Goal: Task Accomplishment & Management: Use online tool/utility

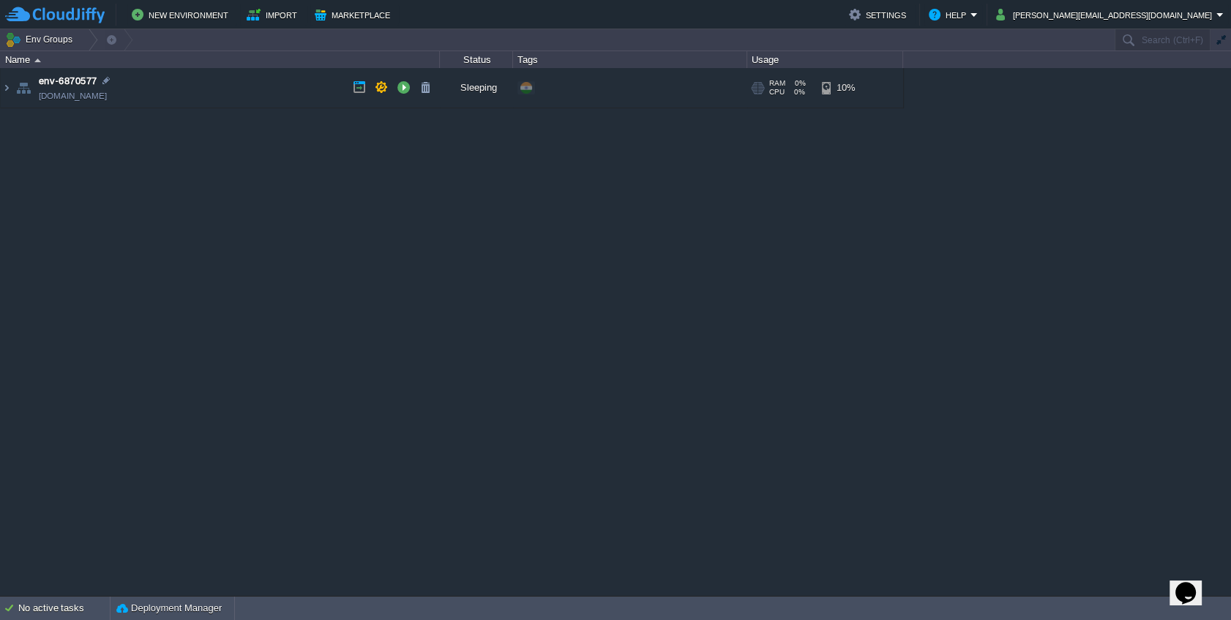
click at [200, 89] on td "env-6870577 env-6870577.cloudjiffy.net" at bounding box center [220, 88] width 439 height 40
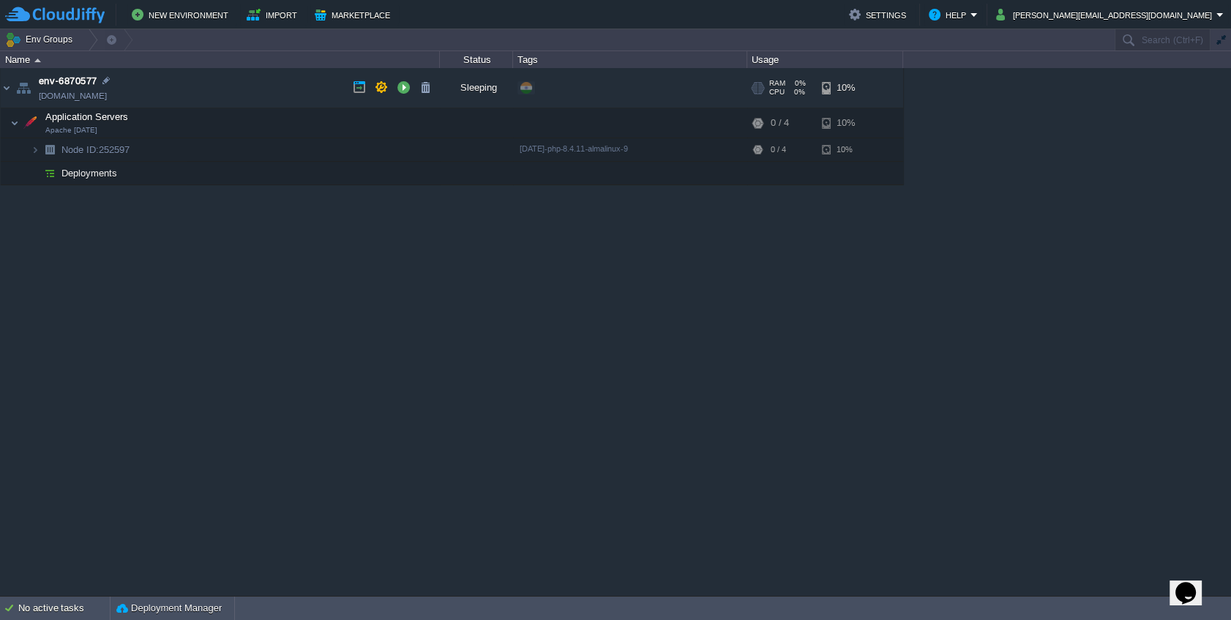
click at [200, 88] on td "env-6870577 env-6870577.cloudjiffy.net" at bounding box center [220, 88] width 439 height 40
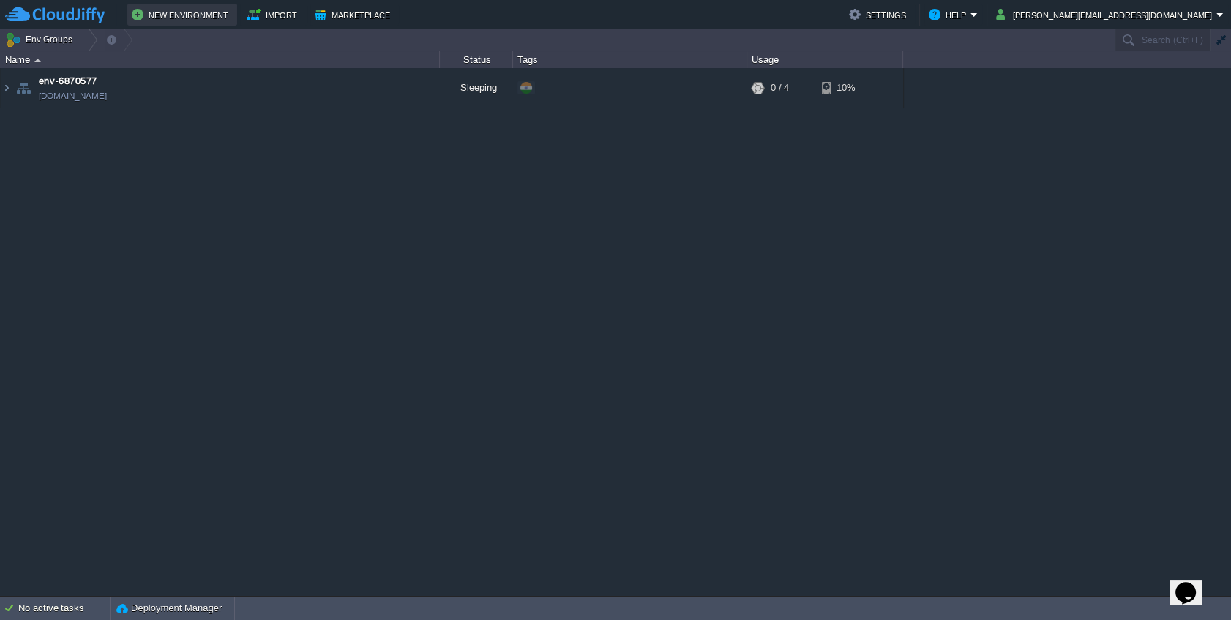
click at [187, 18] on button "New Environment" at bounding box center [182, 15] width 101 height 18
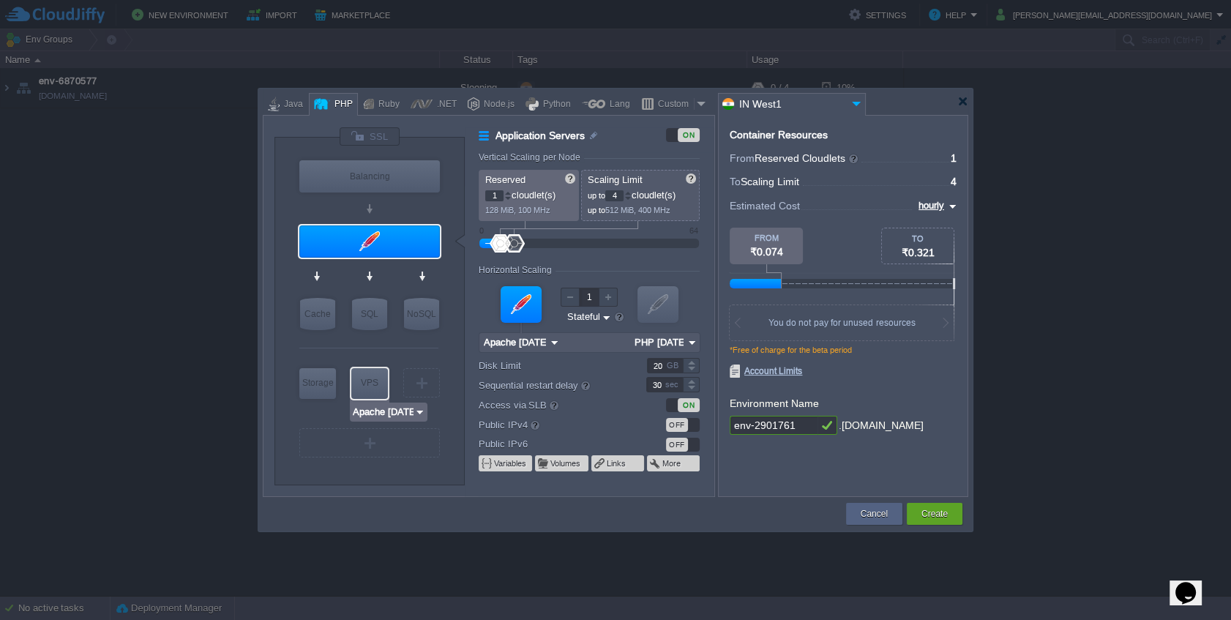
type input "NGINX 1.28.0"
click at [289, 103] on div "Java" at bounding box center [291, 105] width 23 height 22
type input "Application Servers"
type input "6"
type input "Tomcat 11.0.11"
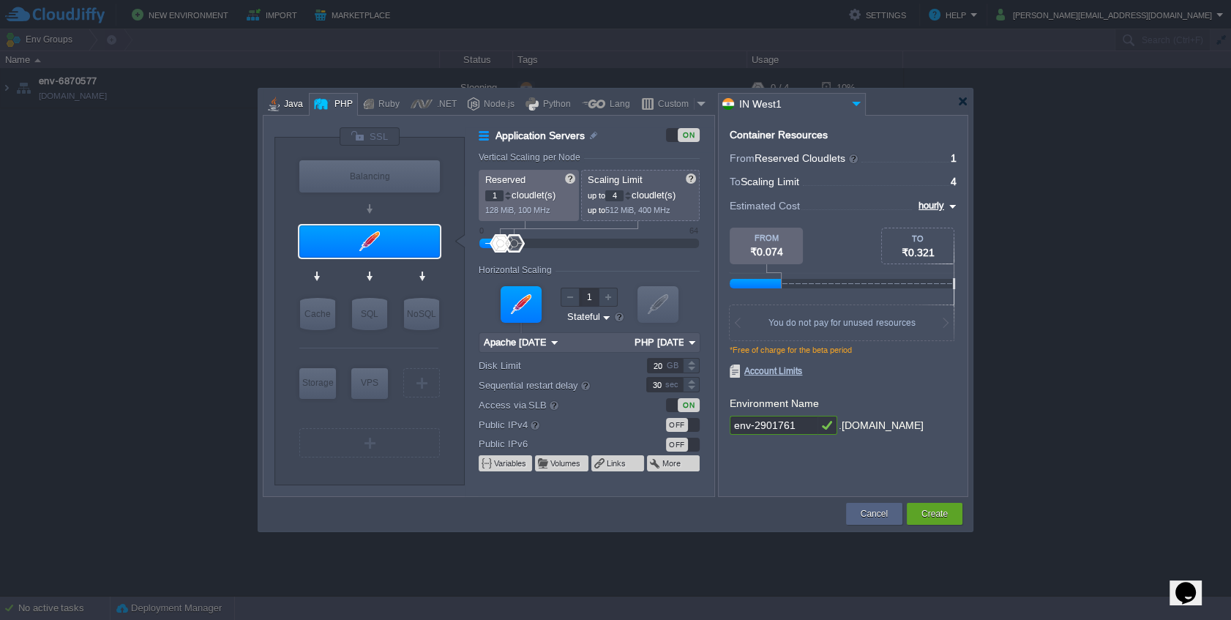
type input "Oracle OpenJDK 24"
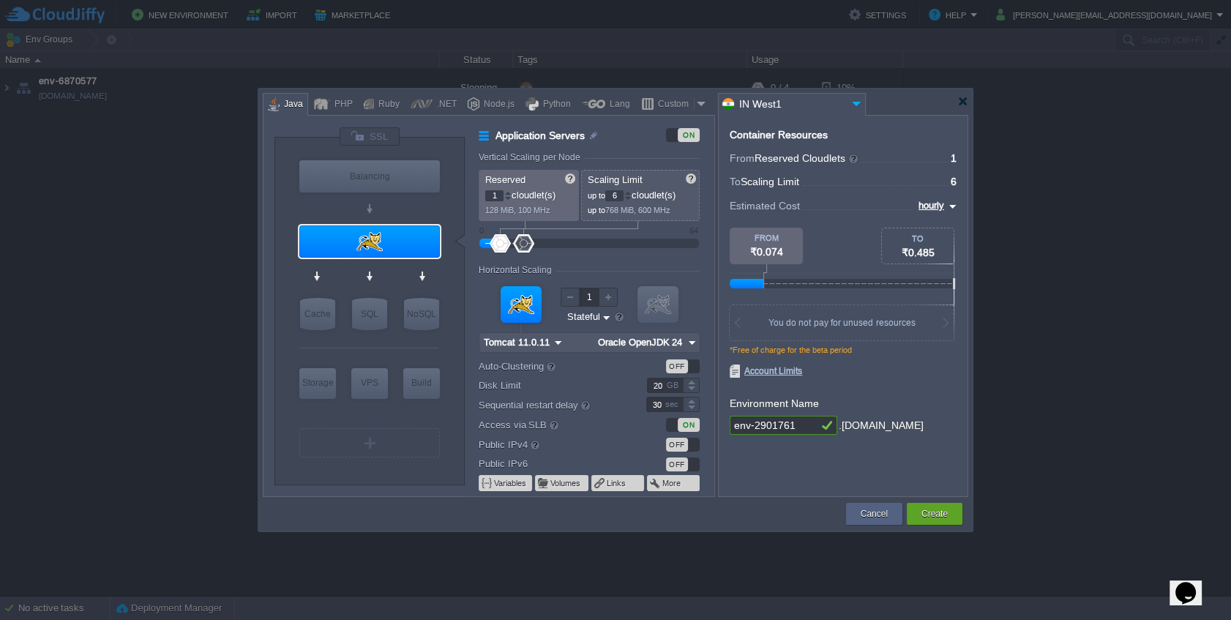
type input "Tomcat 11.0.11"
click at [393, 271] on input "Tomcat 11.0.11" at bounding box center [364, 269] width 70 height 15
click at [401, 248] on div at bounding box center [369, 241] width 141 height 32
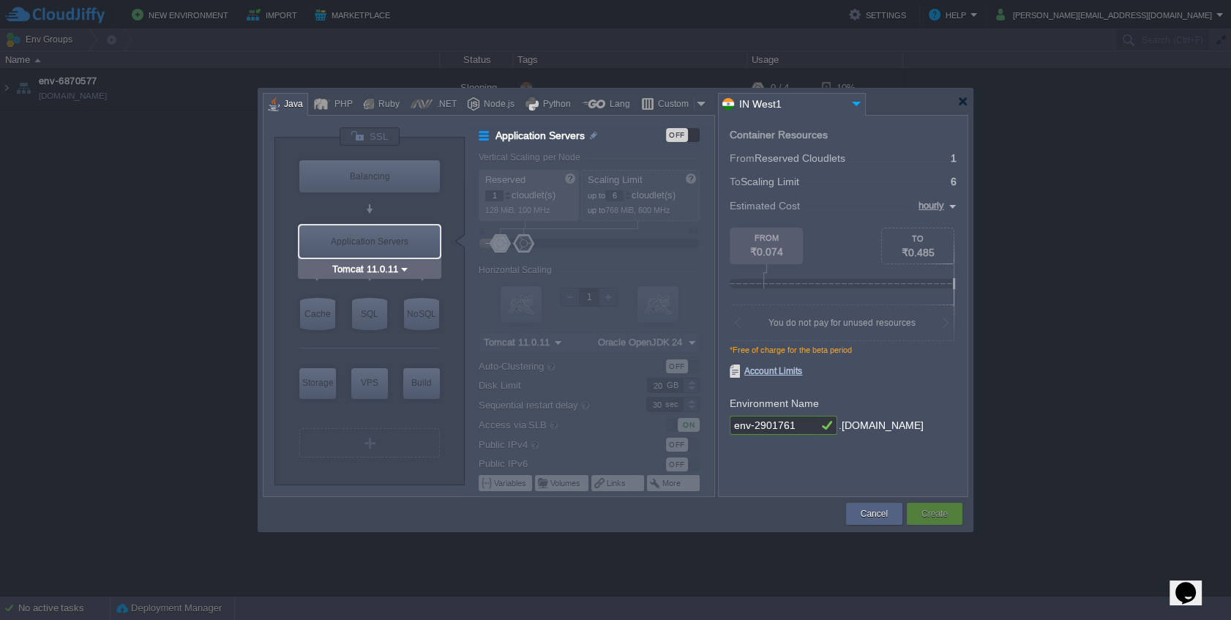
click at [401, 248] on div "Application Servers" at bounding box center [369, 241] width 141 height 32
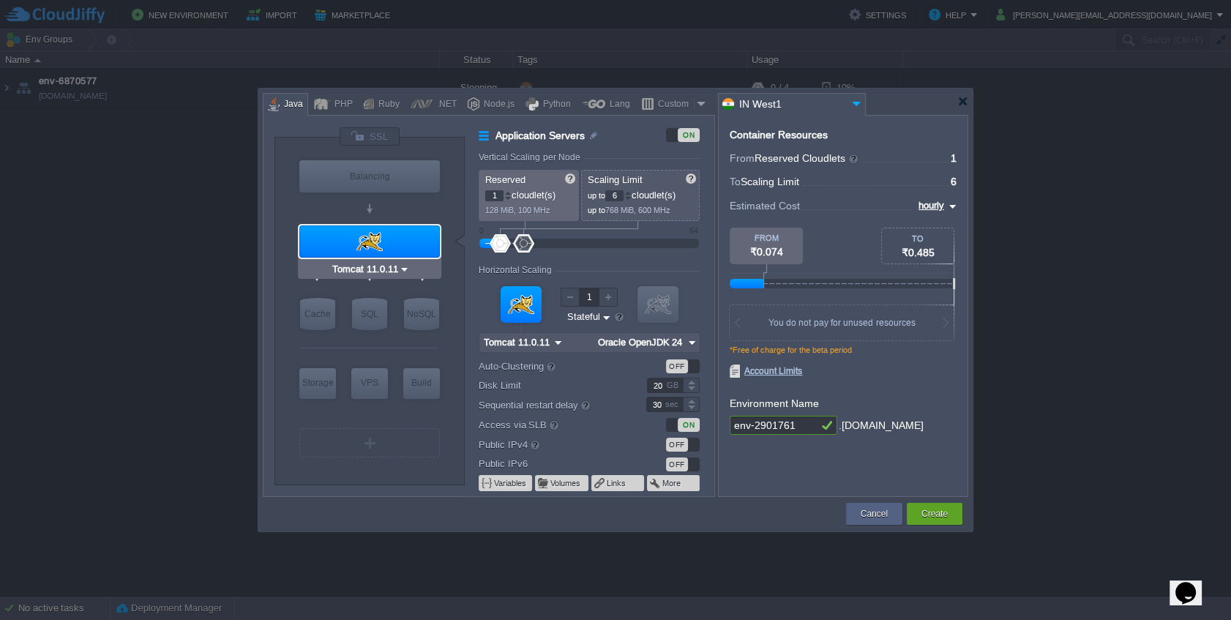
click at [401, 248] on div at bounding box center [369, 241] width 141 height 32
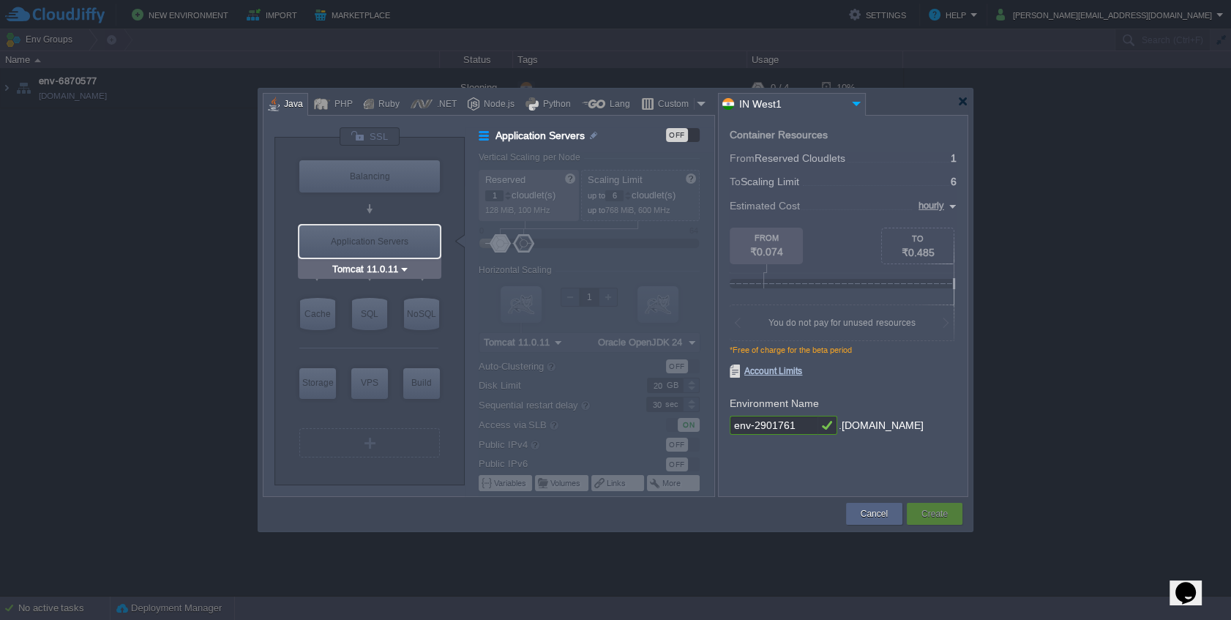
click at [409, 246] on div "Application Servers" at bounding box center [369, 241] width 141 height 32
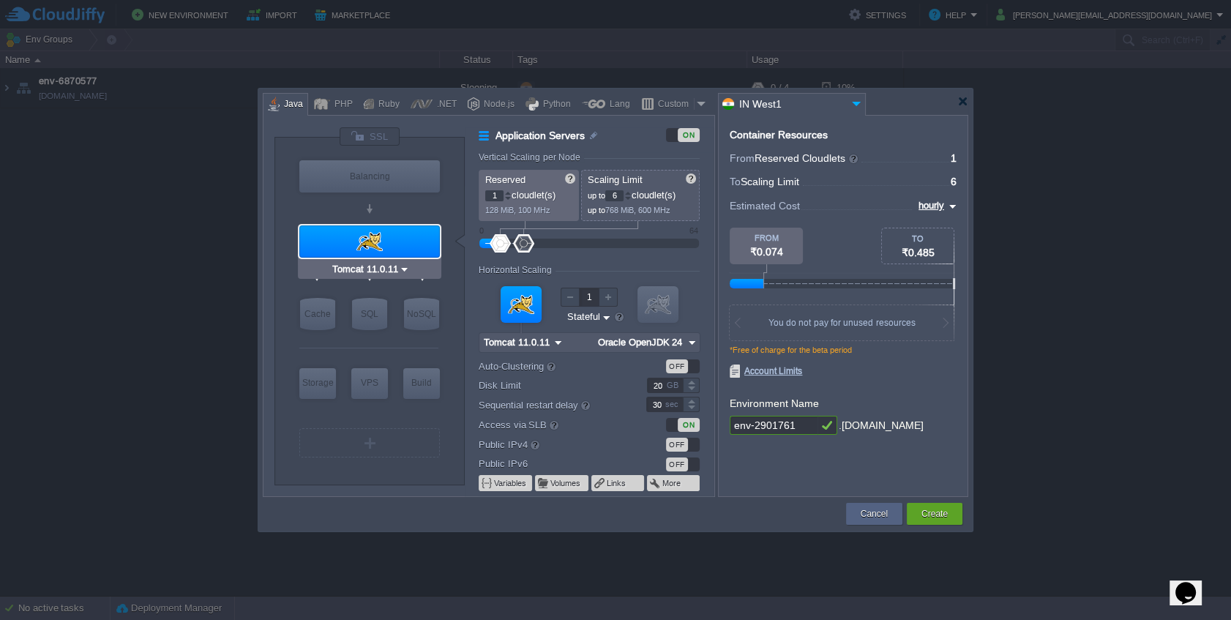
click at [409, 246] on div at bounding box center [369, 241] width 141 height 32
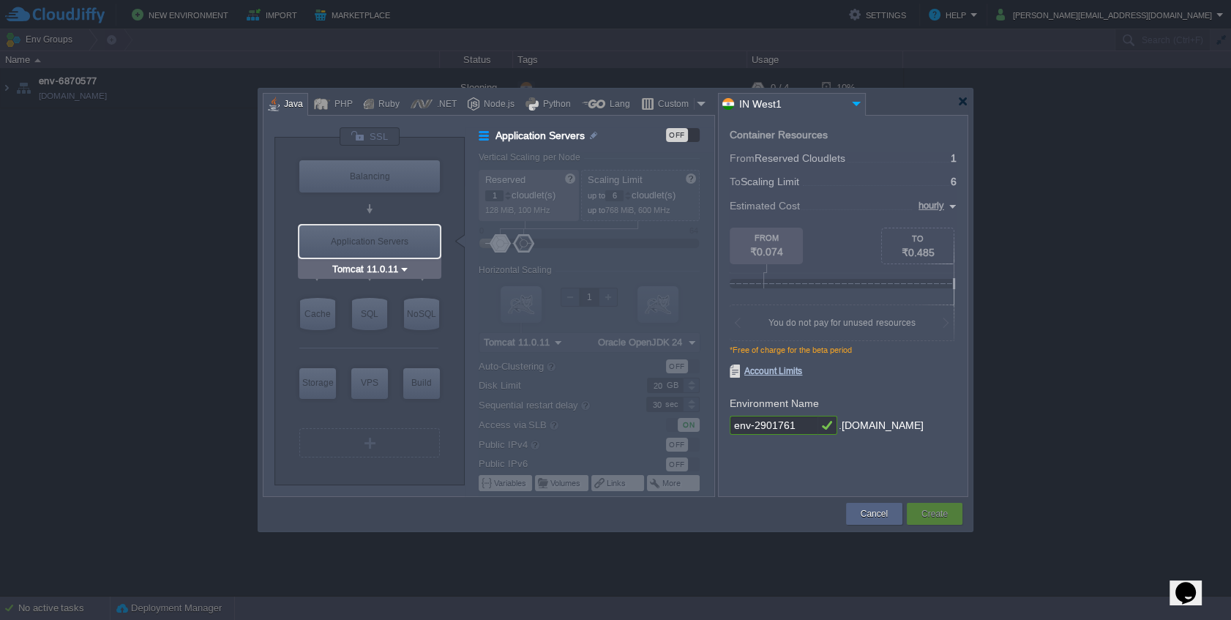
click at [395, 272] on input "Tomcat 11.0.11" at bounding box center [364, 269] width 70 height 15
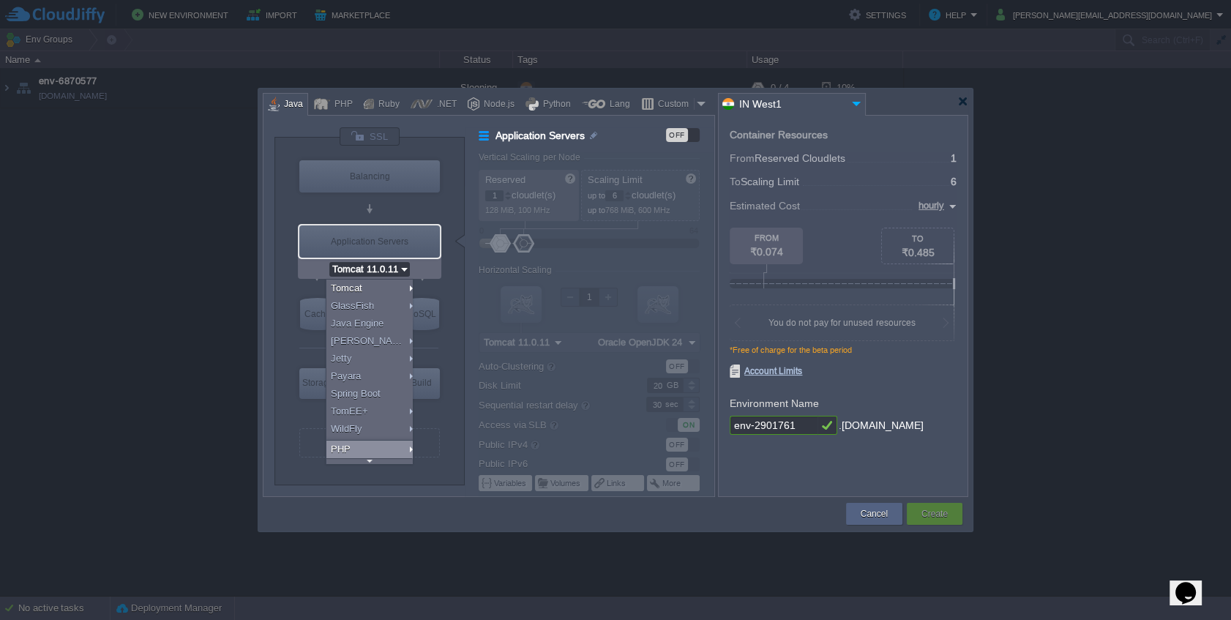
click at [357, 452] on div "PHP" at bounding box center [372, 450] width 90 height 18
type input "Application Servers"
type input "4"
type input "Apache 2.4.65"
type input "PHP 8.4.11"
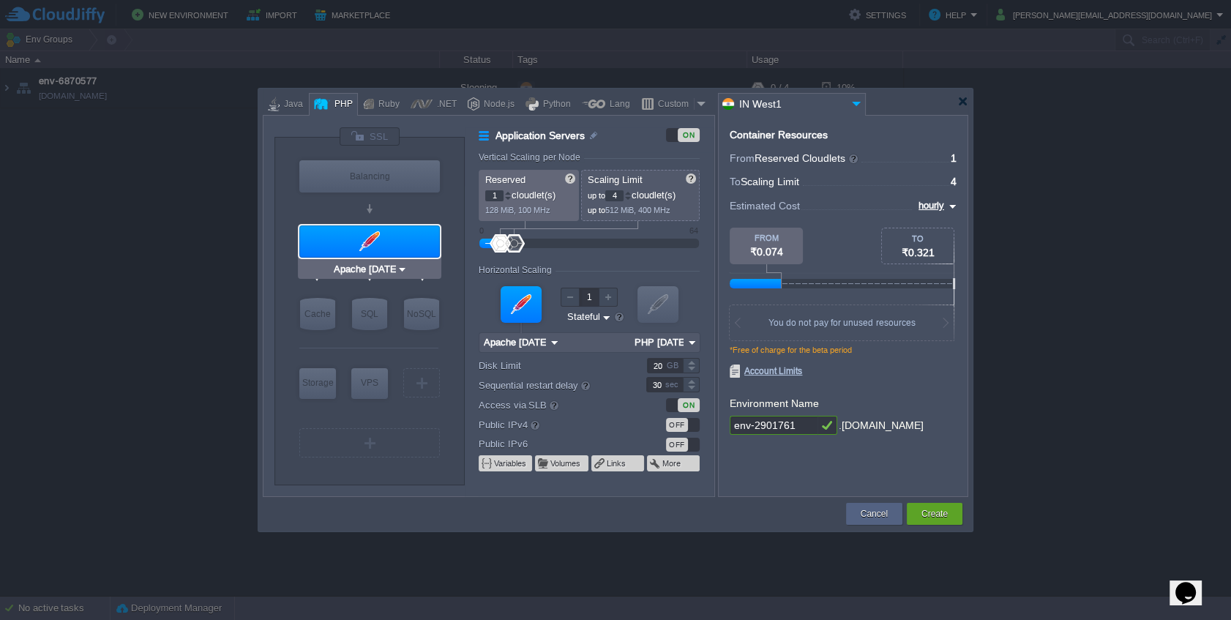
click at [403, 272] on img at bounding box center [402, 269] width 11 height 15
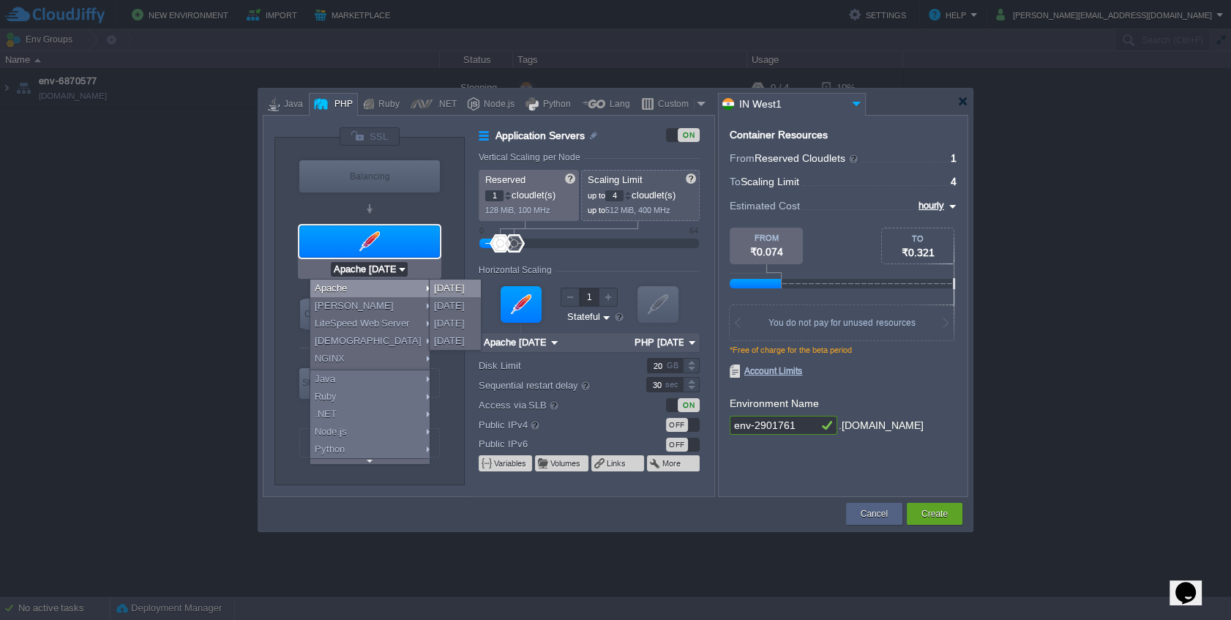
click at [454, 293] on div "2.4.65" at bounding box center [455, 289] width 51 height 18
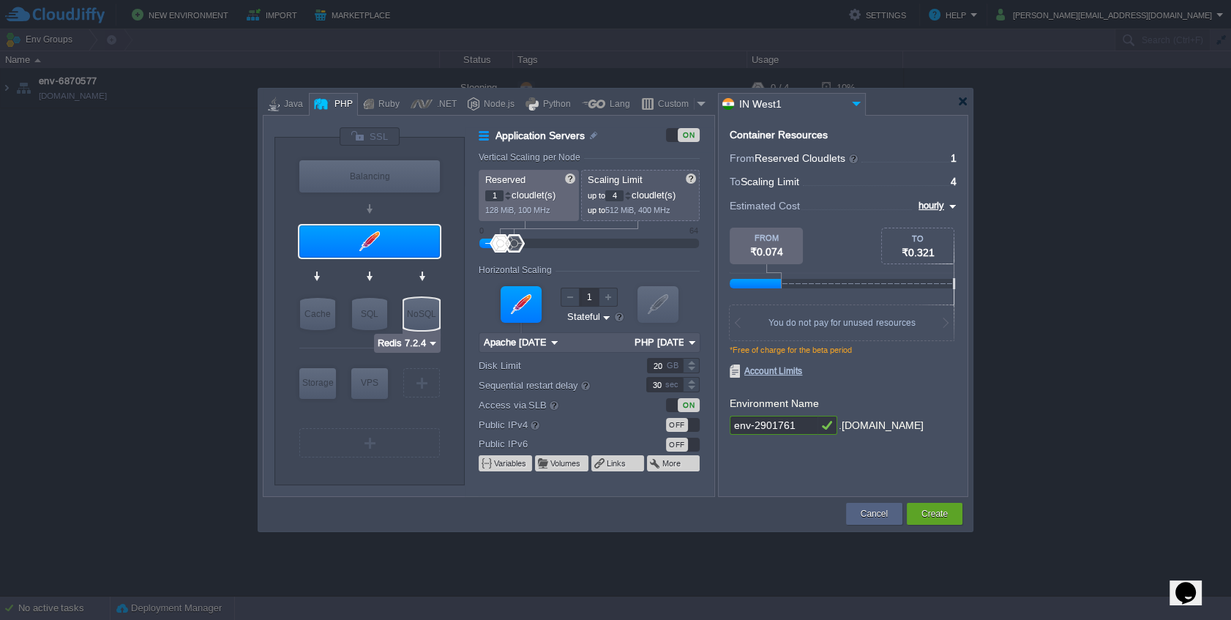
type input "MariaDB 12.0.2"
click at [373, 314] on div "SQL" at bounding box center [369, 314] width 35 height 32
type input "SQL Databases"
type input "4"
type input "6"
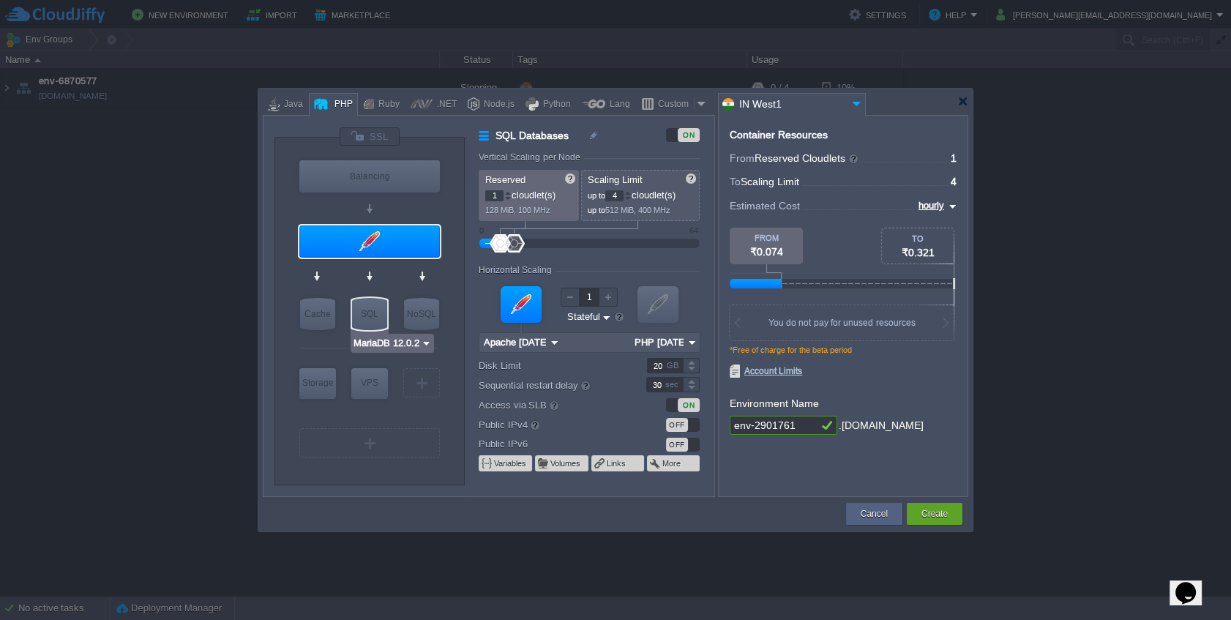
type input "MariaDB 12.0.2"
type input "12.0.2-almalinux-9"
type input "Stateless"
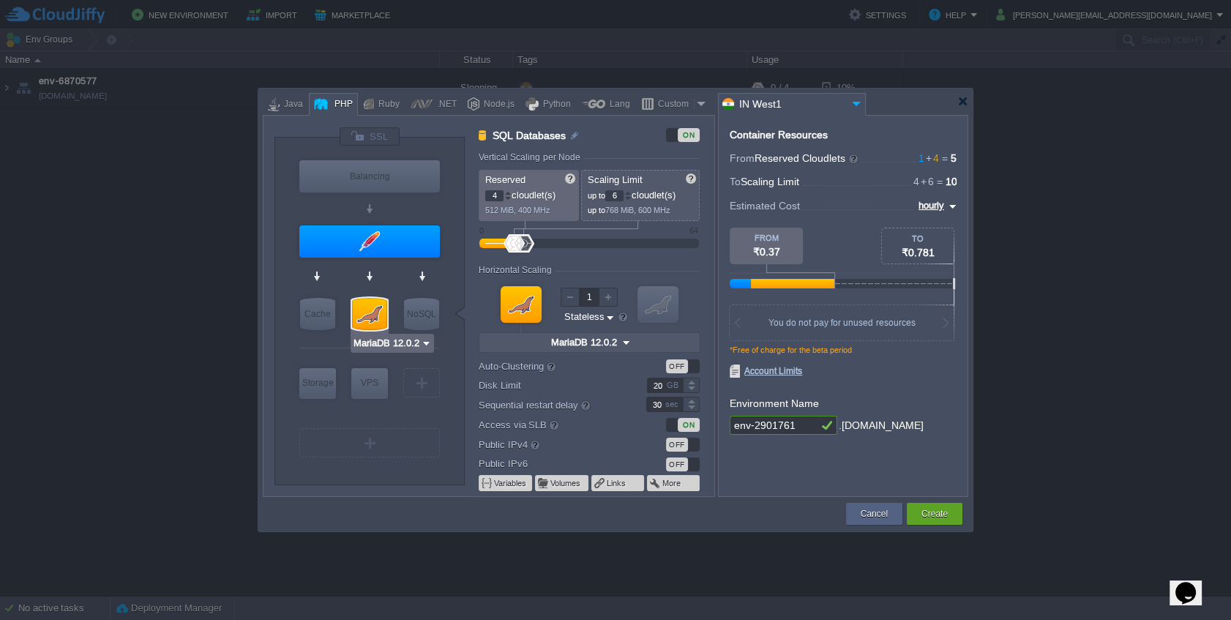
click at [425, 340] on img at bounding box center [426, 343] width 11 height 15
click at [366, 328] on div at bounding box center [369, 314] width 35 height 32
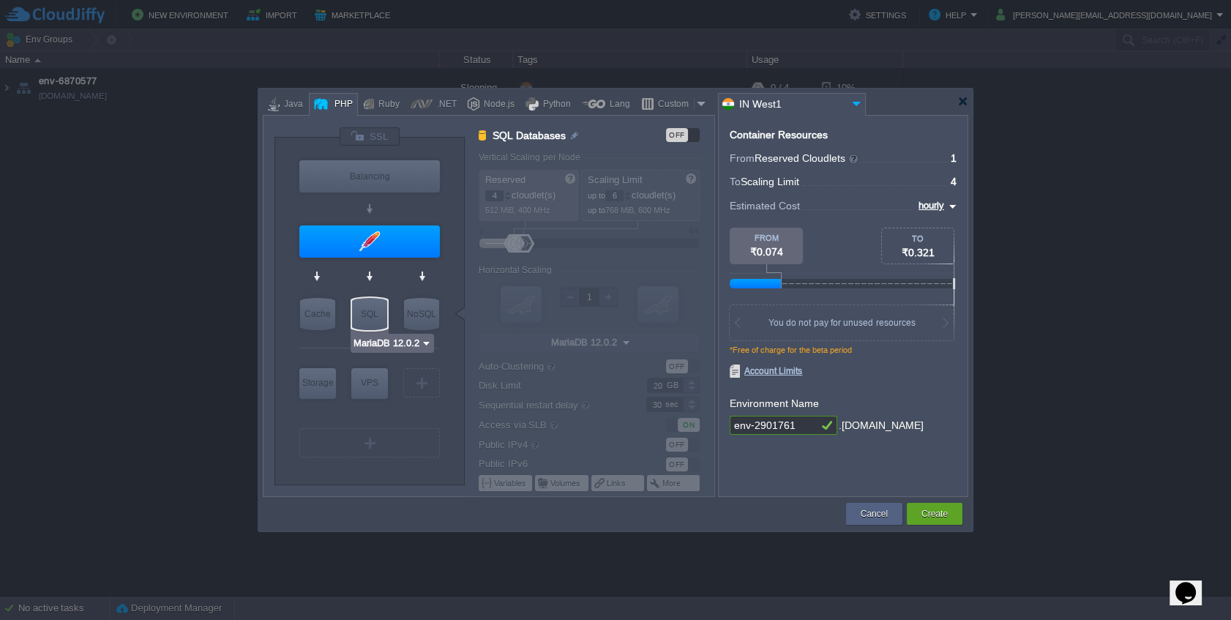
click at [368, 323] on div "SQL" at bounding box center [369, 314] width 35 height 32
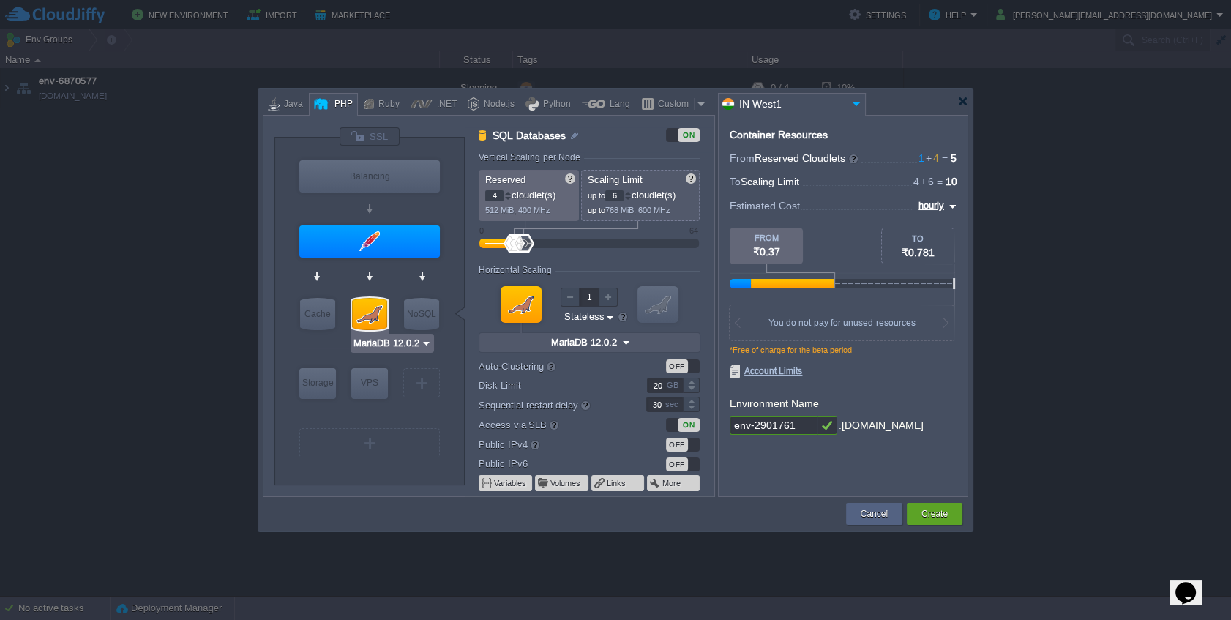
type input "Apache 2.4.65"
click at [402, 239] on div at bounding box center [369, 241] width 141 height 32
type input "Application Servers"
type input "1"
type input "4"
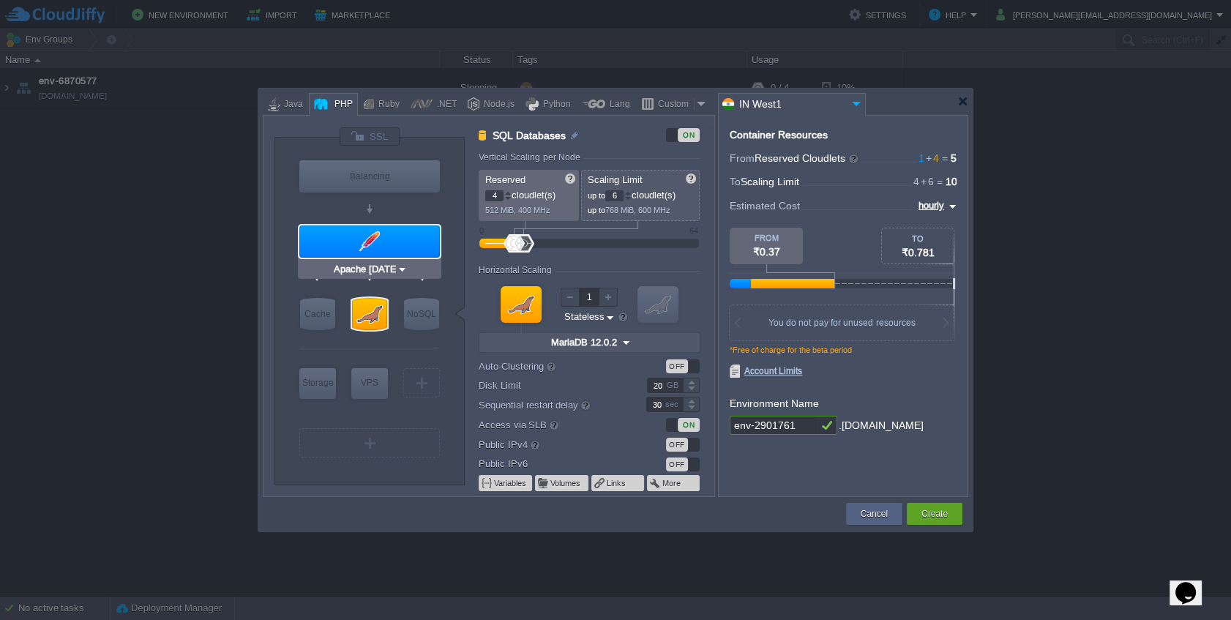
type input "Apache 2.4.65"
type input "PHP 8.4.11"
type input "Stateful"
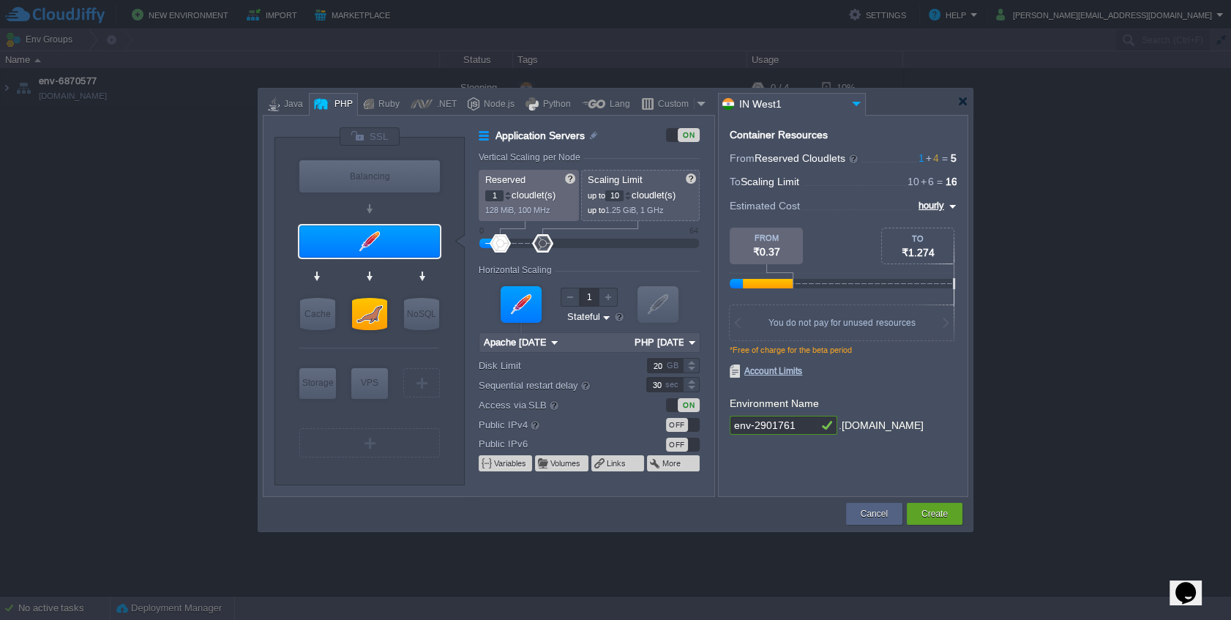
drag, startPoint x: 517, startPoint y: 243, endPoint x: 551, endPoint y: 237, distance: 34.9
click at [548, 242] on div at bounding box center [542, 243] width 21 height 18
click at [630, 194] on div at bounding box center [627, 192] width 7 height 5
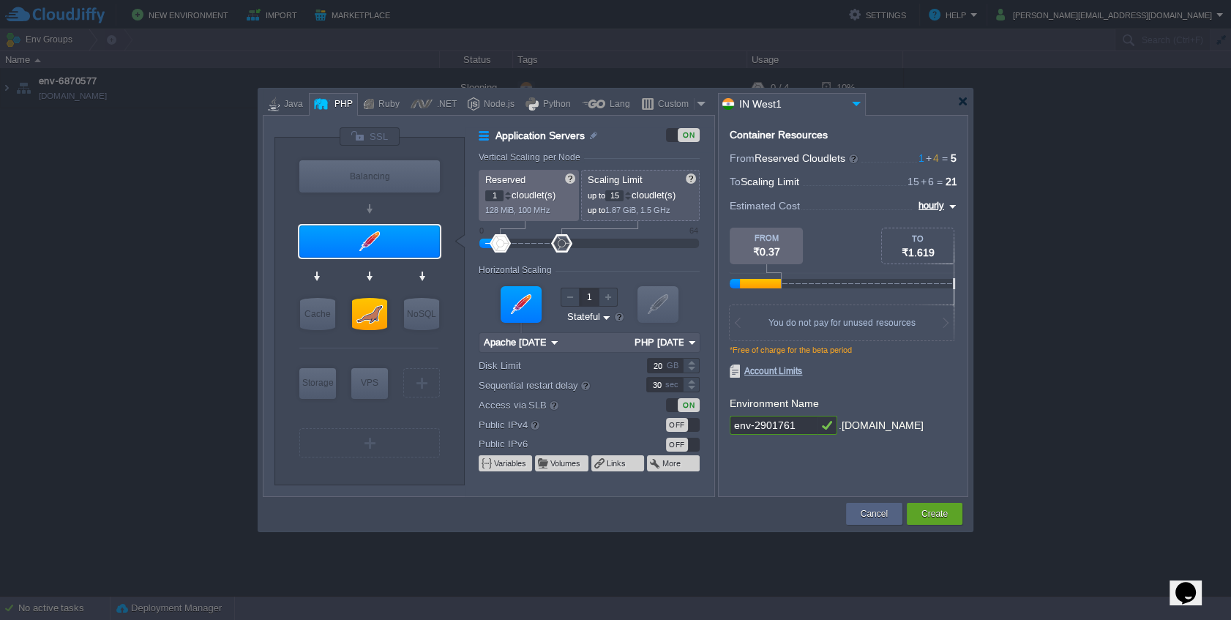
click at [630, 194] on div at bounding box center [627, 192] width 7 height 5
click at [627, 195] on div at bounding box center [628, 195] width 7 height 1
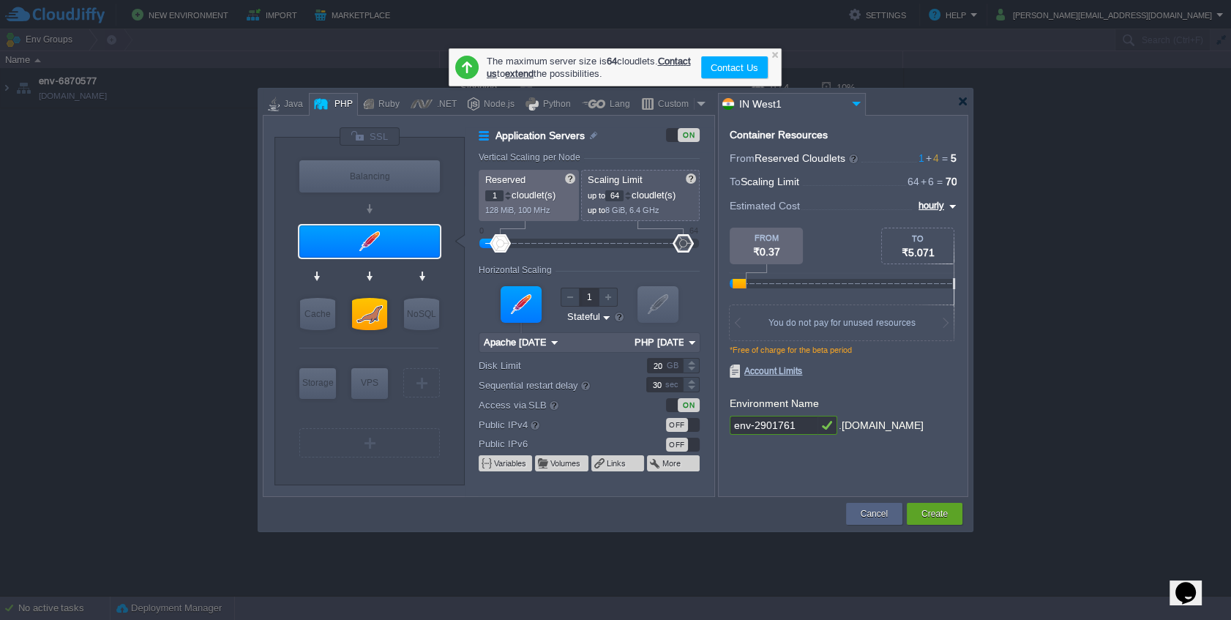
drag, startPoint x: 573, startPoint y: 236, endPoint x: 733, endPoint y: 250, distance: 160.1
click at [734, 250] on div "VM Balancing VM Application Servers VM Cache VM SQL VM NoSQL VM Storage VM VPS …" at bounding box center [616, 306] width 706 height 382
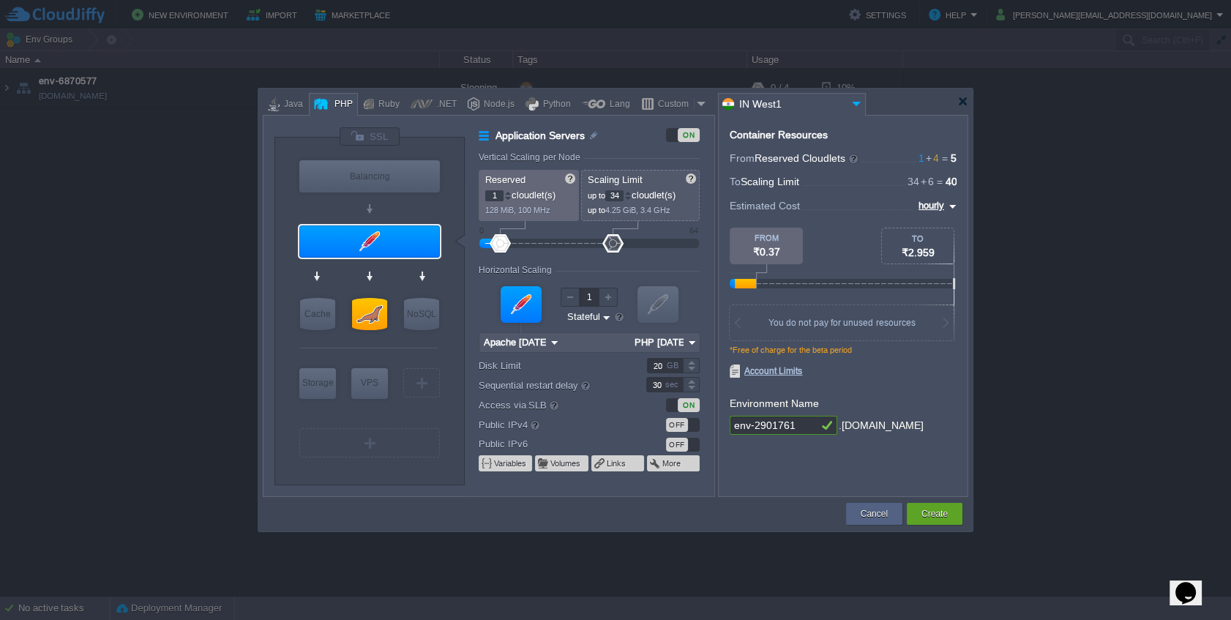
drag, startPoint x: 676, startPoint y: 245, endPoint x: 611, endPoint y: 290, distance: 79.0
click at [609, 247] on div at bounding box center [613, 243] width 21 height 18
type input "32"
type input "2"
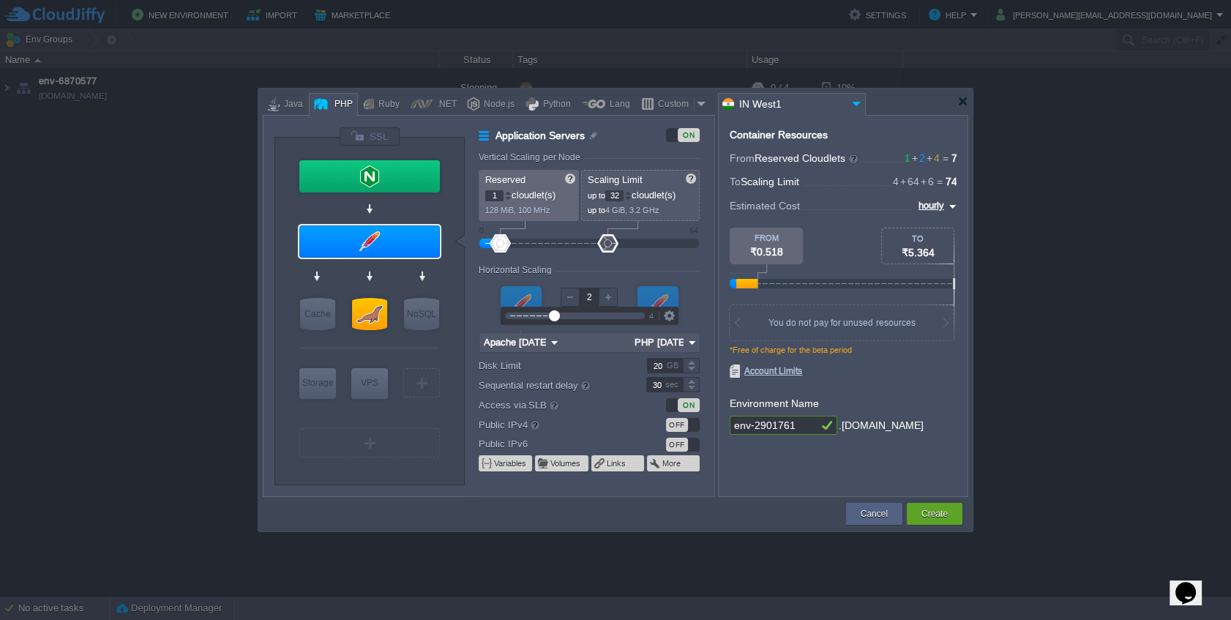
click at [608, 299] on div at bounding box center [608, 297] width 19 height 19
type input "NGINX 1.28.0"
type input "1"
click at [567, 299] on div at bounding box center [570, 297] width 19 height 19
click at [568, 301] on div at bounding box center [570, 297] width 19 height 19
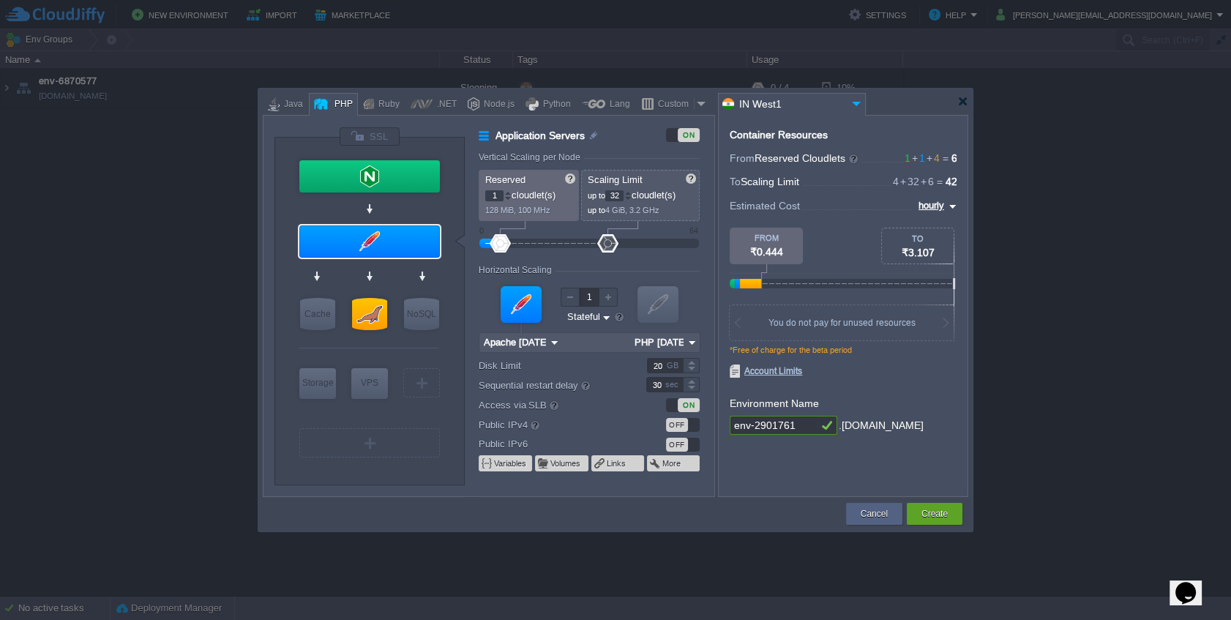
type input "NGINX 1.28.0"
click at [400, 179] on div at bounding box center [369, 176] width 141 height 32
type input "Load Balancer"
type input "4"
type input "NGINX 1.28.0"
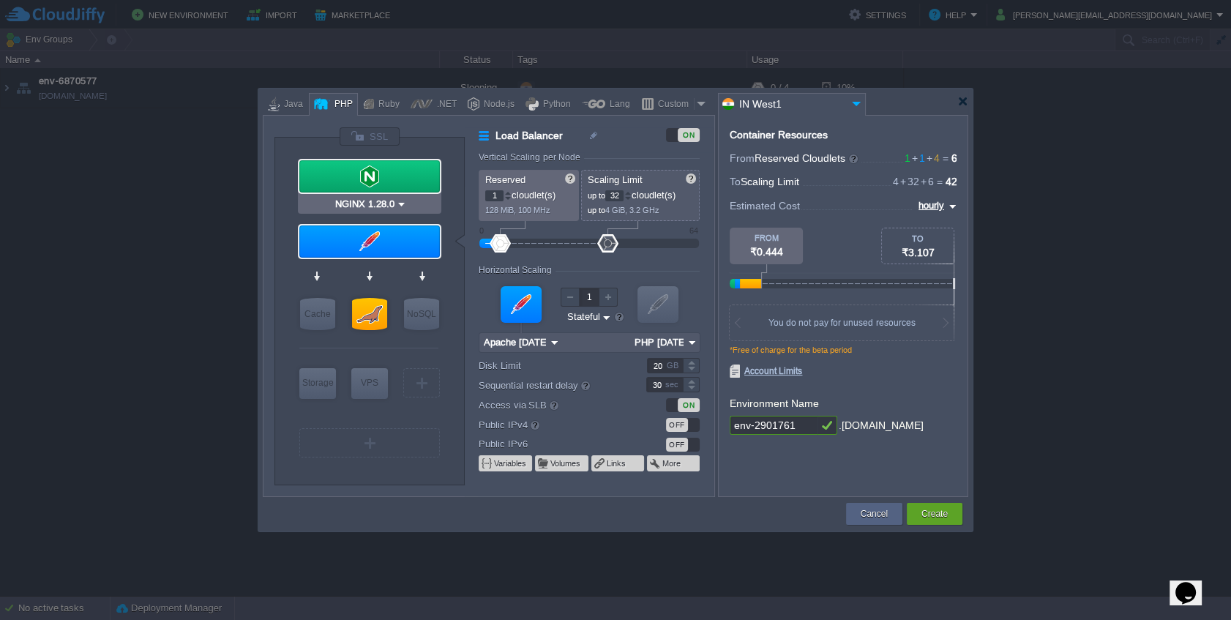
type input "1.28.0-almalinux-9"
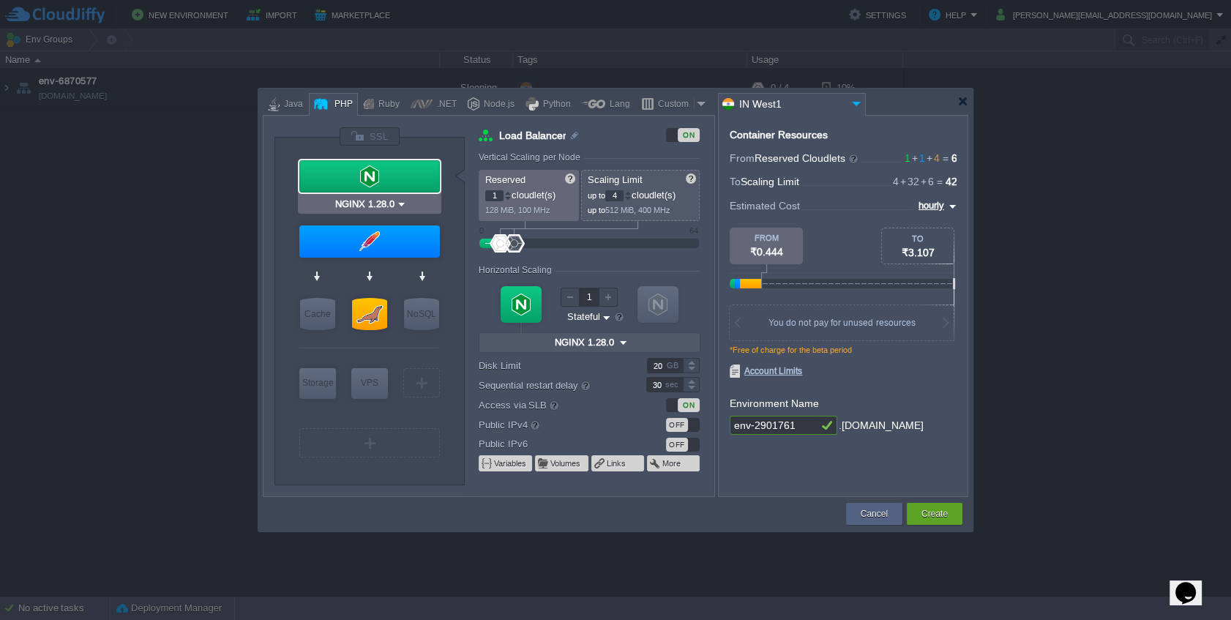
click at [400, 178] on div at bounding box center [369, 176] width 141 height 32
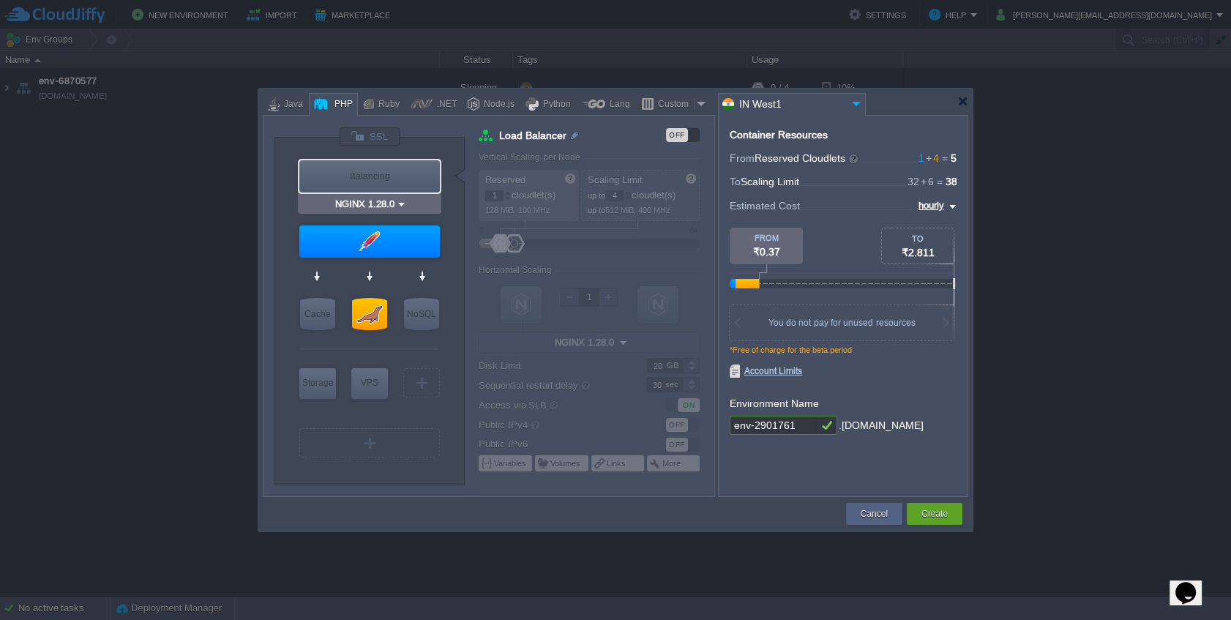
type input "Apache 2.4.65"
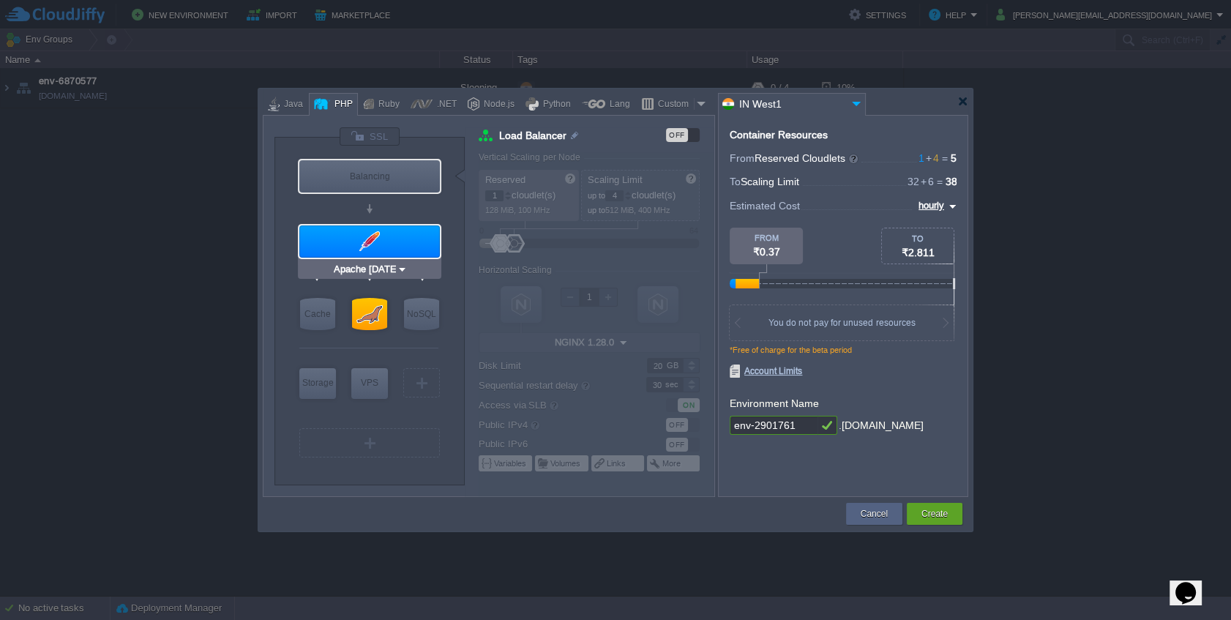
click at [403, 236] on div at bounding box center [369, 241] width 141 height 32
type input "Application Servers"
type input "32"
type input "Apache 2.4.65"
type input "PHP 8.4.11"
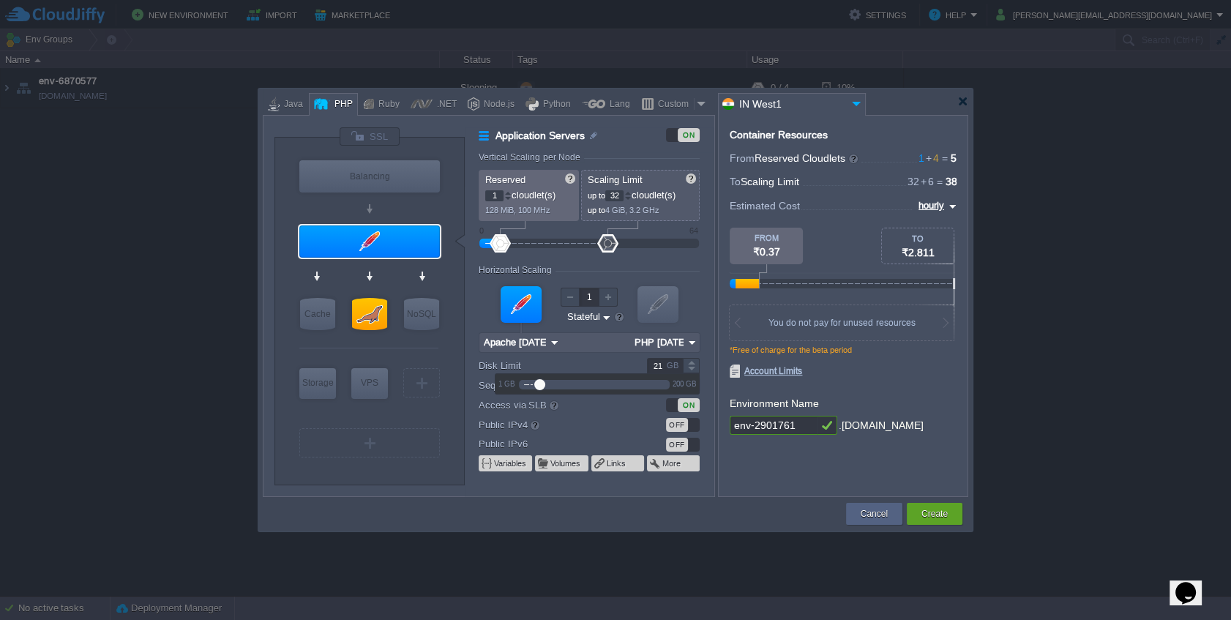
click at [687, 364] on div at bounding box center [691, 361] width 17 height 7
click at [687, 365] on div "22 GB" at bounding box center [664, 365] width 71 height 15
click at [689, 364] on div at bounding box center [691, 361] width 17 height 7
type input "2"
type input "20"
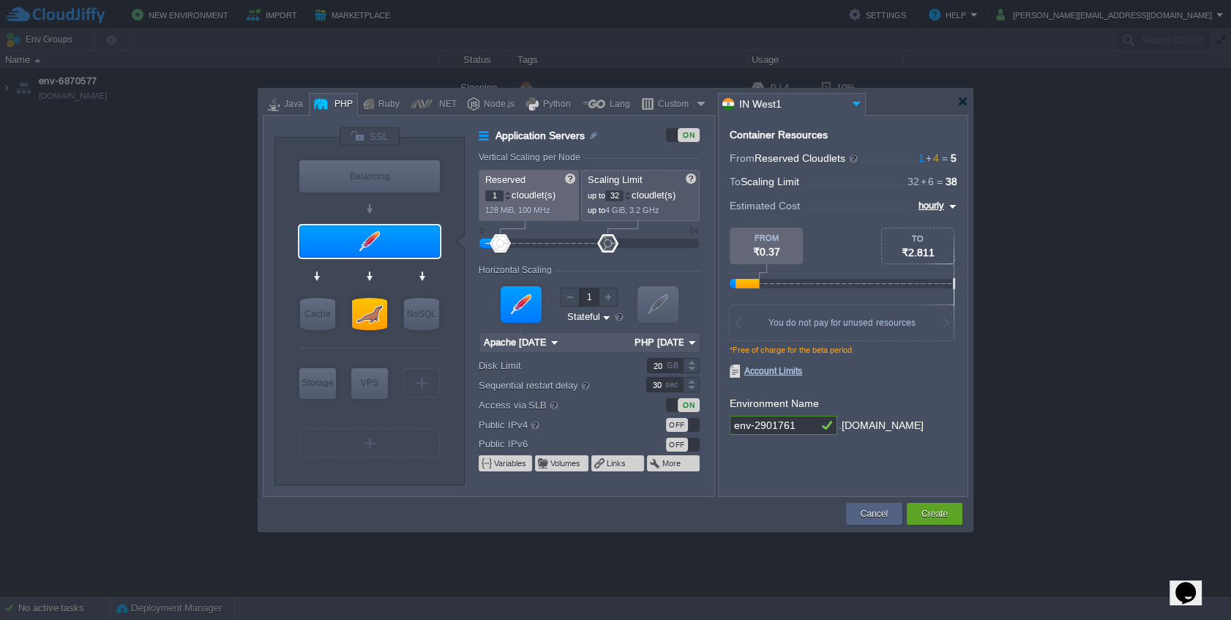
click at [607, 307] on div "VM VM" at bounding box center [589, 316] width 221 height 78
click at [517, 430] on label "Public IPv4" at bounding box center [553, 425] width 149 height 16
click at [673, 422] on div "OFF" at bounding box center [677, 425] width 22 height 14
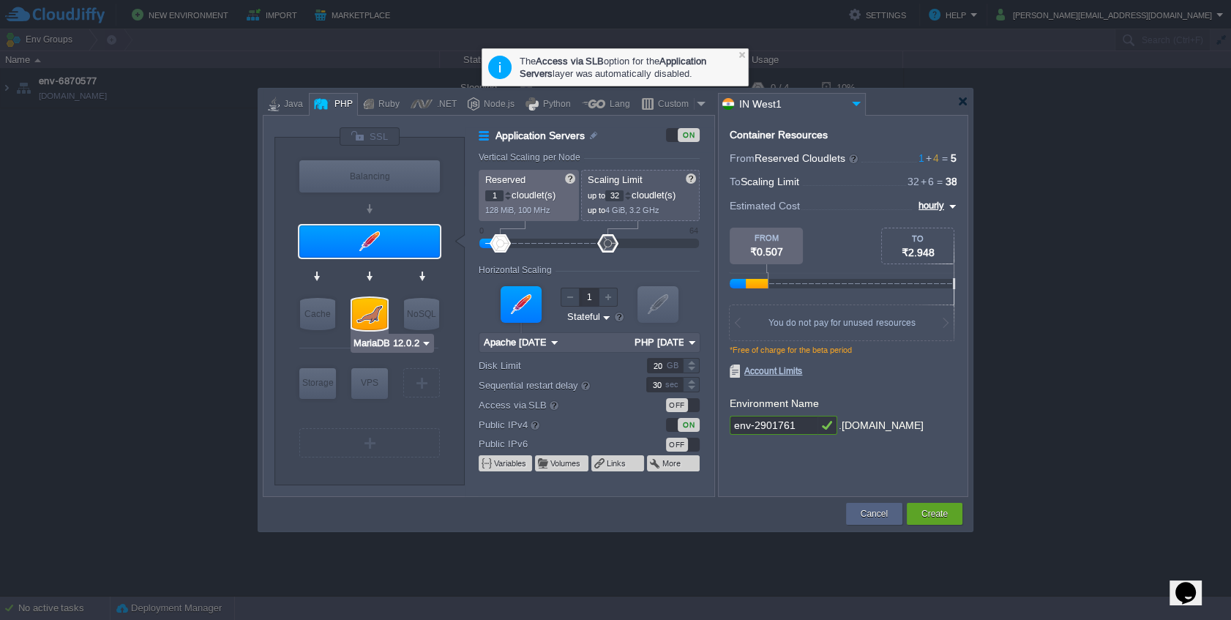
type input "Apache 2.4.65"
drag, startPoint x: 607, startPoint y: 245, endPoint x: 523, endPoint y: 234, distance: 84.1
click at [523, 234] on div at bounding box center [523, 243] width 21 height 18
type input "4"
drag, startPoint x: 523, startPoint y: 234, endPoint x: 515, endPoint y: 234, distance: 8.1
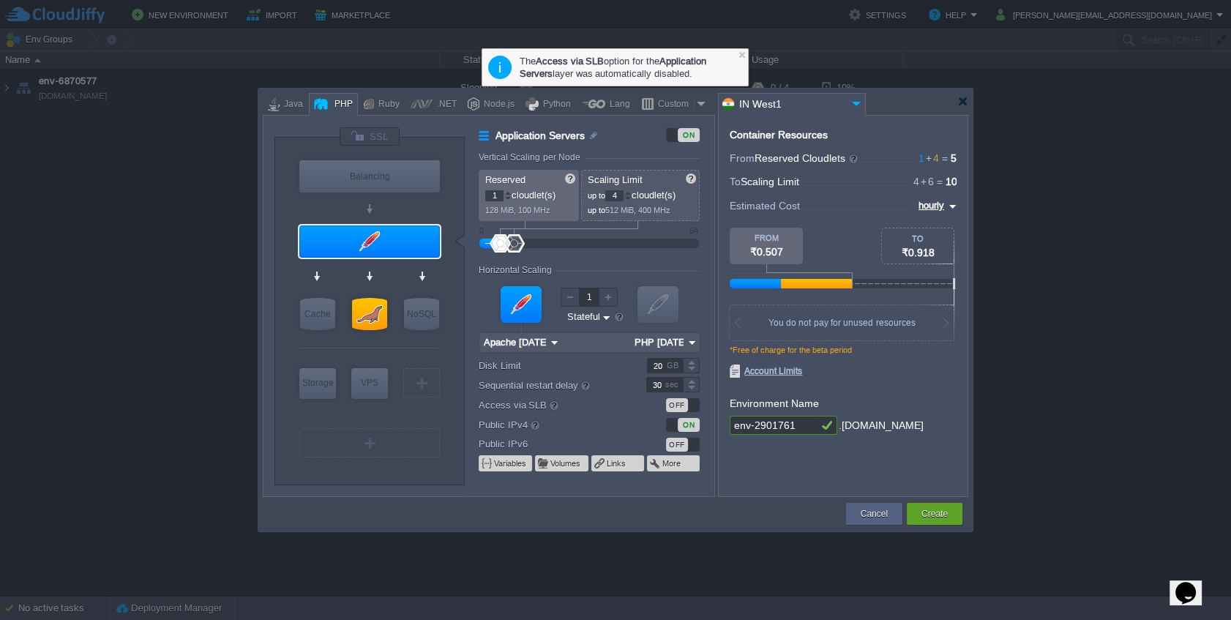
click at [515, 234] on div at bounding box center [514, 243] width 21 height 18
click at [806, 421] on input "env-2901761" at bounding box center [774, 425] width 88 height 19
click at [939, 512] on button "Create" at bounding box center [935, 514] width 26 height 15
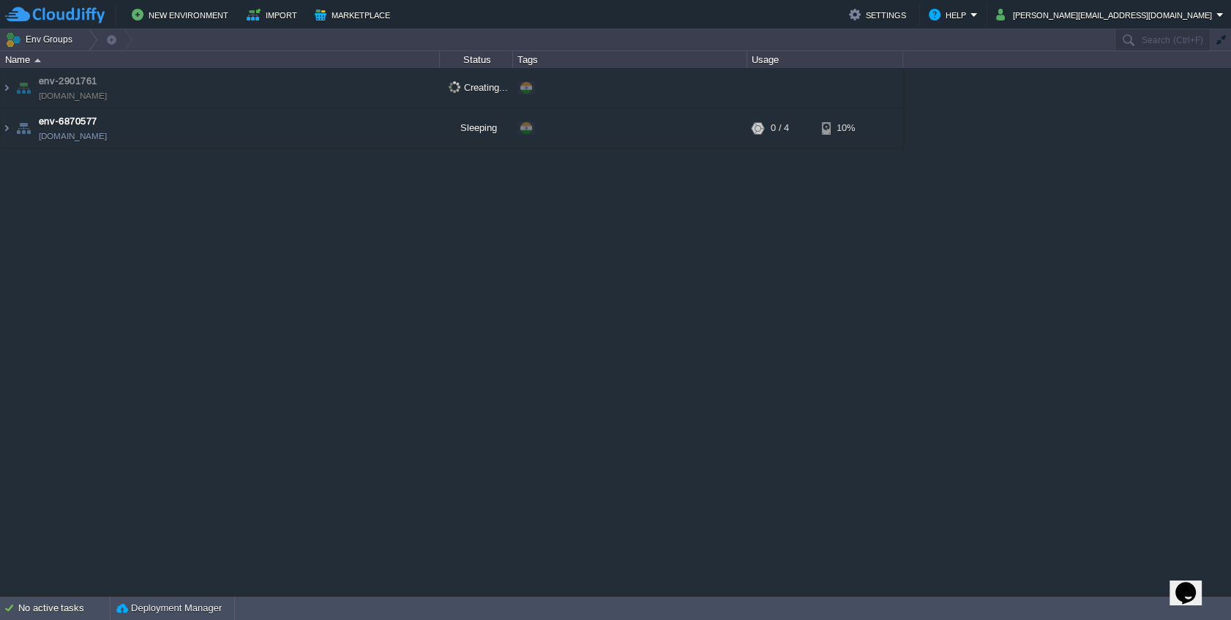
click at [206, 74] on td "env-2901761 env-2901761.cloudjiffy.net" at bounding box center [220, 88] width 439 height 40
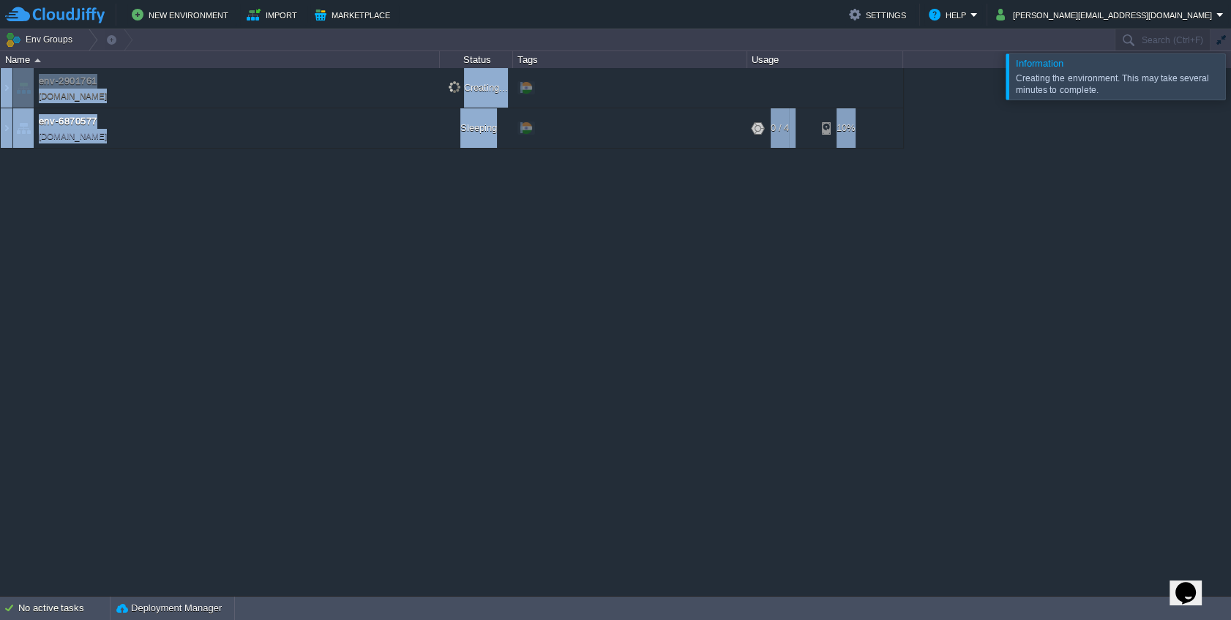
drag, startPoint x: 665, startPoint y: 604, endPoint x: 648, endPoint y: 533, distance: 73.2
click at [656, 530] on body "New Environment Import Marketplace Bonus ₹0.00 Upgrade Account Settings Help ch…" at bounding box center [615, 310] width 1231 height 620
click at [46, 619] on div "No active tasks" at bounding box center [64, 608] width 92 height 23
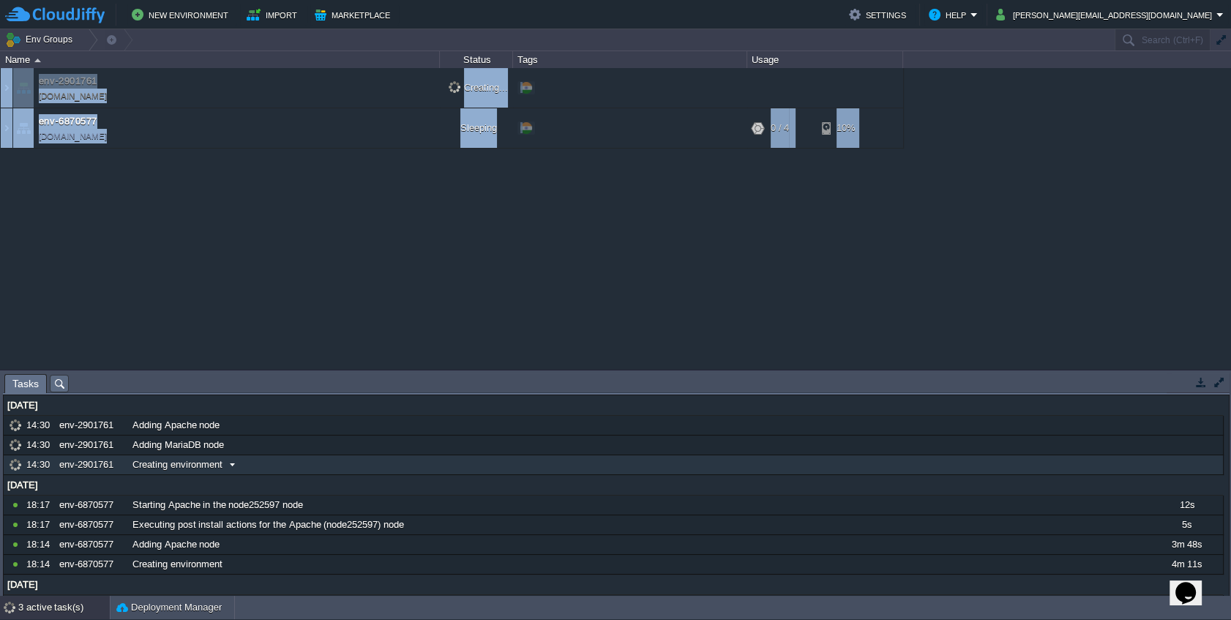
click at [223, 460] on div "Creating environment" at bounding box center [639, 464] width 1021 height 19
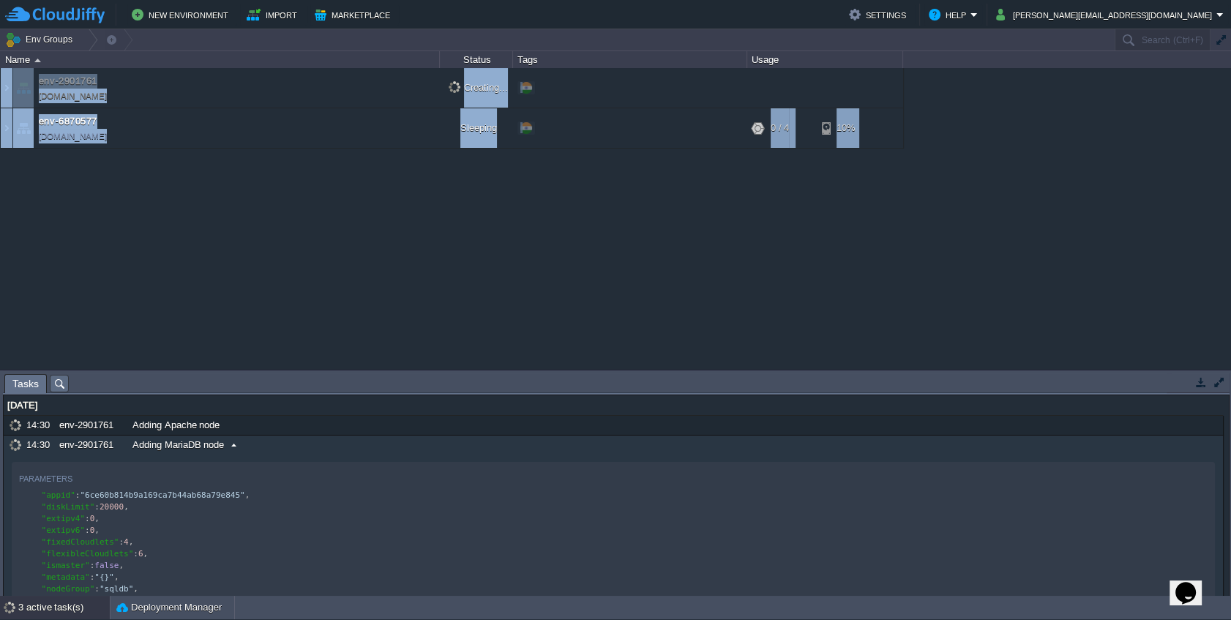
click at [211, 441] on span "Adding MariaDB node" at bounding box center [179, 445] width 92 height 13
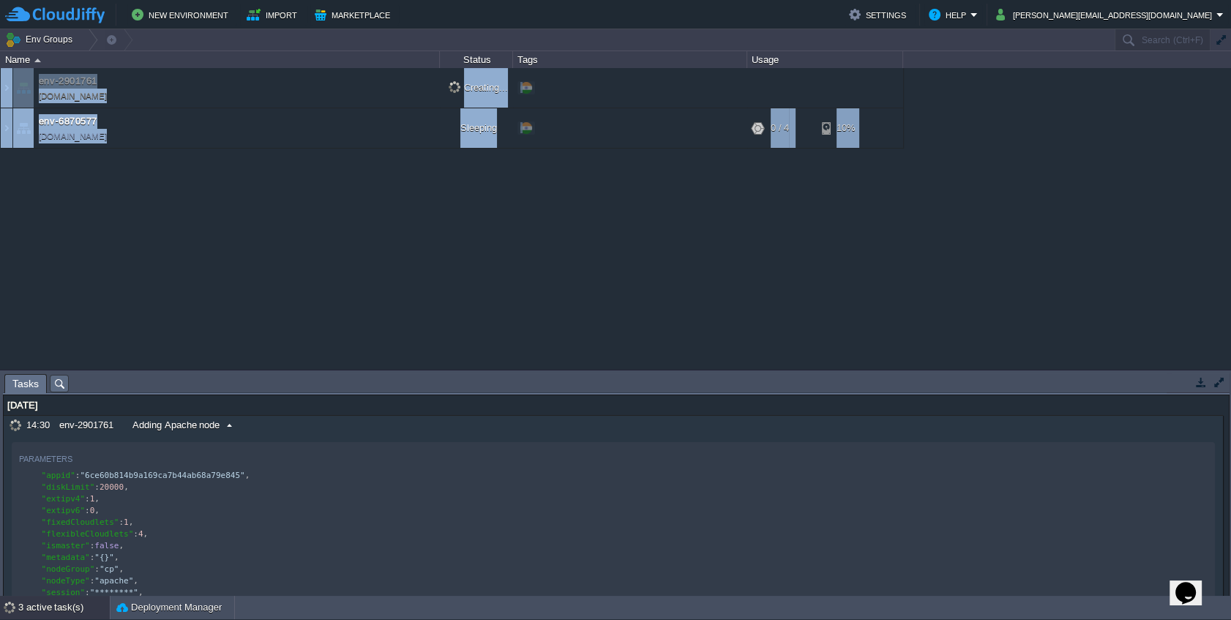
click at [212, 430] on span "Adding Apache node" at bounding box center [176, 425] width 87 height 13
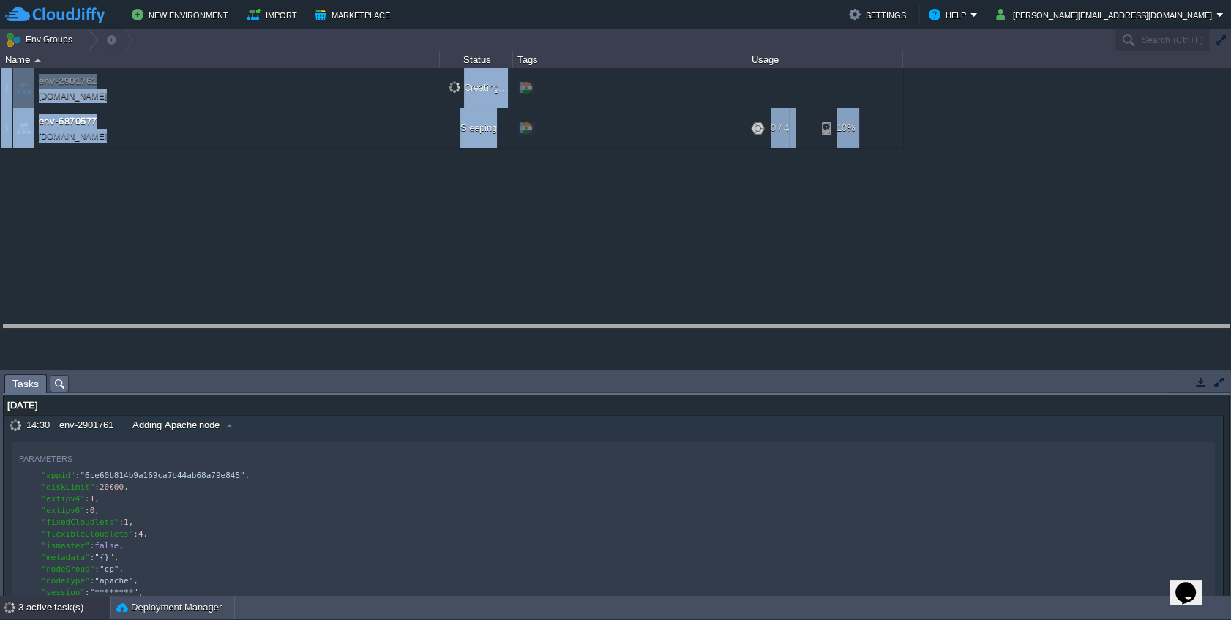
drag, startPoint x: 351, startPoint y: 375, endPoint x: 354, endPoint y: 323, distance: 52.1
click at [355, 324] on body "New Environment Import Marketplace Bonus ₹0.00 Upgrade Account Settings Help ch…" at bounding box center [615, 310] width 1231 height 620
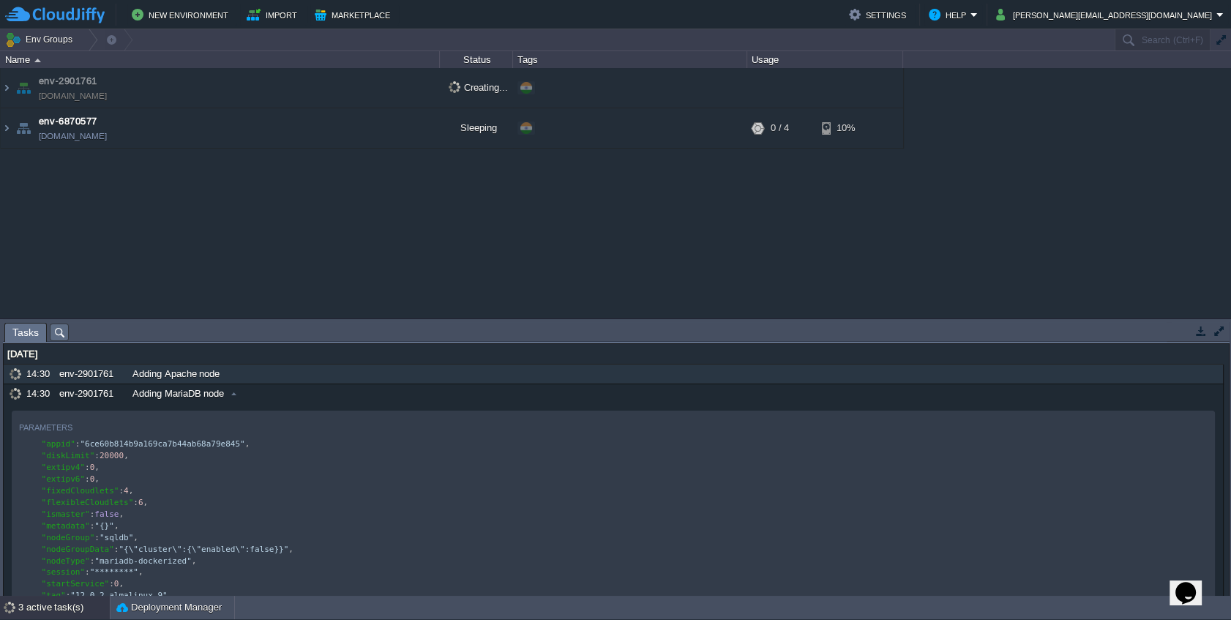
click at [220, 91] on td "env-2901761 env-2901761.cloudjiffy.net" at bounding box center [220, 88] width 439 height 40
click at [195, 91] on td "env-2901761 env-2901761.cloudjiffy.net" at bounding box center [220, 88] width 439 height 40
click at [327, 10] on button "Marketplace" at bounding box center [355, 15] width 80 height 18
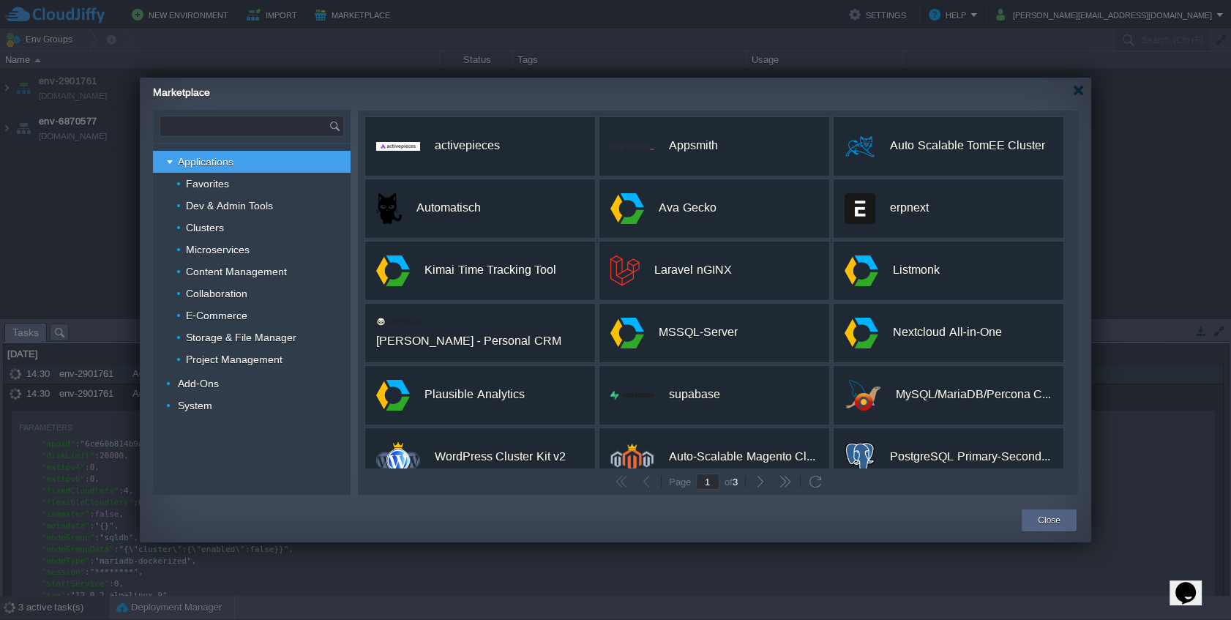
click at [239, 126] on input "text" at bounding box center [244, 126] width 168 height 20
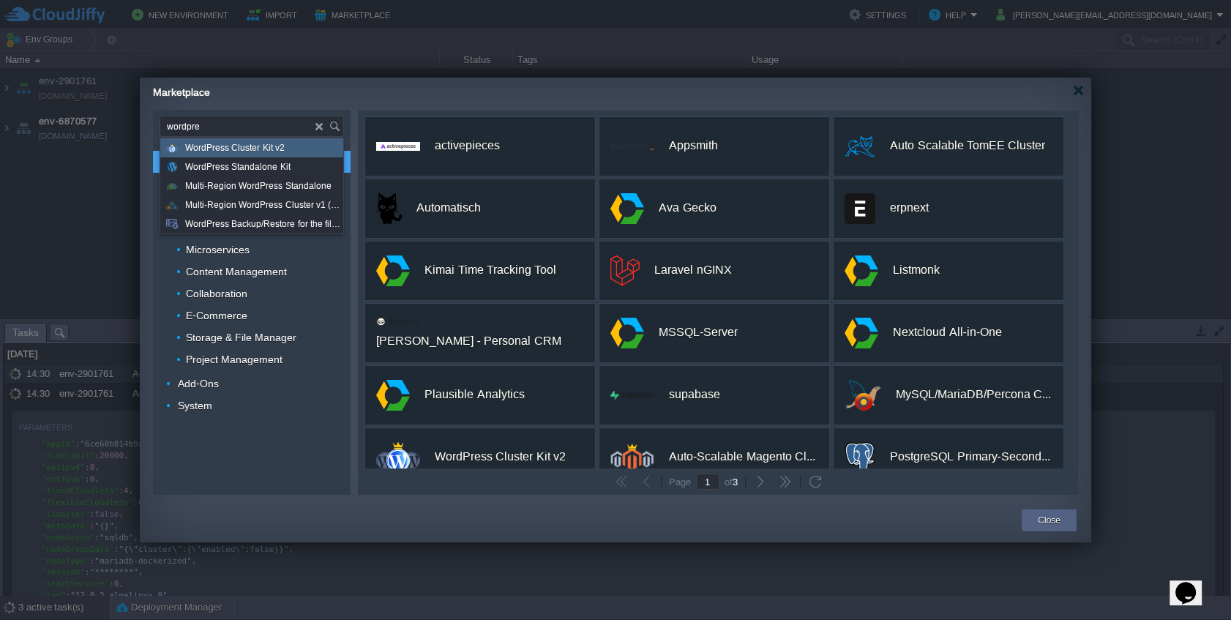
type input "wordpre"
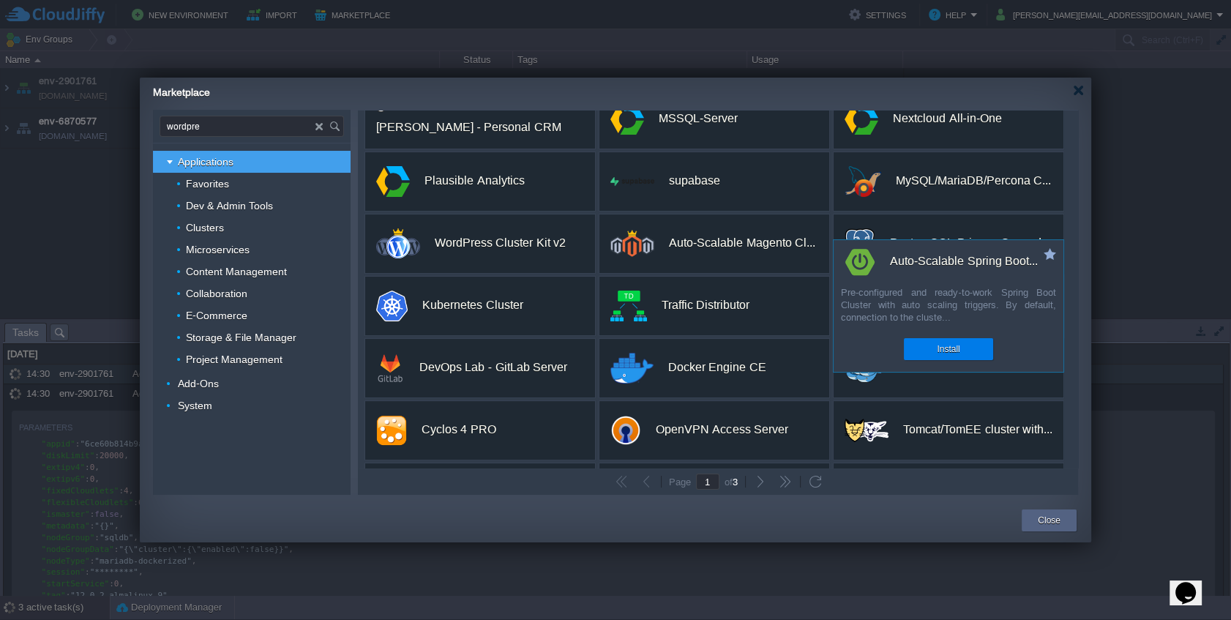
scroll to position [274, 0]
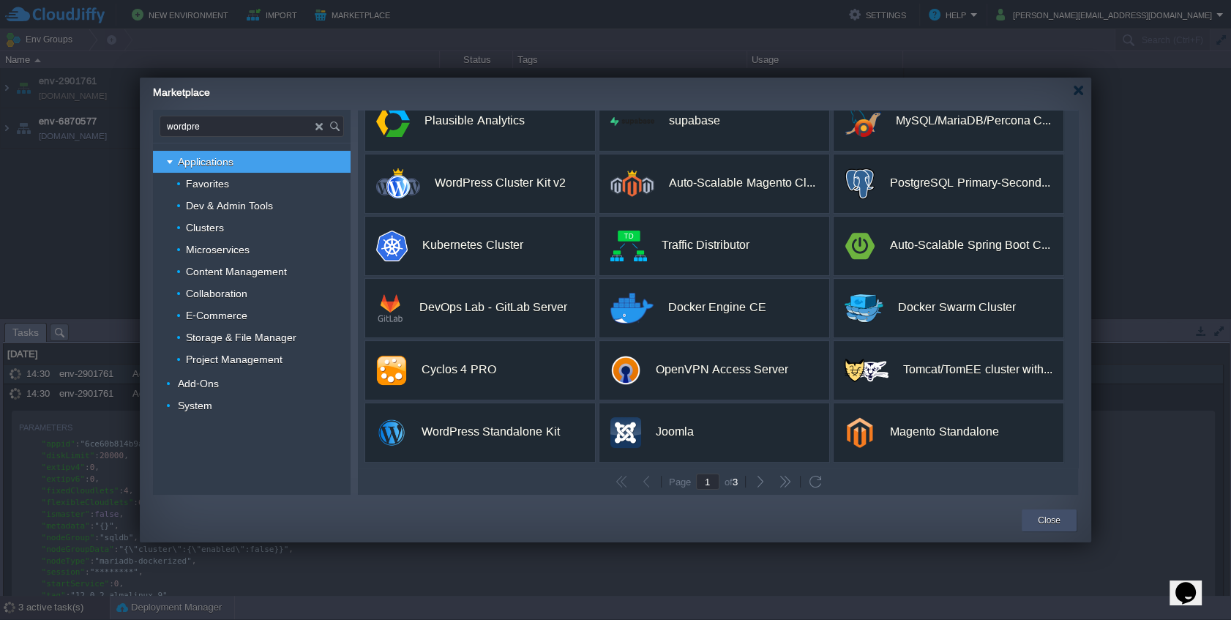
click at [1061, 521] on div "Close" at bounding box center [1049, 521] width 33 height 22
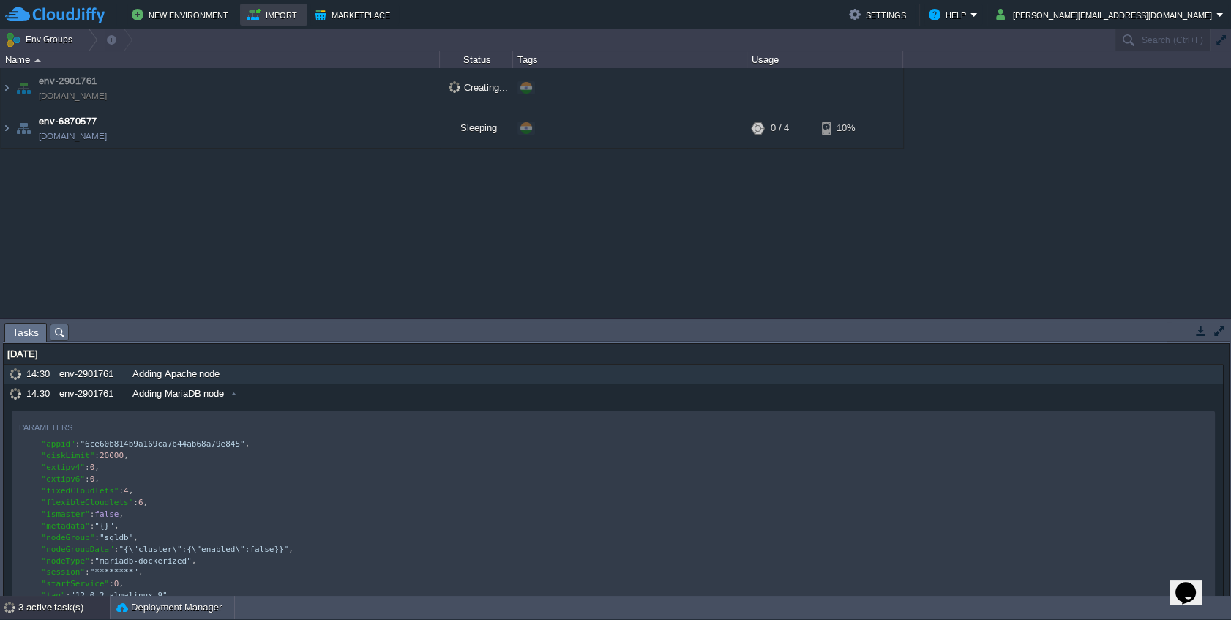
click at [255, 13] on button "Import" at bounding box center [274, 15] width 55 height 18
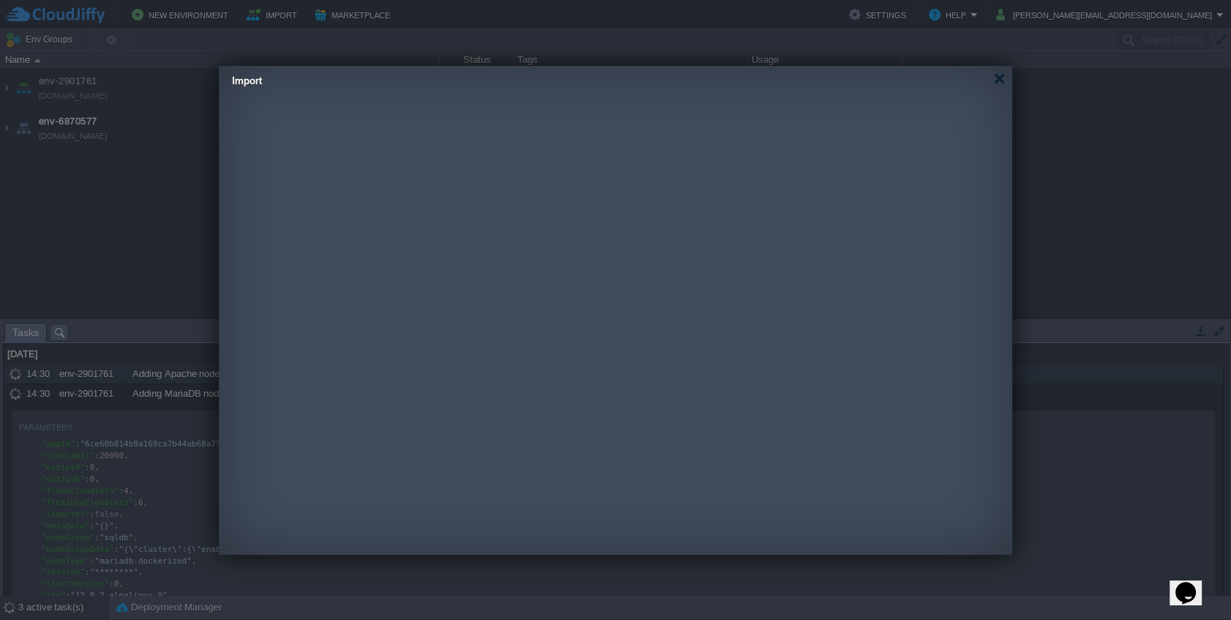
click at [286, 112] on body "New Environment Import Marketplace Bonus ₹0.00 Upgrade Account Settings Help ch…" at bounding box center [615, 310] width 1231 height 620
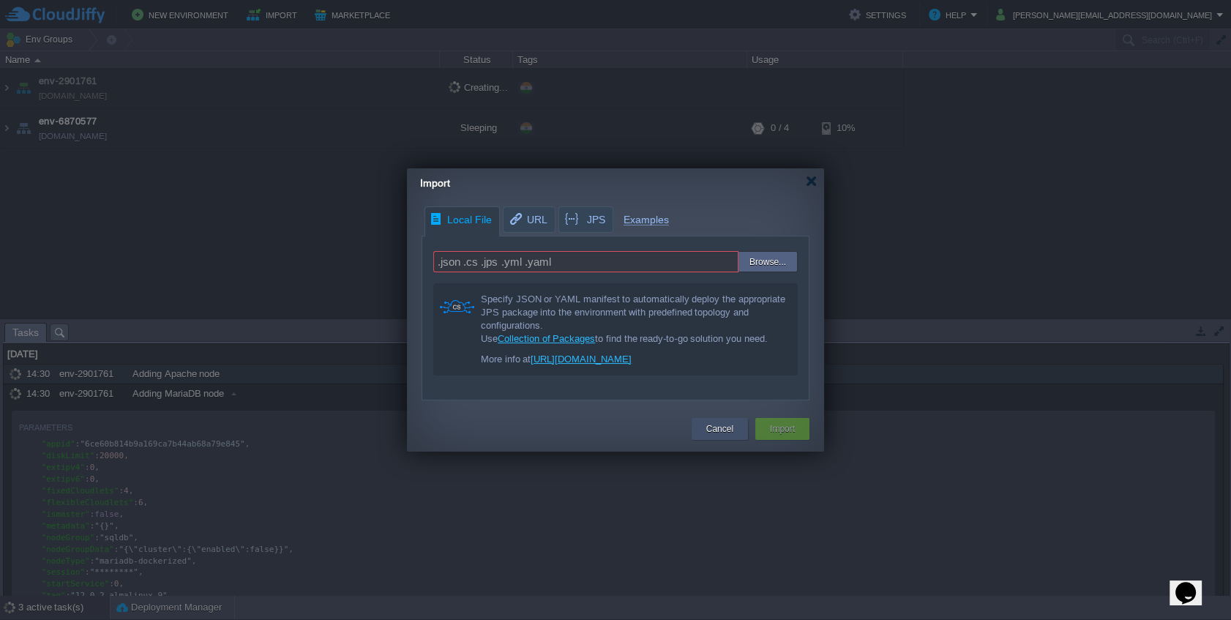
click at [718, 430] on button "Cancel" at bounding box center [719, 429] width 27 height 15
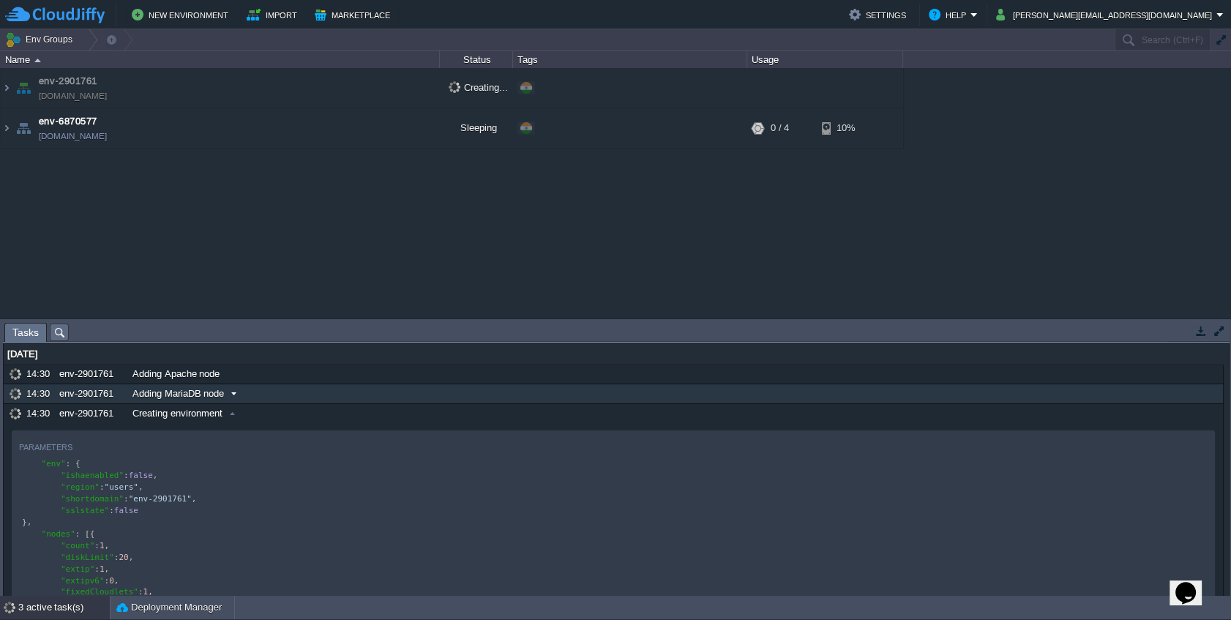
click at [231, 392] on span at bounding box center [234, 393] width 20 height 13
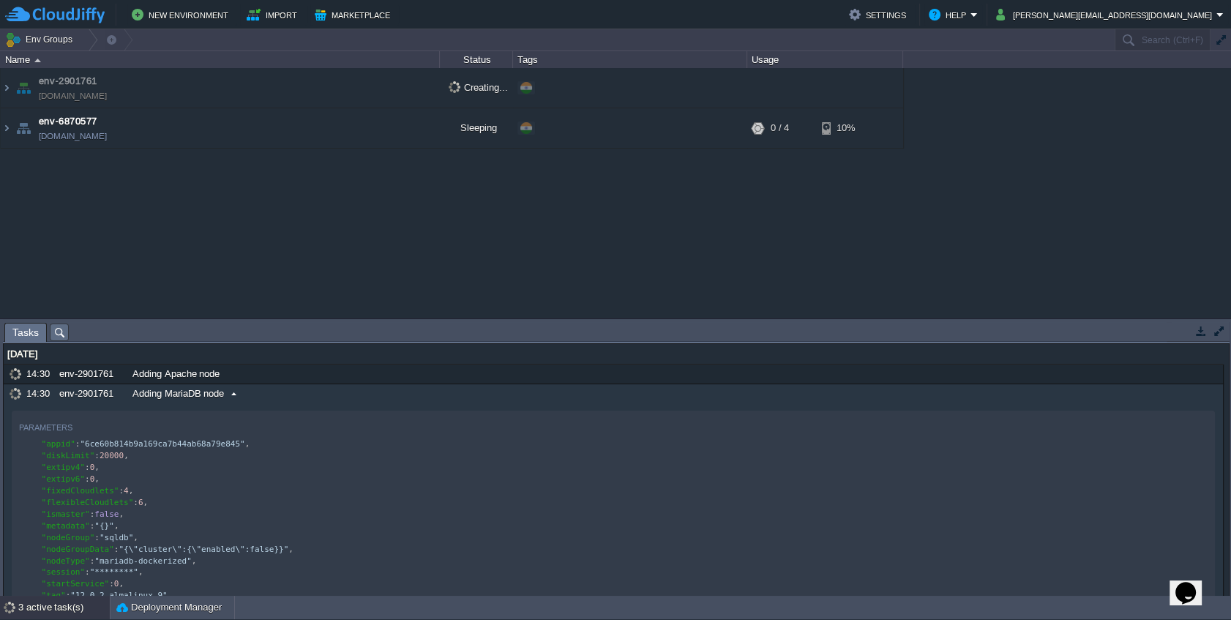
click at [228, 396] on span at bounding box center [234, 393] width 20 height 13
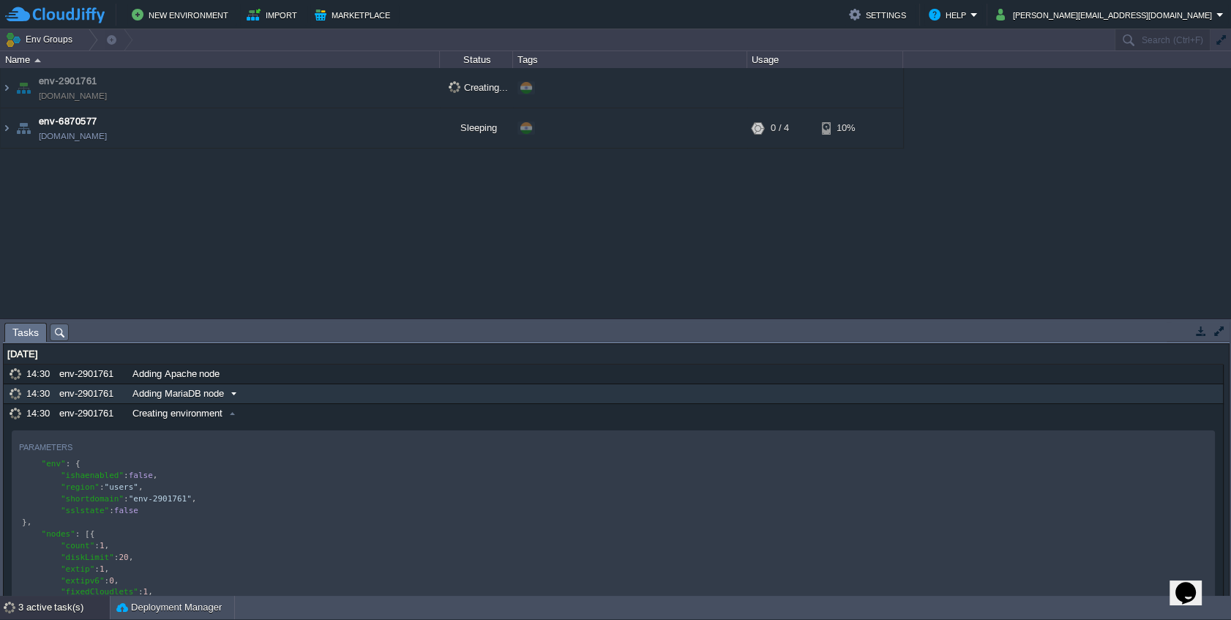
click at [228, 396] on span at bounding box center [234, 393] width 20 height 13
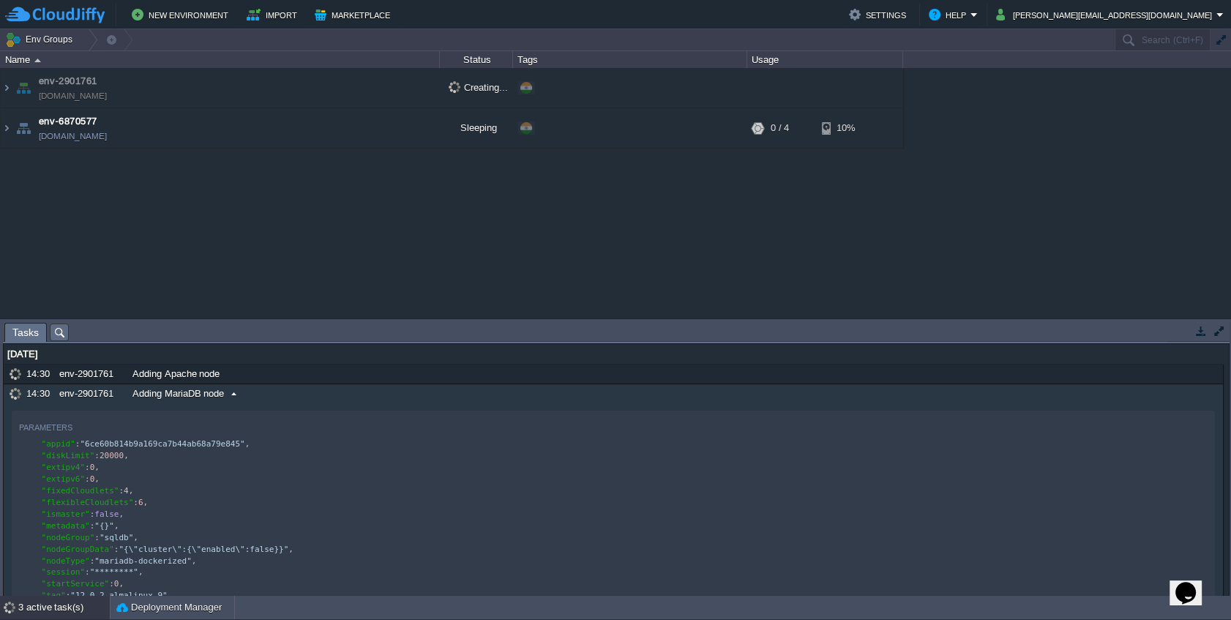
click at [228, 396] on span at bounding box center [234, 393] width 20 height 13
click at [226, 400] on div "Adding MariaDB node" at bounding box center [639, 393] width 1021 height 19
click at [226, 401] on div "Adding MariaDB node" at bounding box center [639, 393] width 1021 height 19
click at [220, 398] on span "Adding MariaDB node" at bounding box center [179, 393] width 92 height 13
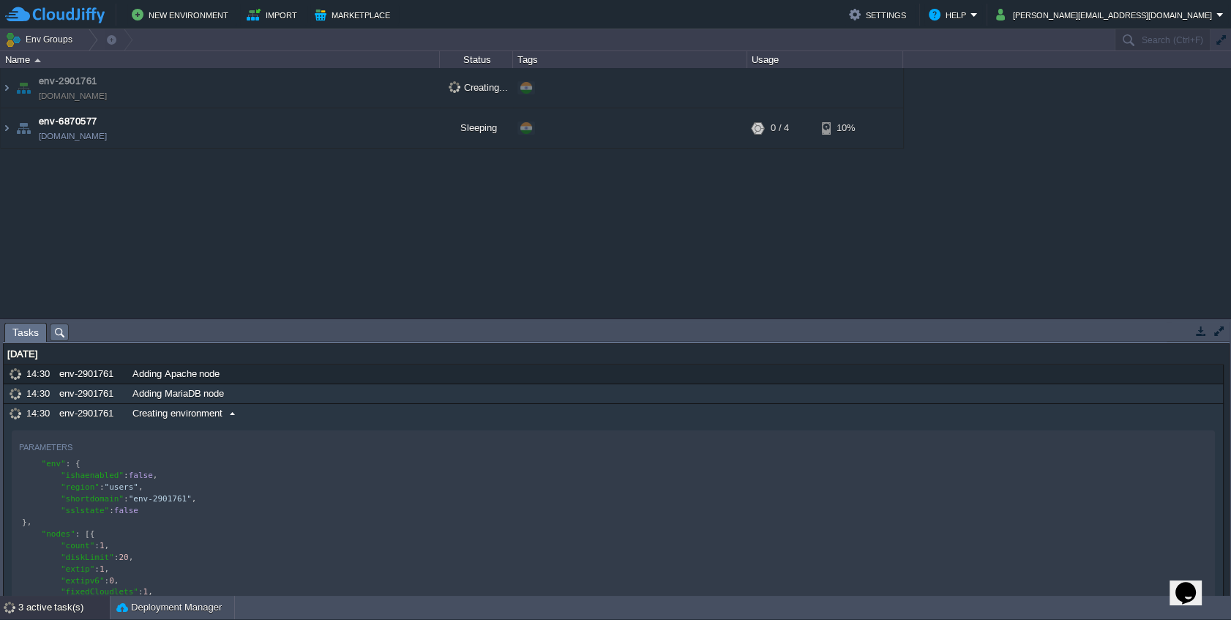
click at [212, 418] on span "Creating environment" at bounding box center [178, 413] width 90 height 13
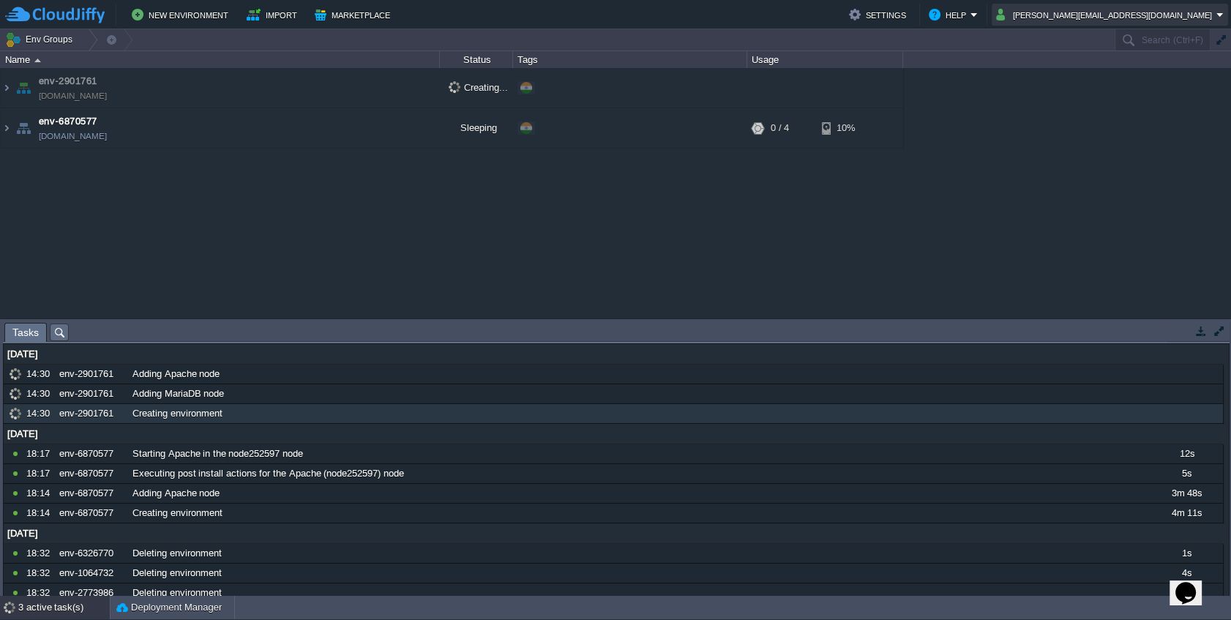
click at [1153, 20] on button "chaitanya.patil@leapswitch.com" at bounding box center [1106, 15] width 220 height 18
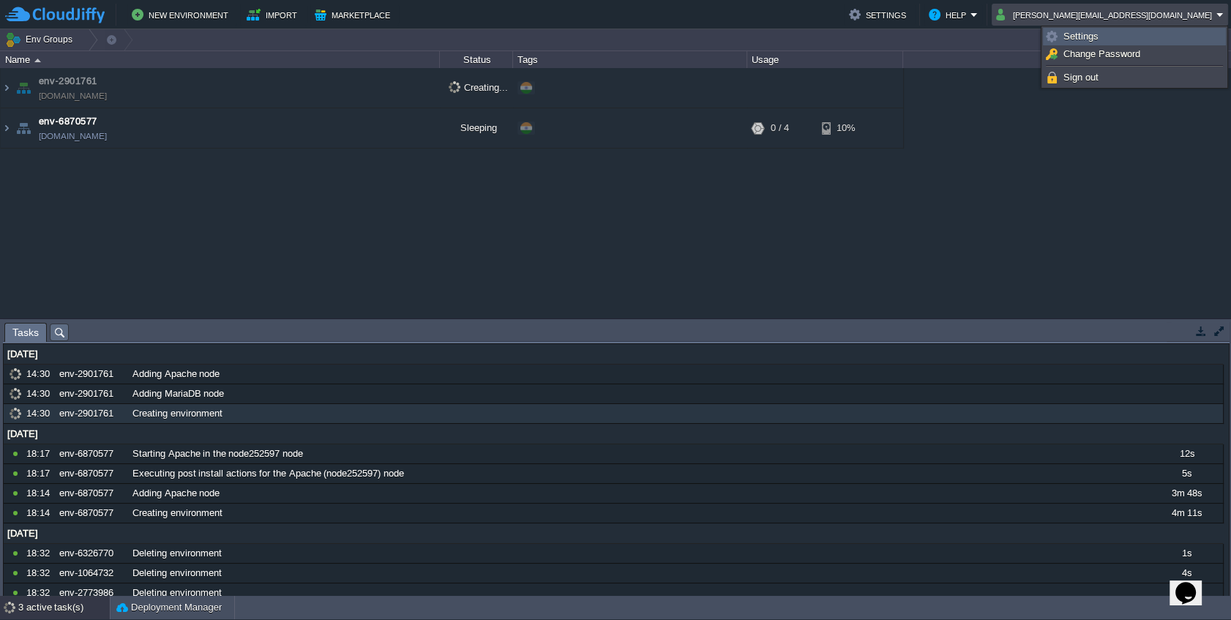
click at [1078, 31] on span "Settings" at bounding box center [1081, 36] width 35 height 11
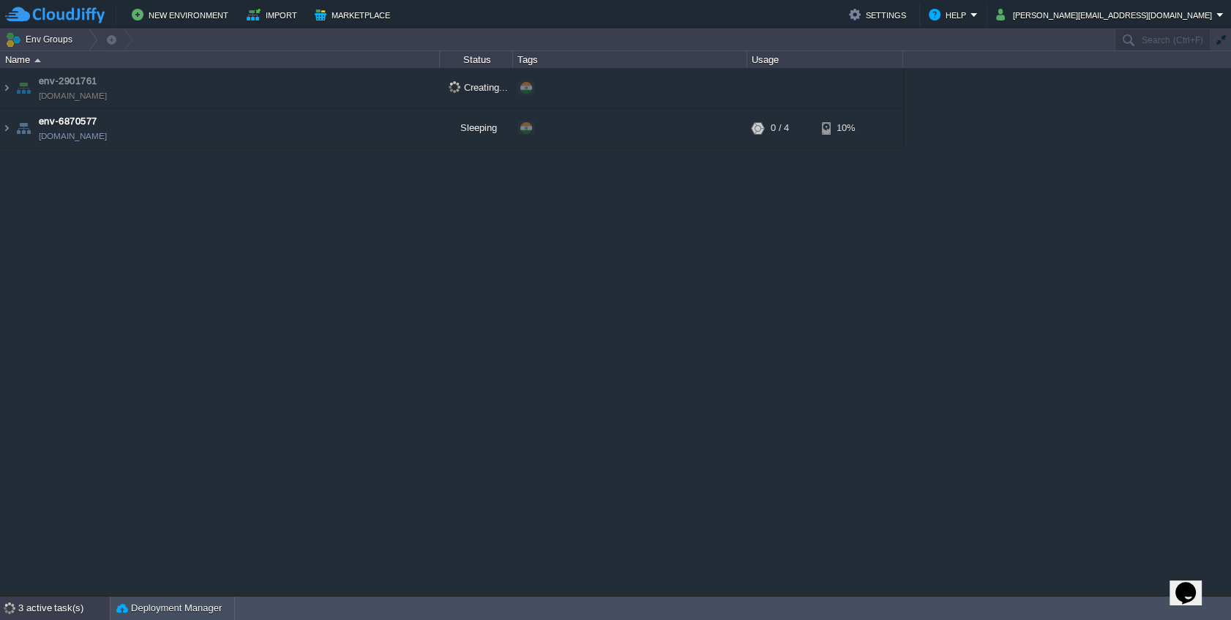
click at [57, 611] on div "3 active task(s)" at bounding box center [64, 608] width 92 height 23
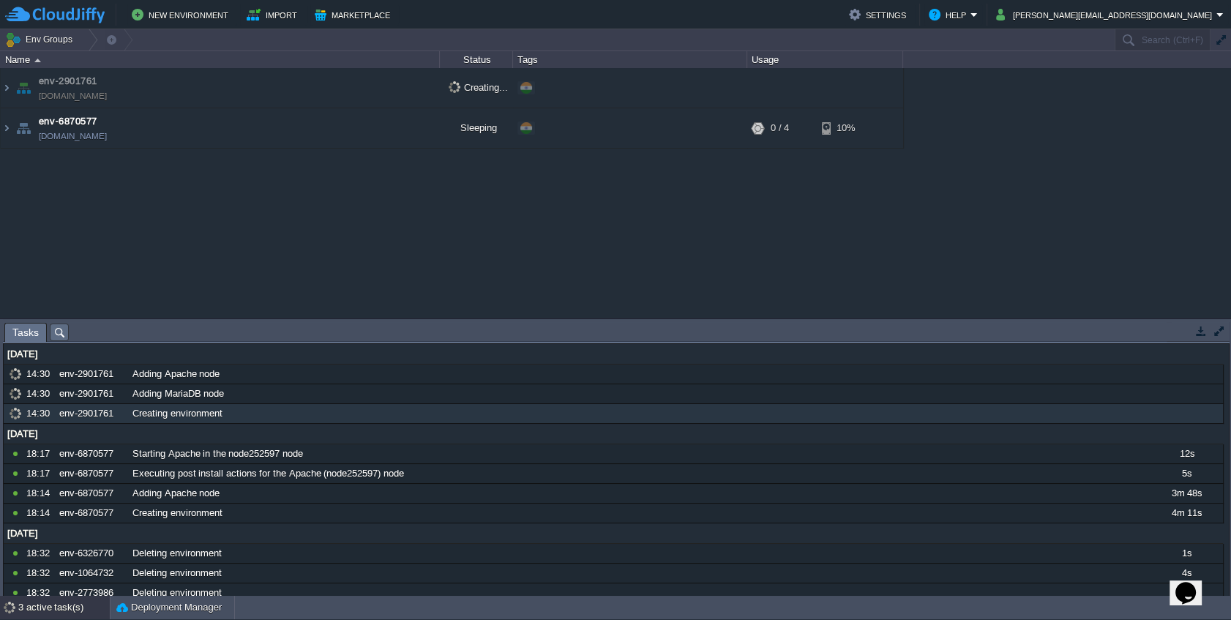
click at [57, 611] on div "3 active task(s)" at bounding box center [64, 607] width 92 height 23
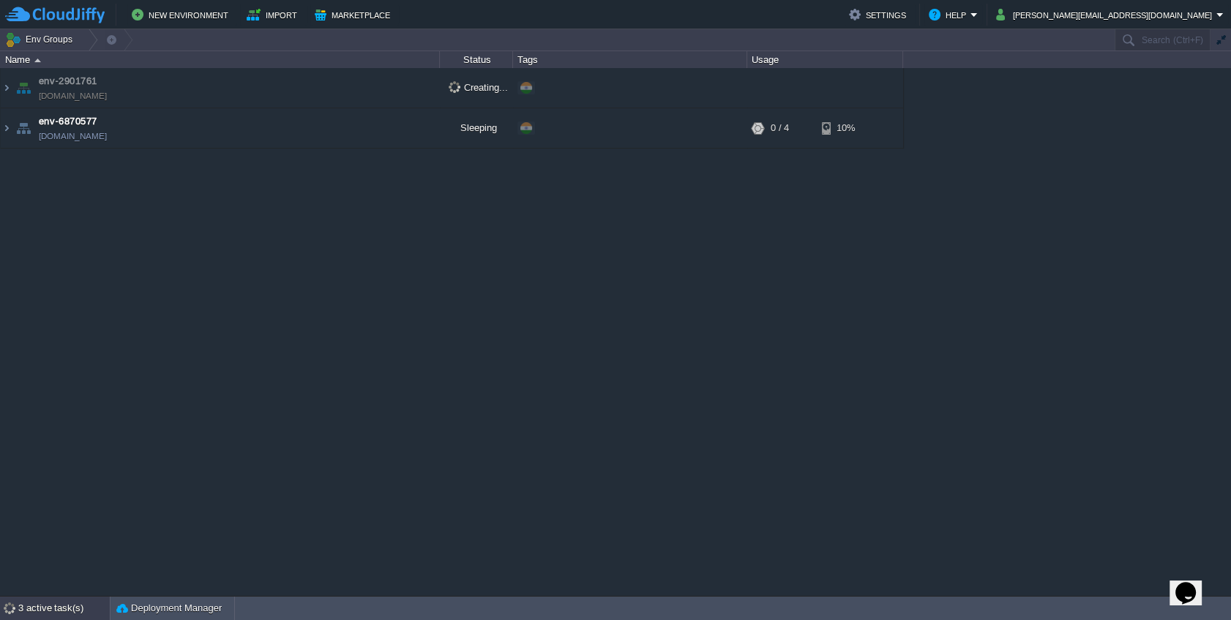
click at [58, 611] on div "3 active task(s)" at bounding box center [64, 608] width 92 height 23
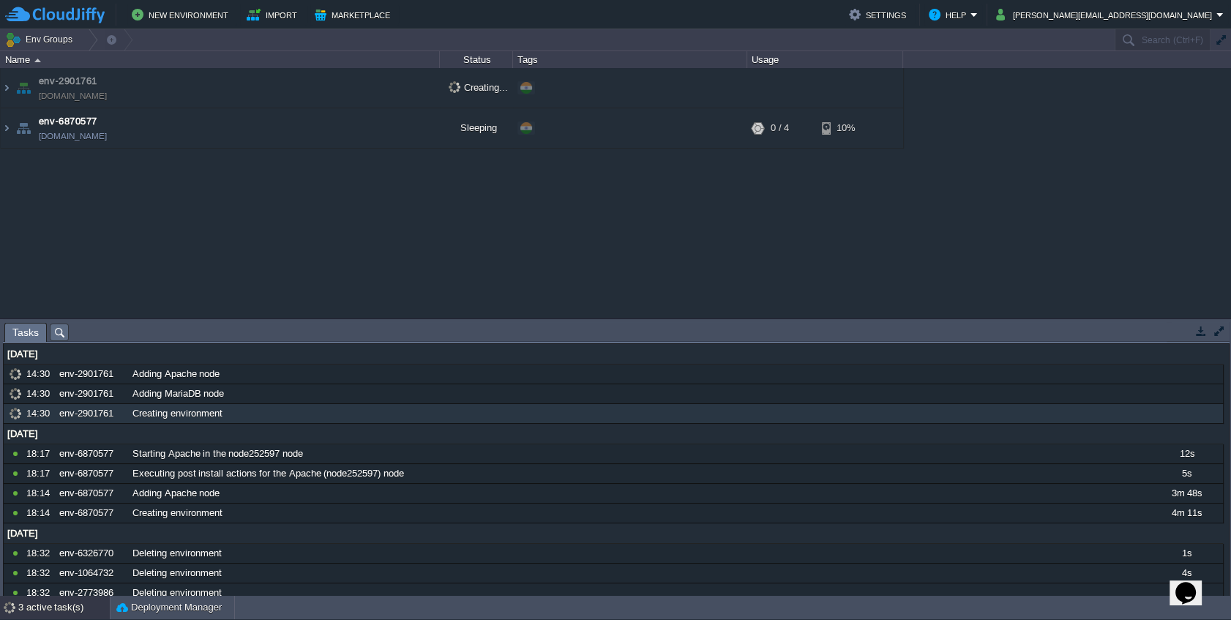
click at [60, 611] on div "3 active task(s)" at bounding box center [64, 607] width 92 height 23
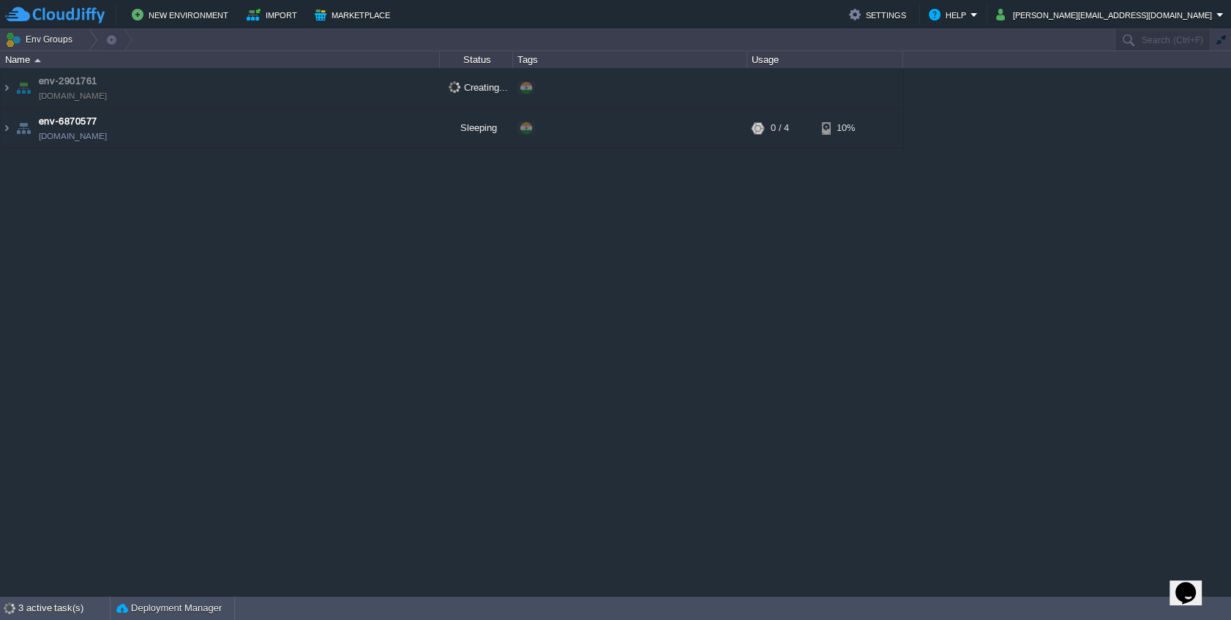
click at [194, 94] on td "env-2901761 env-2901761.cloudjiffy.net" at bounding box center [220, 88] width 439 height 40
click at [10, 87] on img at bounding box center [7, 88] width 12 height 40
click at [2, 86] on img at bounding box center [7, 88] width 12 height 40
click at [6, 90] on img at bounding box center [7, 88] width 12 height 40
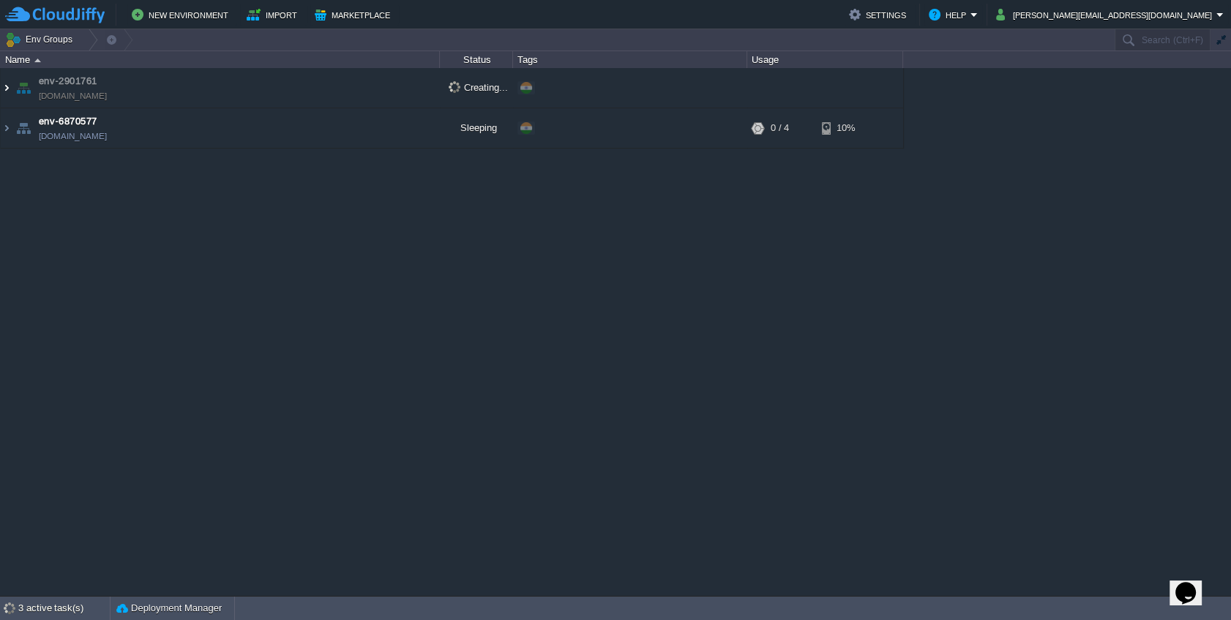
click at [6, 90] on img at bounding box center [7, 88] width 12 height 40
click at [307, 87] on td "env-2901761 env-2901761.cloudjiffy.net" at bounding box center [220, 88] width 439 height 40
click at [5, 83] on img at bounding box center [7, 88] width 12 height 40
click at [63, 619] on div "3 active task(s)" at bounding box center [64, 608] width 92 height 23
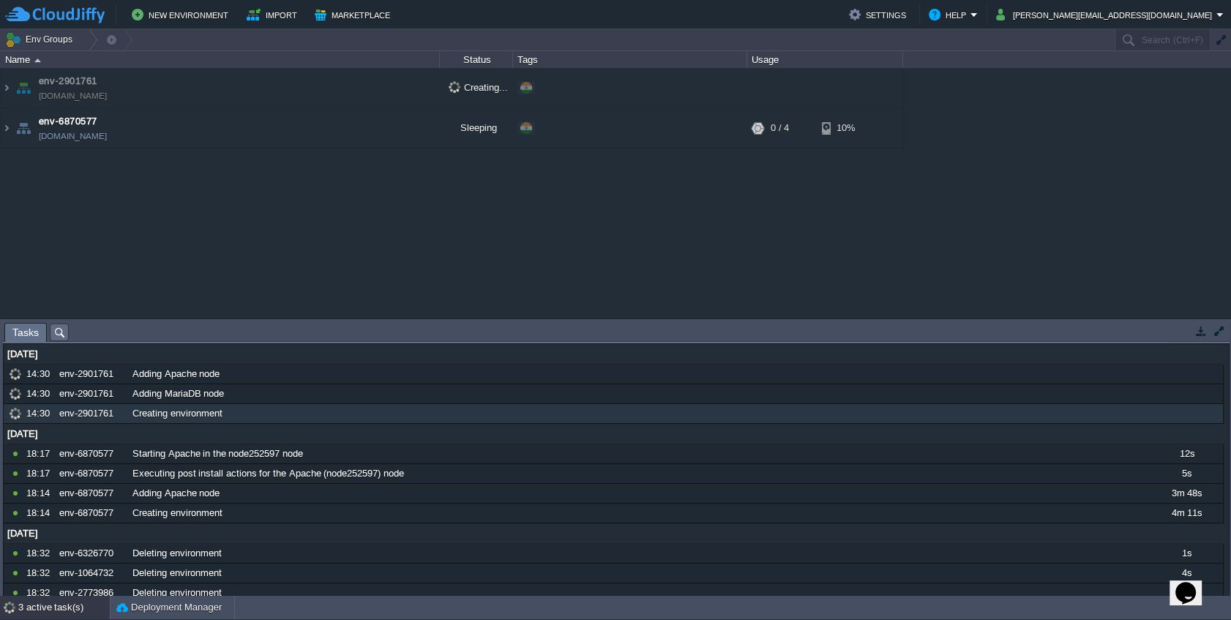
click at [63, 619] on div "3 active task(s) Deployment Manager" at bounding box center [615, 608] width 1231 height 24
click at [168, 615] on div "Deployment Manager" at bounding box center [173, 607] width 124 height 23
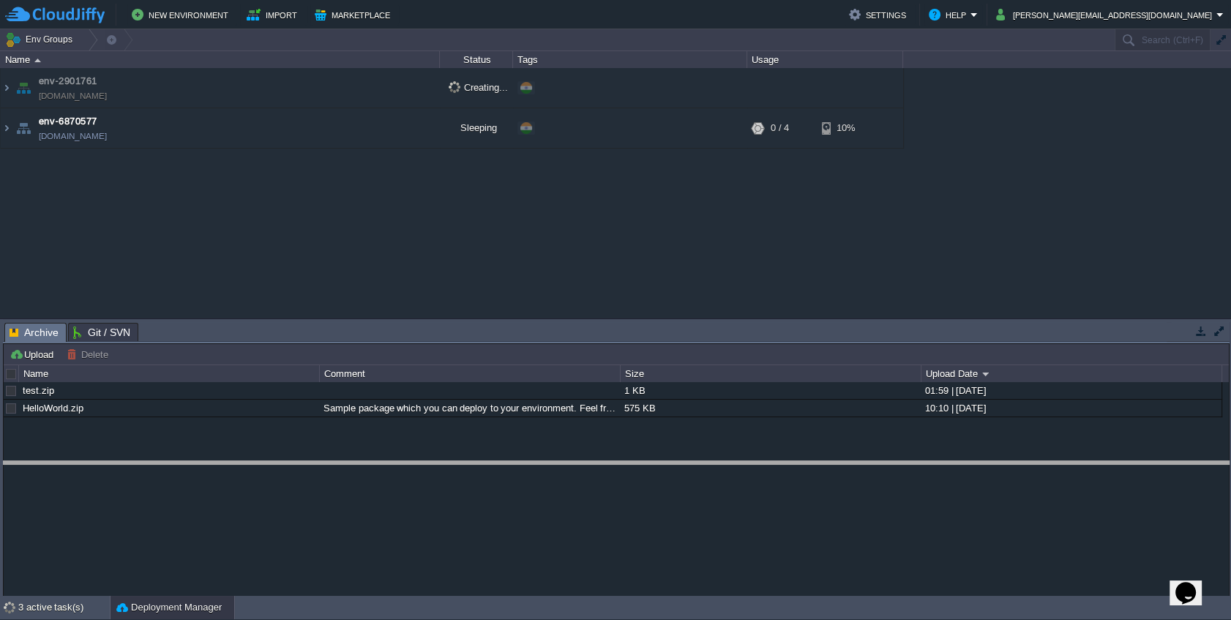
drag, startPoint x: 993, startPoint y: 323, endPoint x: 974, endPoint y: 461, distance: 139.8
click at [974, 461] on body "New Environment Import Marketplace Bonus ₹0.00 Upgrade Account Settings Help ch…" at bounding box center [615, 310] width 1231 height 620
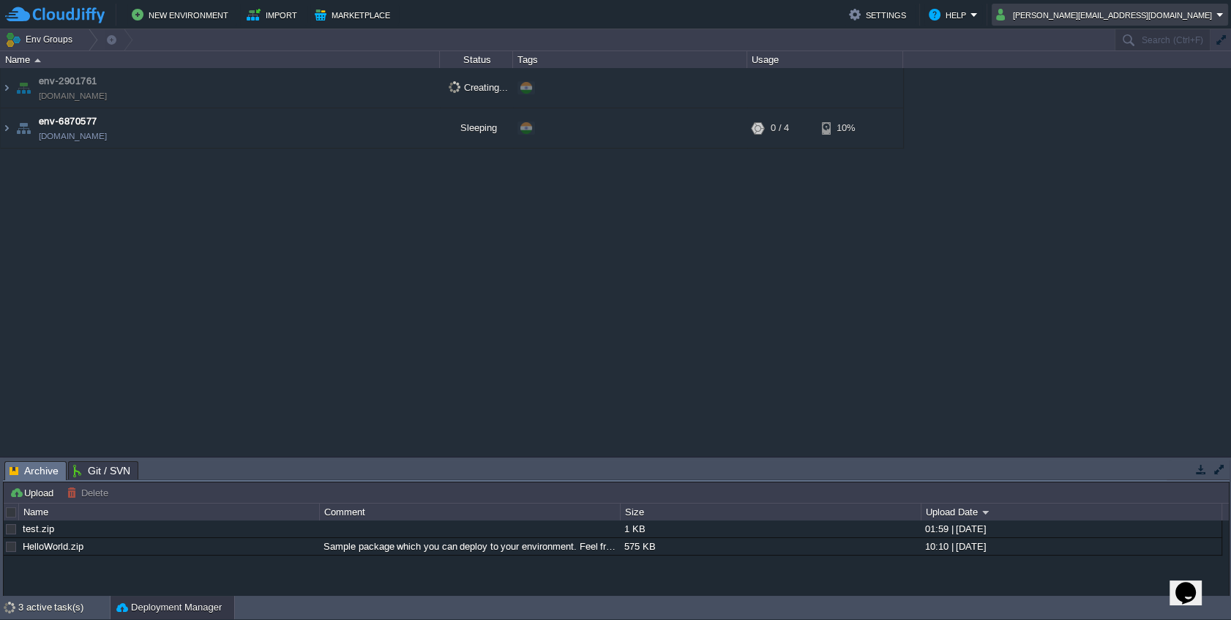
click at [1144, 12] on button "chaitanya.patil@leapswitch.com" at bounding box center [1106, 15] width 220 height 18
click at [597, 395] on div "env-2901761 env-2901761.cloudjiffy.net Creating... + Add to Env Group env-68705…" at bounding box center [615, 262] width 1231 height 389
click at [42, 619] on div "3 active task(s) Deployment Manager" at bounding box center [615, 608] width 1231 height 24
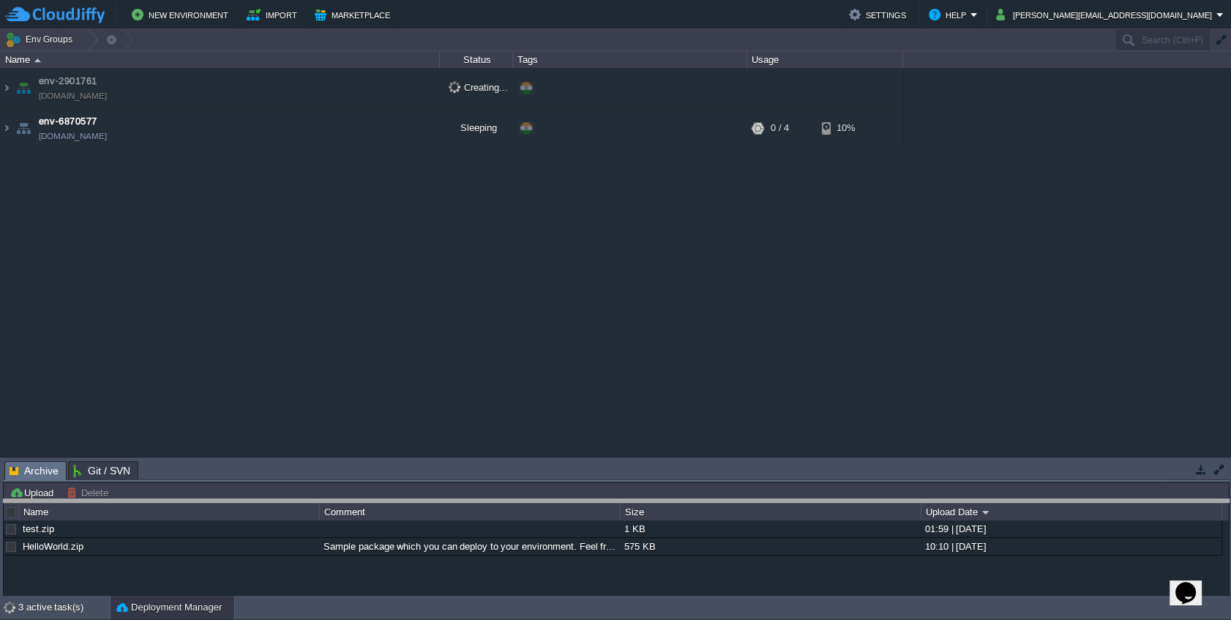
drag, startPoint x: 244, startPoint y: 466, endPoint x: 223, endPoint y: 536, distance: 73.2
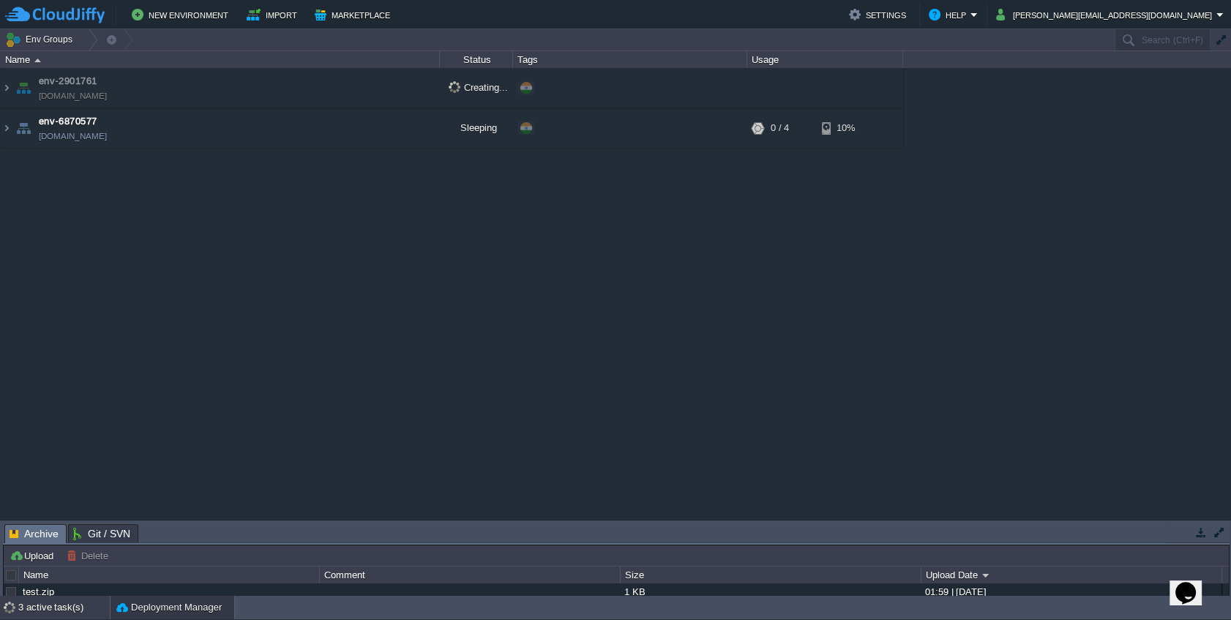
click at [40, 608] on div "3 active task(s)" at bounding box center [64, 607] width 92 height 23
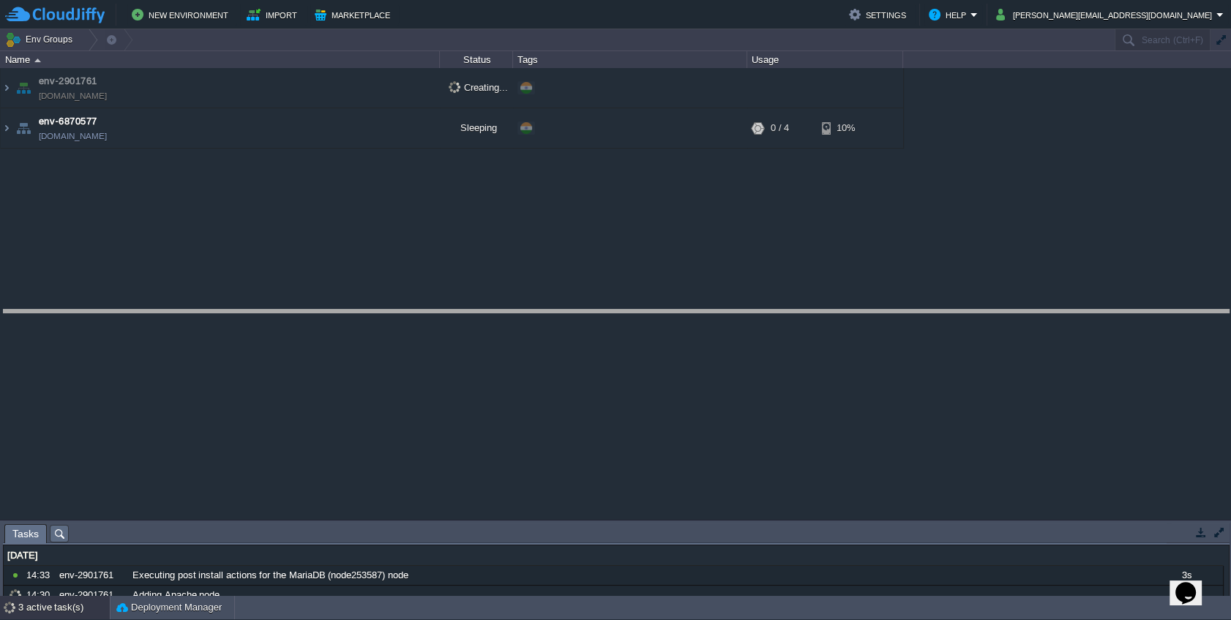
drag, startPoint x: 135, startPoint y: 534, endPoint x: 177, endPoint y: 311, distance: 227.2
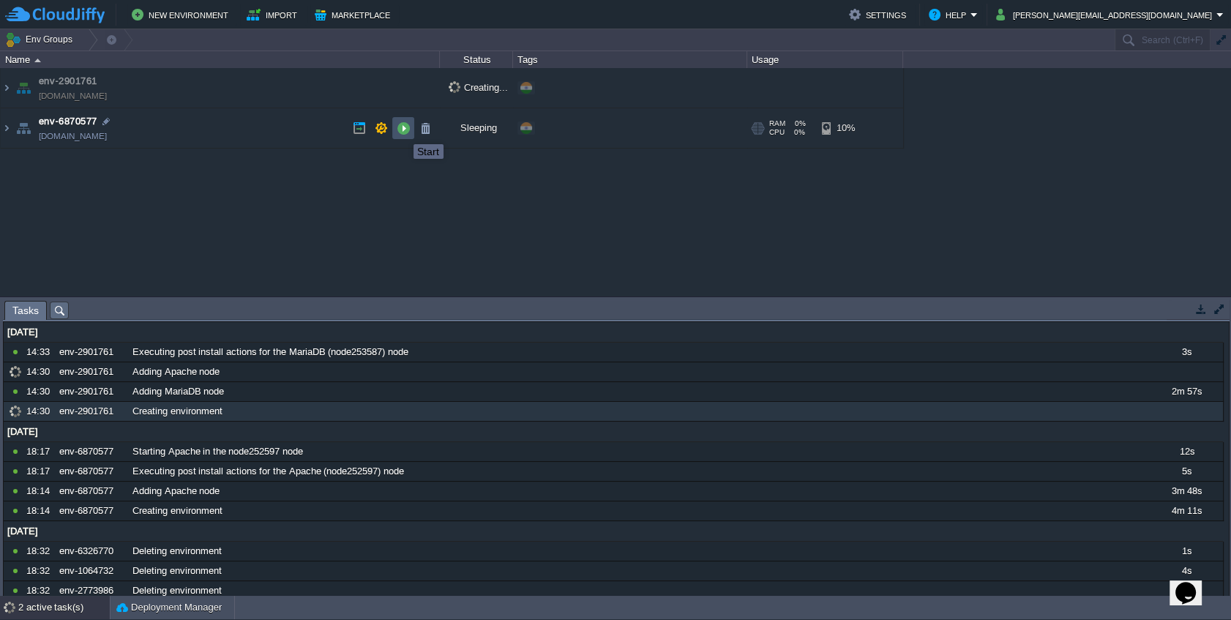
click at [403, 131] on button "button" at bounding box center [403, 128] width 13 height 13
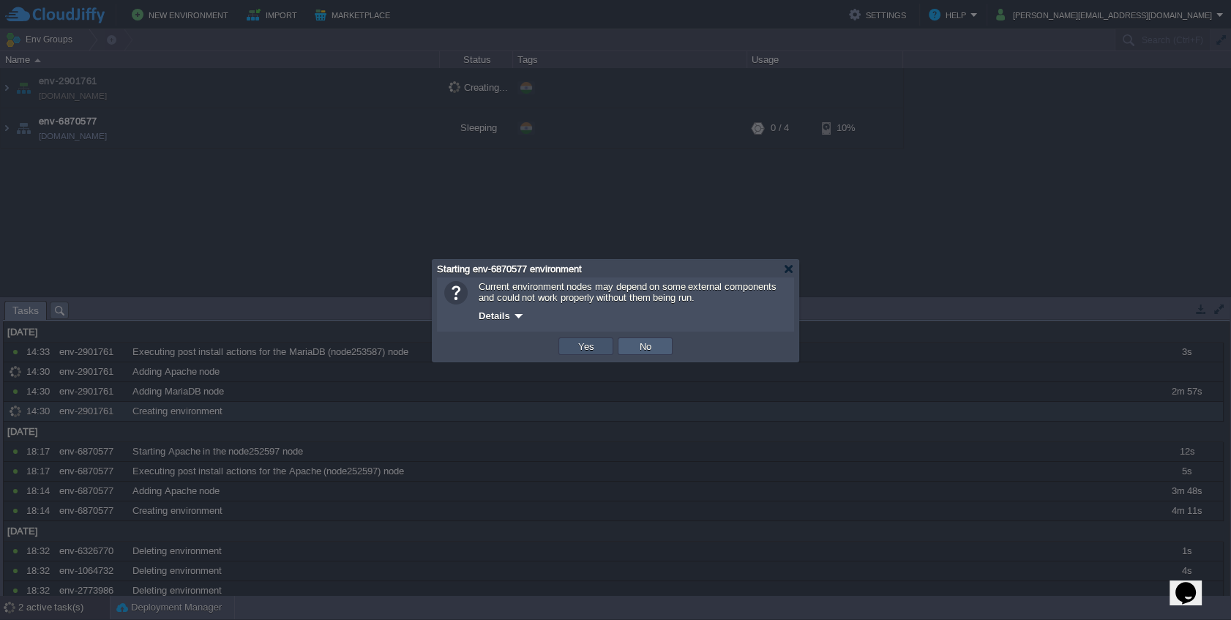
drag, startPoint x: 590, startPoint y: 339, endPoint x: 629, endPoint y: 346, distance: 39.4
click at [629, 346] on tr "OK Yes No Cancel" at bounding box center [615, 346] width 119 height 22
click at [791, 268] on div at bounding box center [788, 269] width 11 height 11
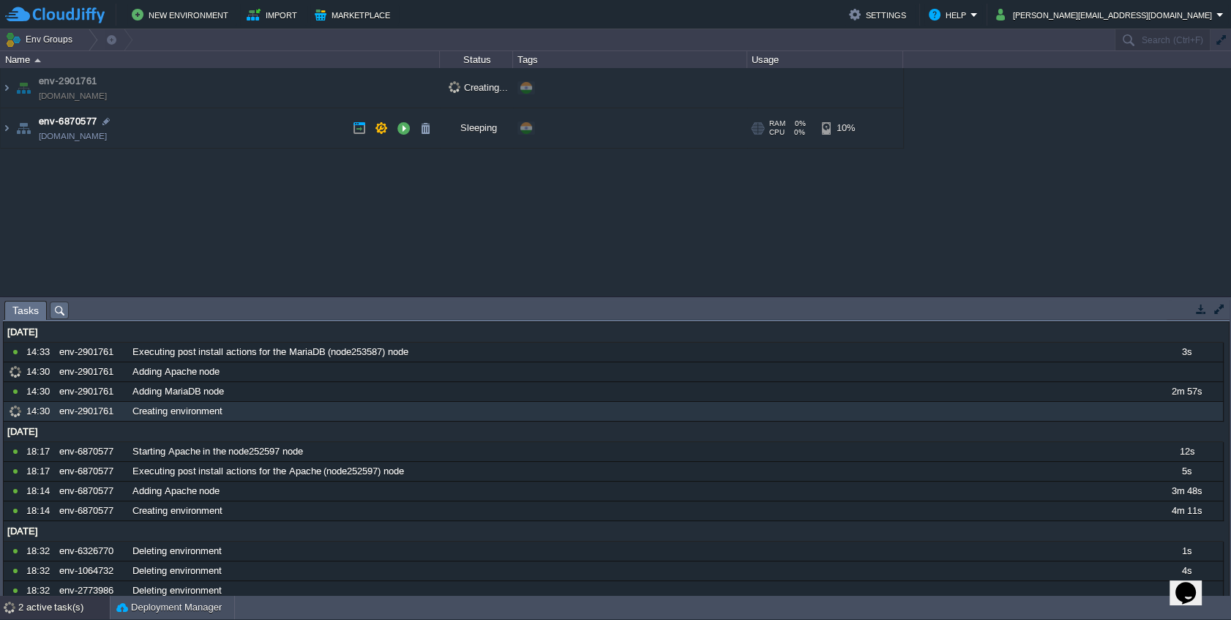
click at [267, 116] on td "env-6870577 env-6870577.cloudjiffy.net" at bounding box center [220, 128] width 439 height 40
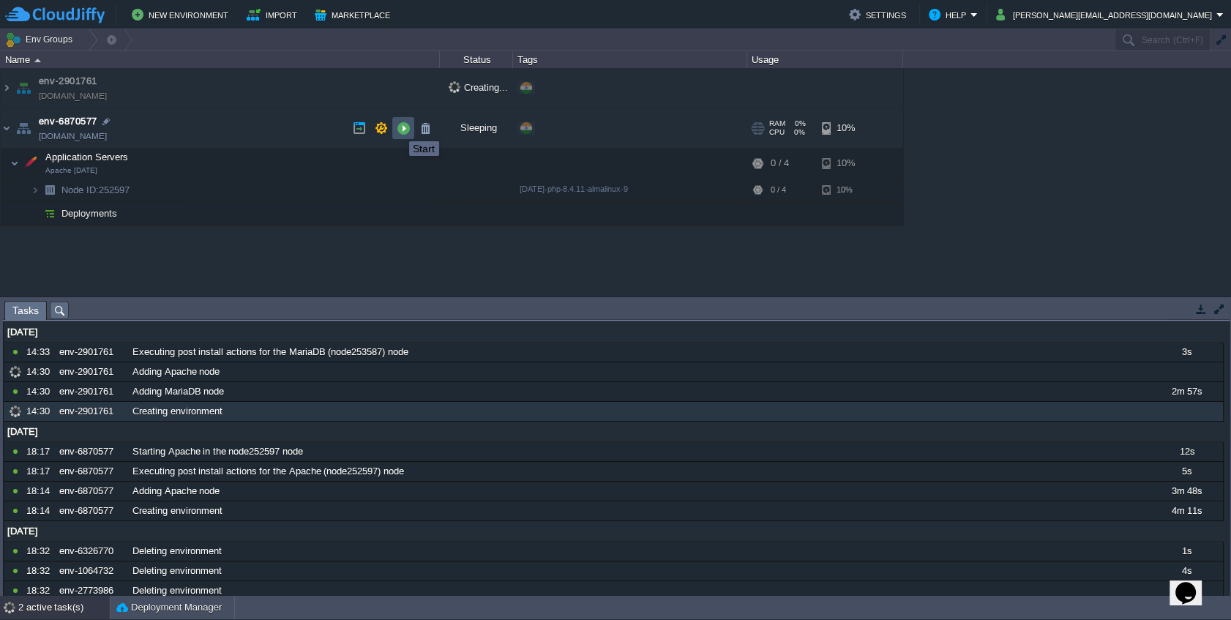
click at [398, 128] on button "button" at bounding box center [403, 128] width 13 height 13
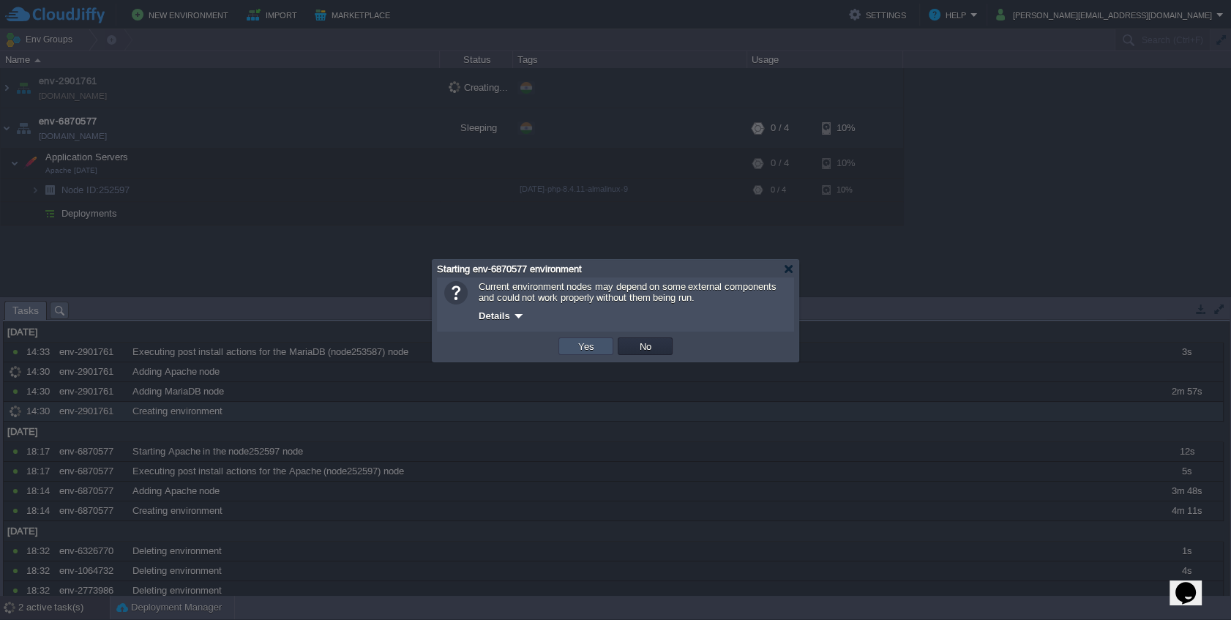
click at [579, 347] on button "Yes" at bounding box center [586, 346] width 25 height 13
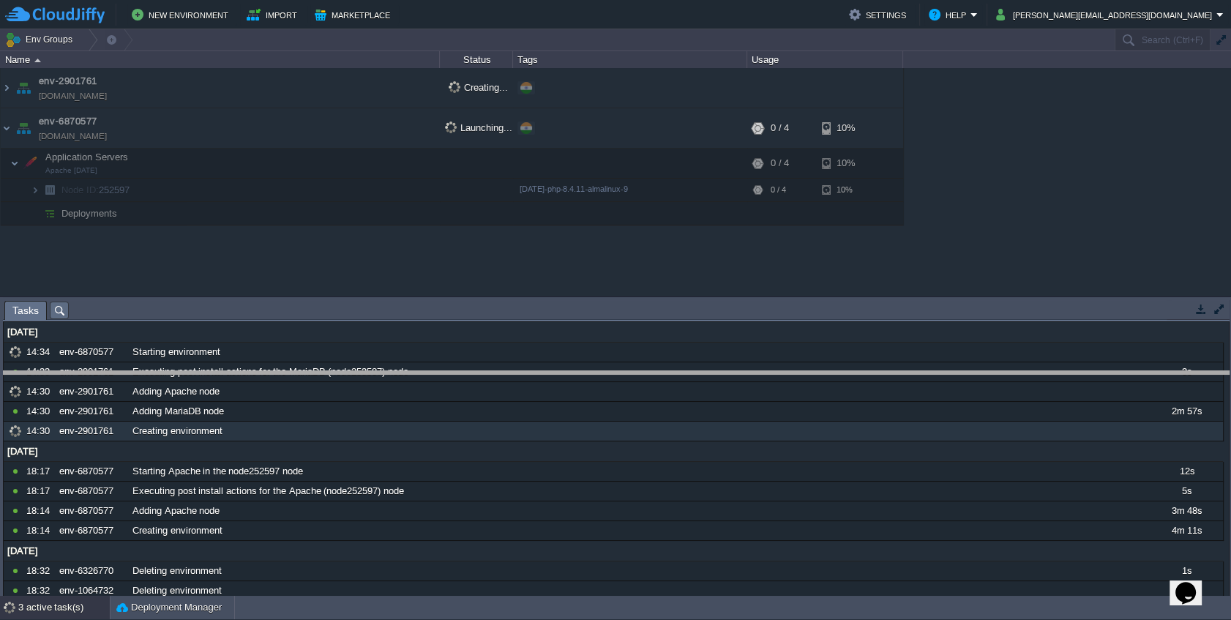
drag, startPoint x: 365, startPoint y: 301, endPoint x: 374, endPoint y: 371, distance: 70.8
click at [374, 371] on body "New Environment Import Marketplace Bonus ₹0.00 Upgrade Account Settings Help ch…" at bounding box center [615, 310] width 1231 height 620
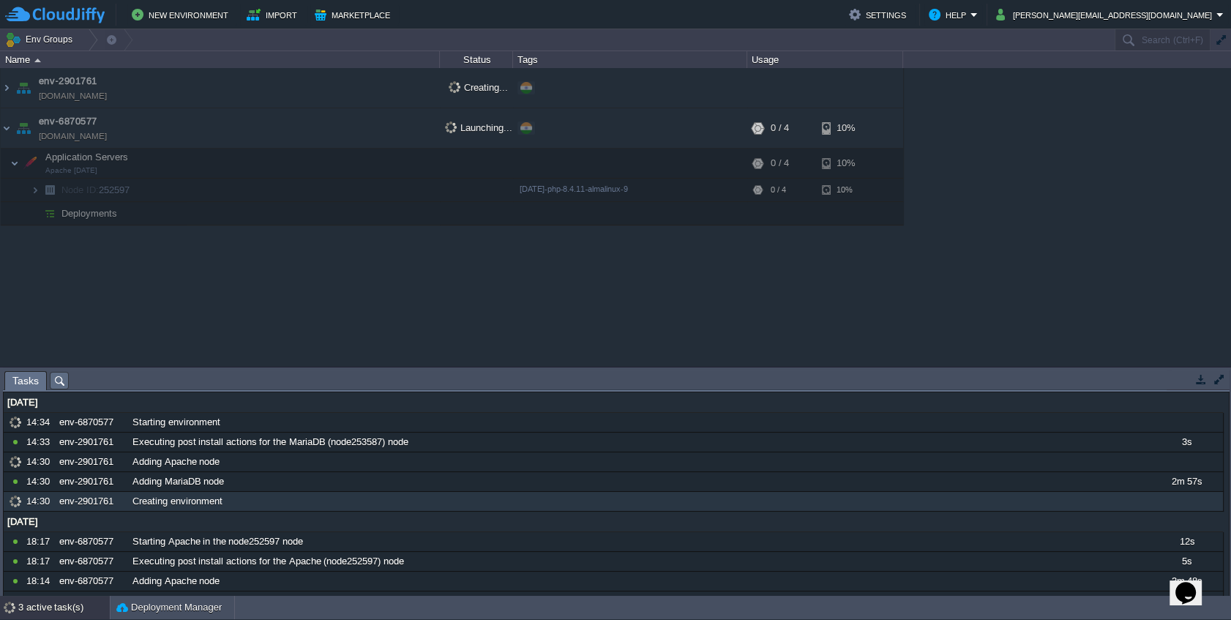
click at [212, 89] on td "env-2901761 env-2901761.cloudjiffy.net" at bounding box center [220, 88] width 439 height 40
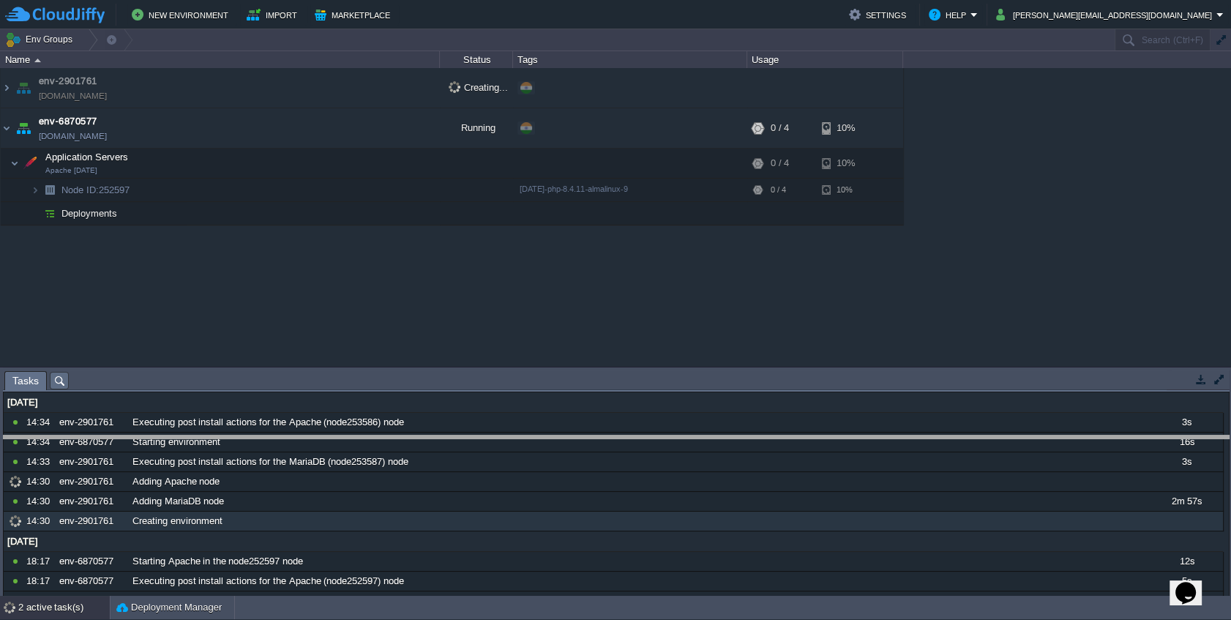
drag, startPoint x: 154, startPoint y: 381, endPoint x: 112, endPoint y: 447, distance: 78.6
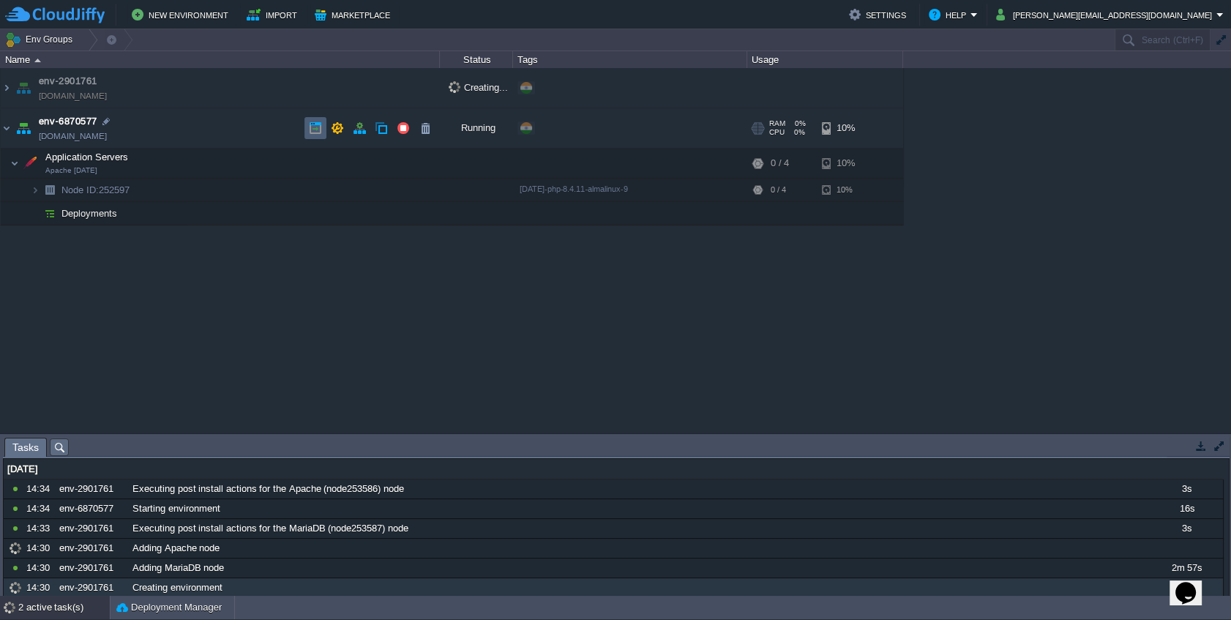
click at [307, 133] on td at bounding box center [316, 128] width 22 height 22
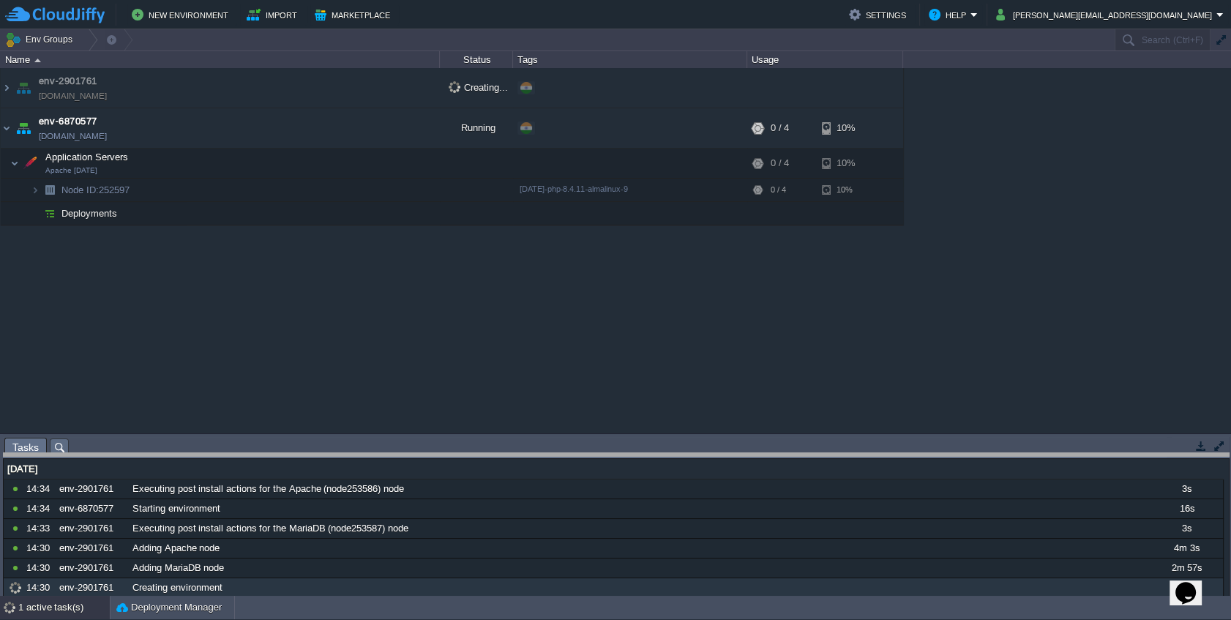
drag, startPoint x: 338, startPoint y: 439, endPoint x: 332, endPoint y: 454, distance: 16.7
click at [332, 454] on body "New Environment Import Marketplace Bonus ₹0.00 Upgrade Account Settings Help ch…" at bounding box center [615, 310] width 1231 height 620
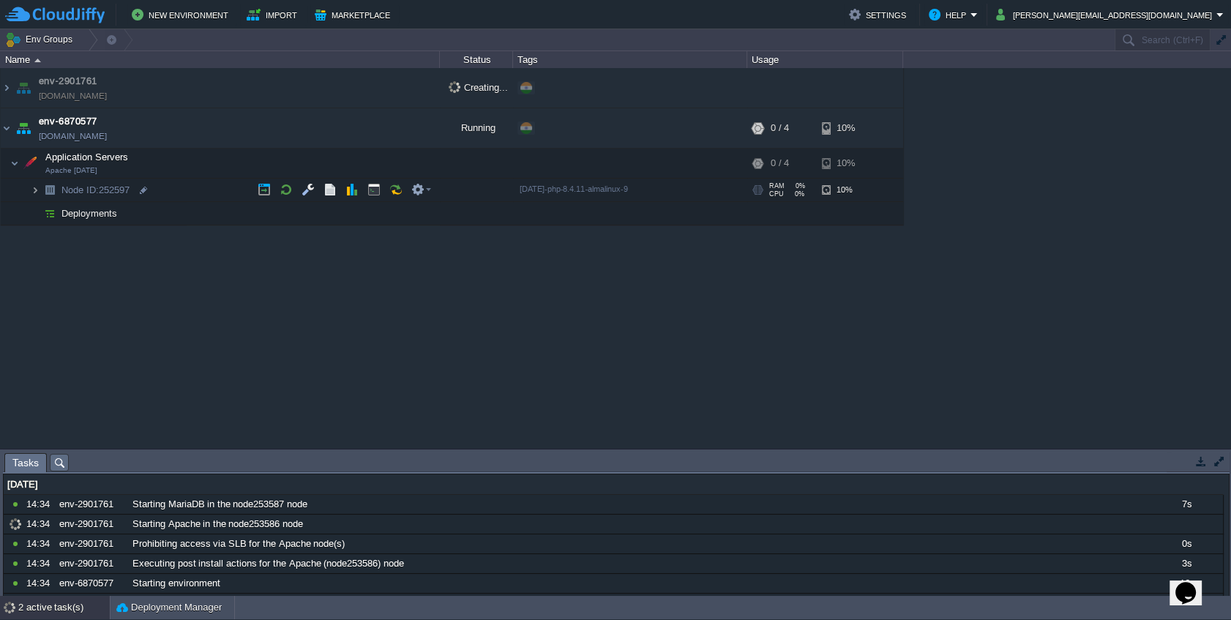
click at [34, 194] on img at bounding box center [35, 190] width 9 height 23
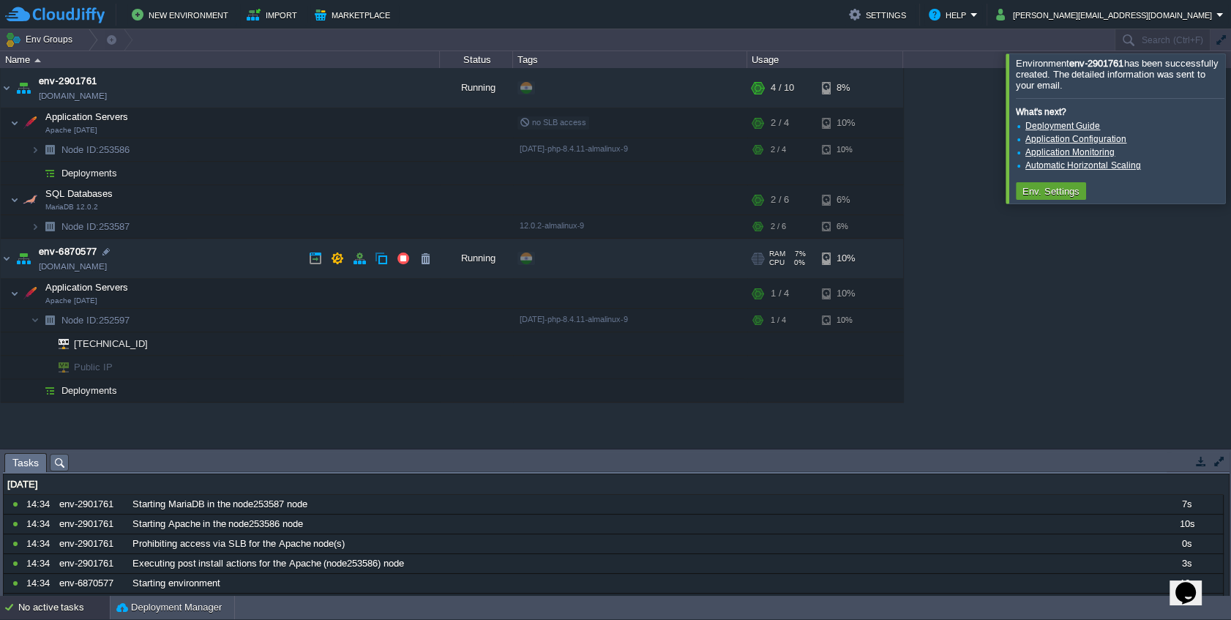
click at [261, 259] on td "env-6870577 env-6870577.cloudjiffy.net" at bounding box center [220, 259] width 439 height 40
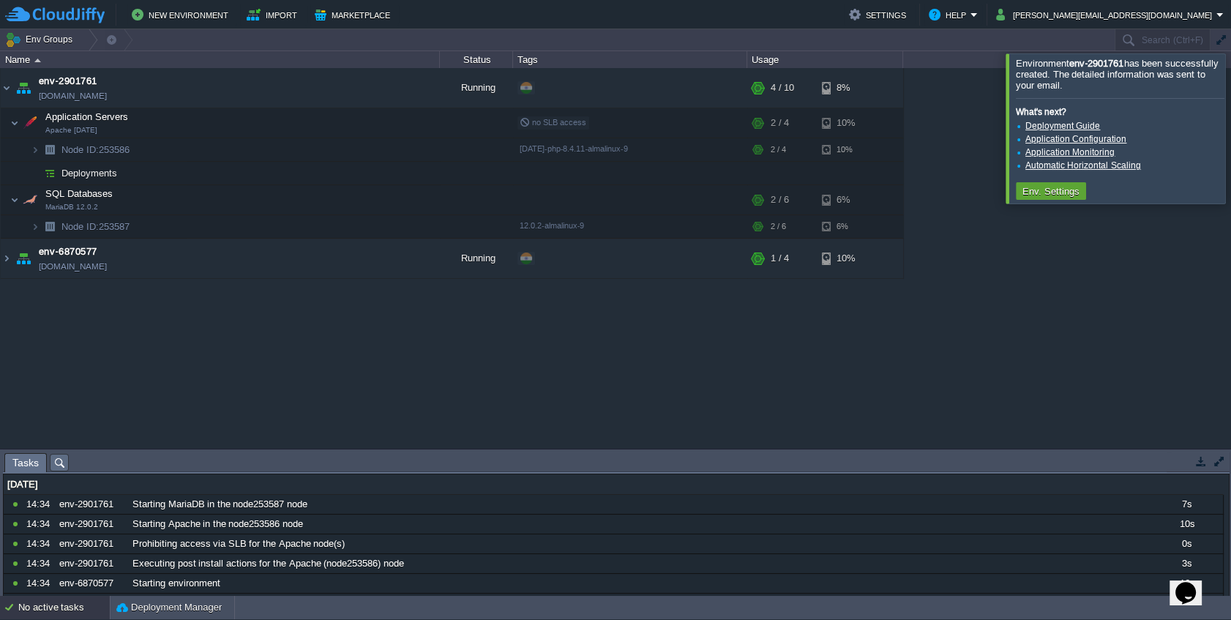
click at [1231, 124] on div at bounding box center [1249, 127] width 0 height 149
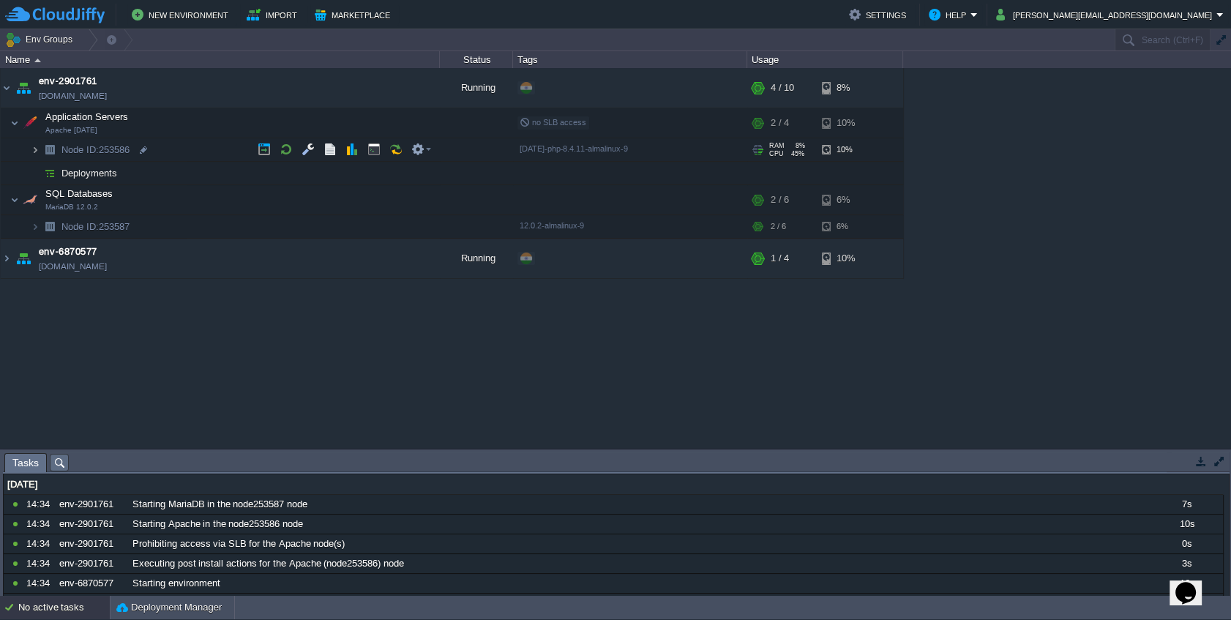
click at [36, 151] on img at bounding box center [35, 149] width 9 height 23
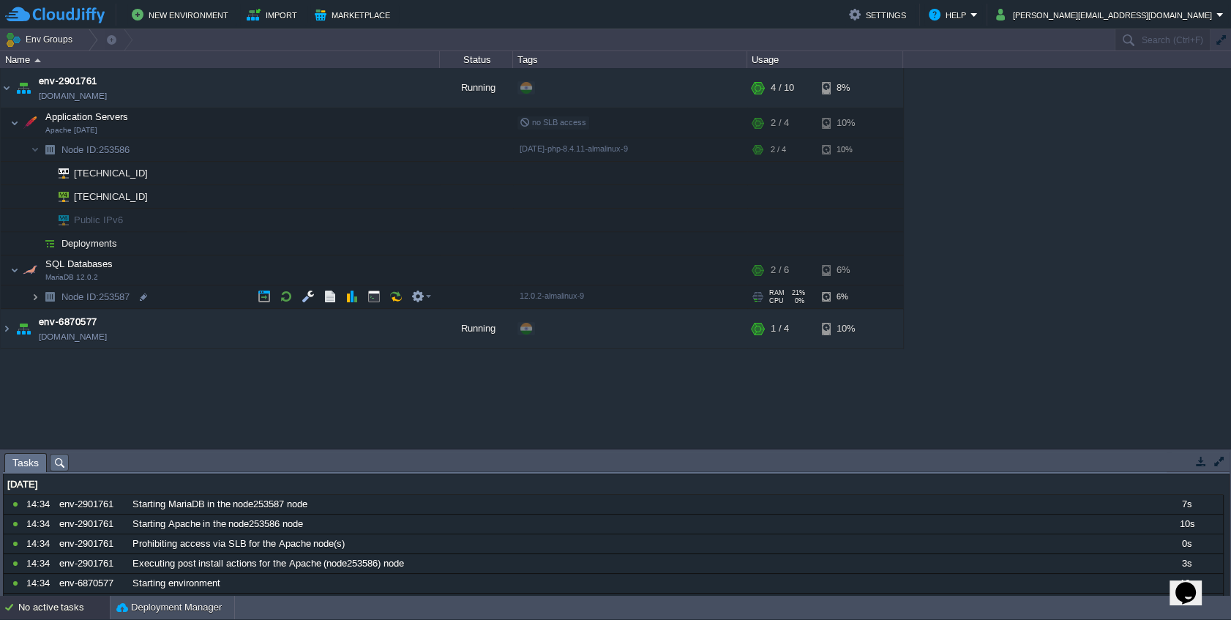
click at [35, 289] on img at bounding box center [35, 297] width 9 height 23
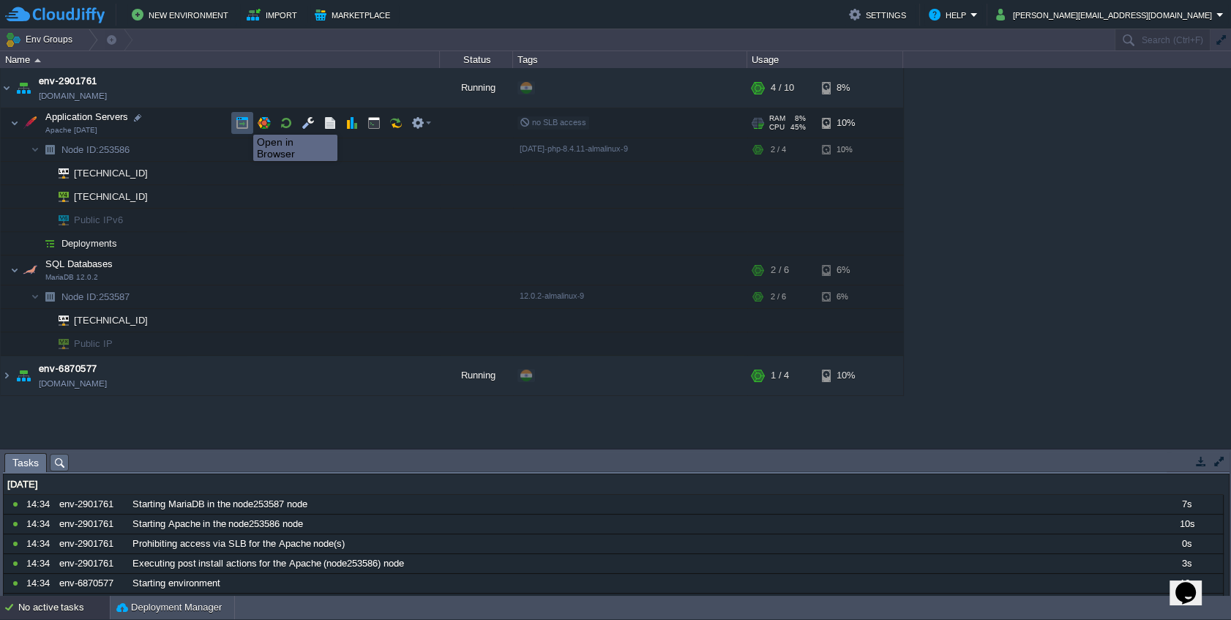
click at [242, 122] on button "button" at bounding box center [242, 122] width 13 height 13
click at [267, 120] on button "button" at bounding box center [264, 122] width 13 height 13
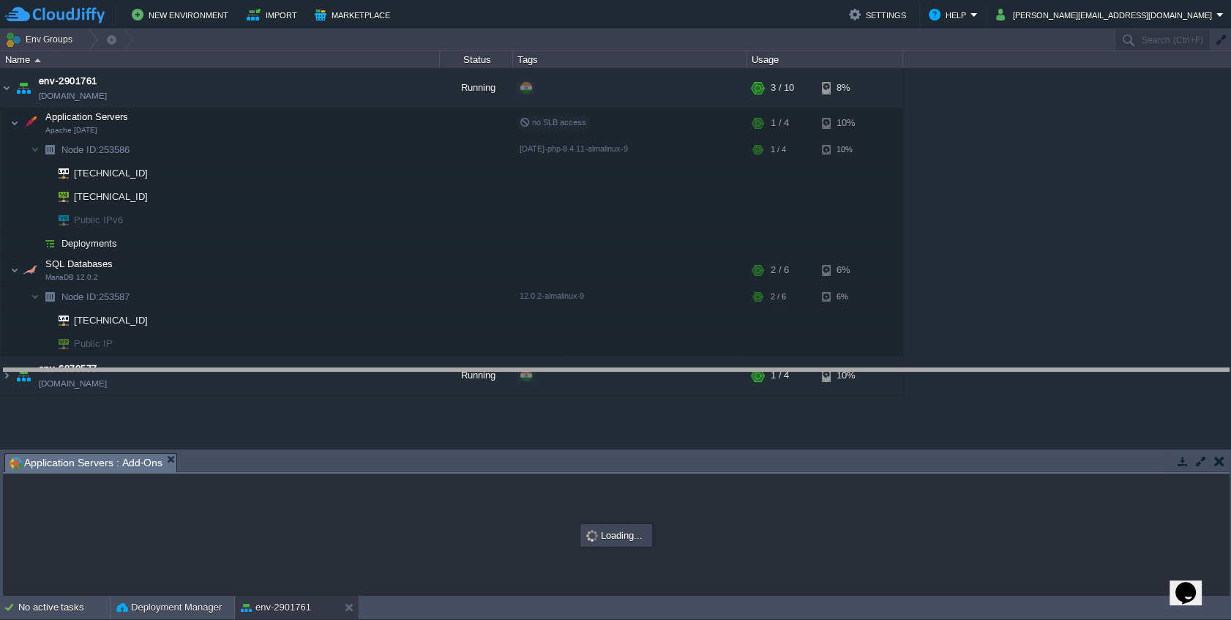
drag, startPoint x: 214, startPoint y: 469, endPoint x: 233, endPoint y: 384, distance: 87.0
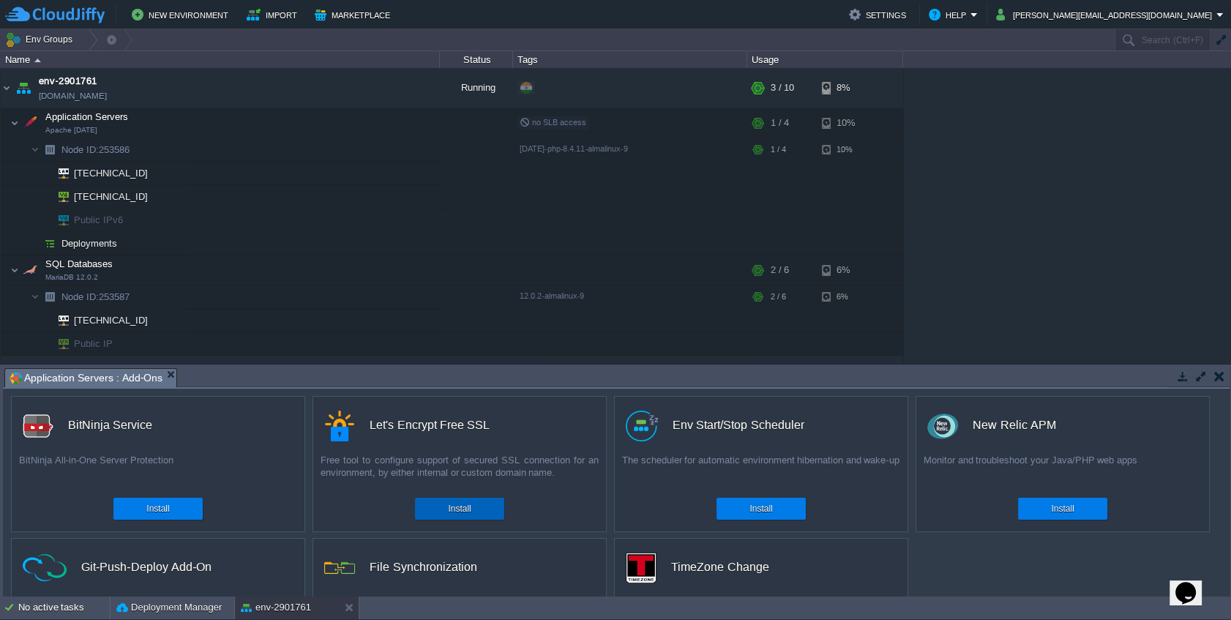
click at [459, 513] on button "Install" at bounding box center [459, 508] width 23 height 15
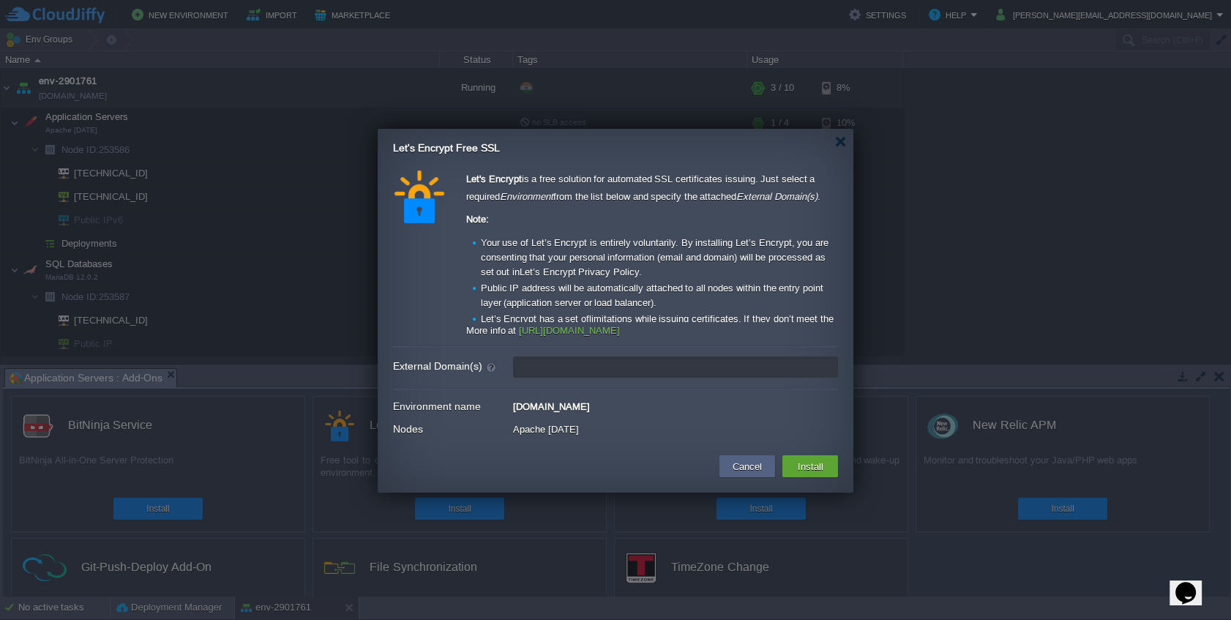
click at [609, 371] on input "External Domain(s)" at bounding box center [675, 367] width 325 height 21
type input "leave blank to get a test certificate for this environment domain"
click at [844, 137] on div at bounding box center [840, 141] width 11 height 11
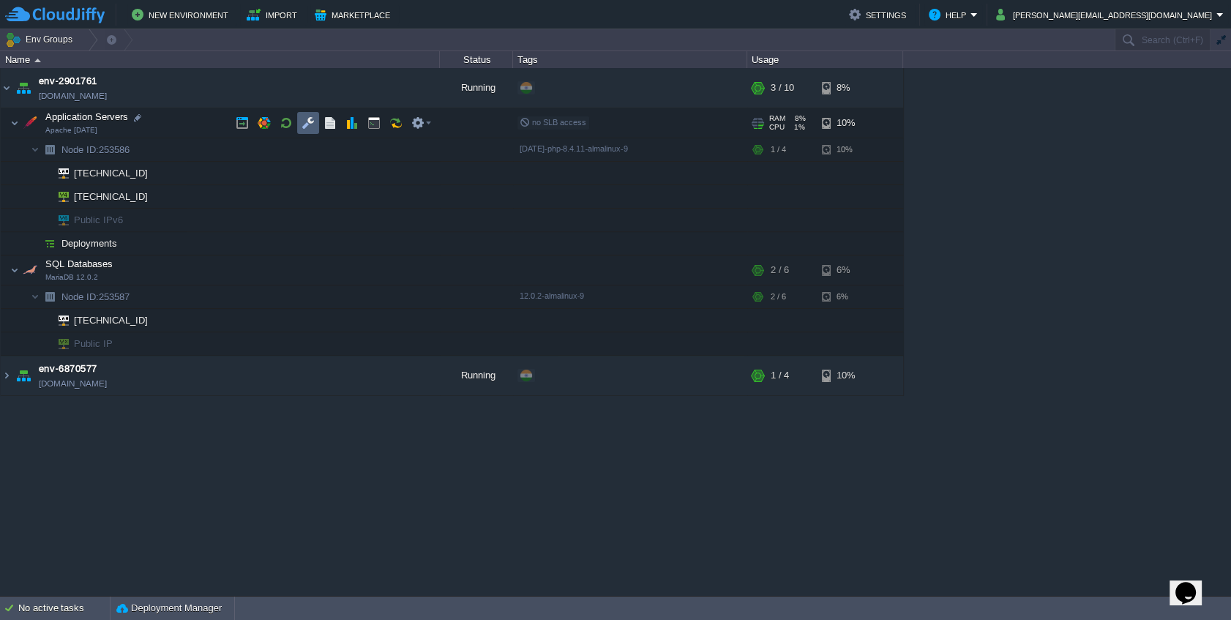
click at [299, 126] on td at bounding box center [308, 123] width 22 height 22
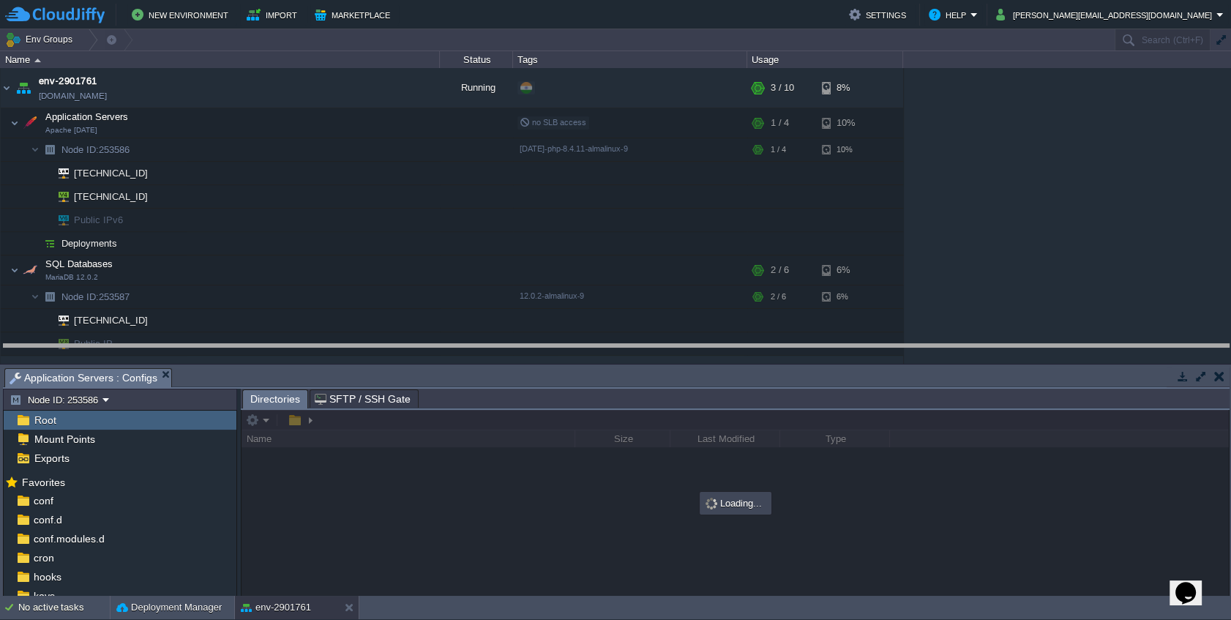
drag, startPoint x: 258, startPoint y: 371, endPoint x: 283, endPoint y: 293, distance: 82.4
click at [271, 342] on body "New Environment Import Marketplace Bonus ₹0.00 Upgrade Account Settings Help ch…" at bounding box center [615, 310] width 1231 height 620
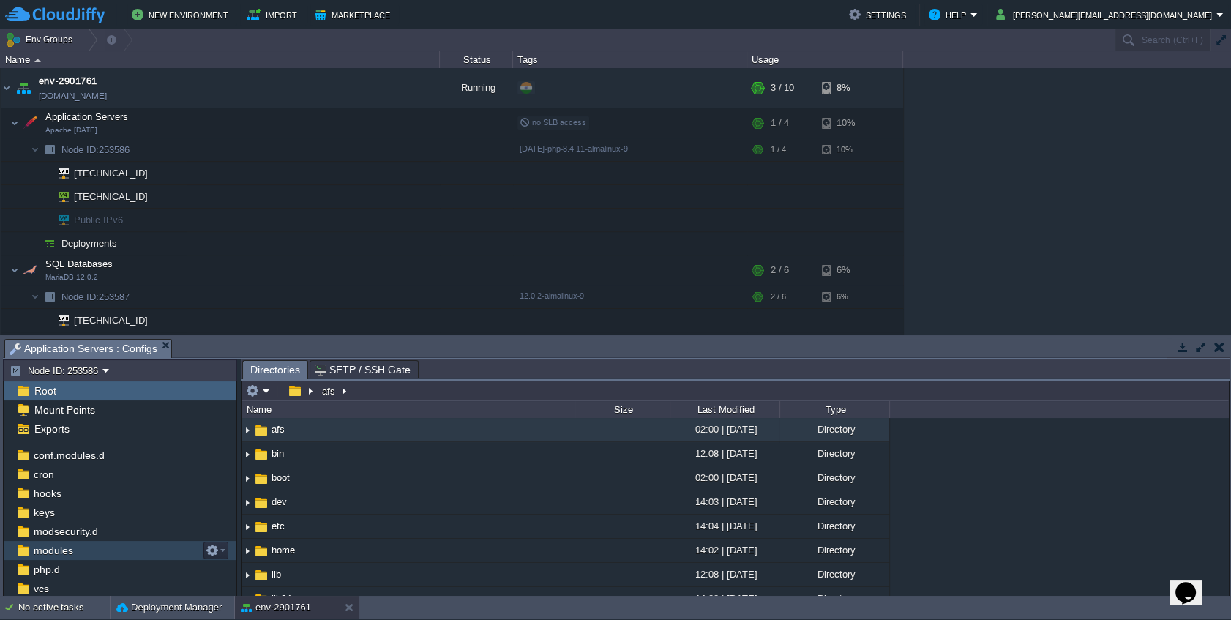
scroll to position [110, 0]
click at [72, 548] on div "webroot" at bounding box center [120, 551] width 233 height 19
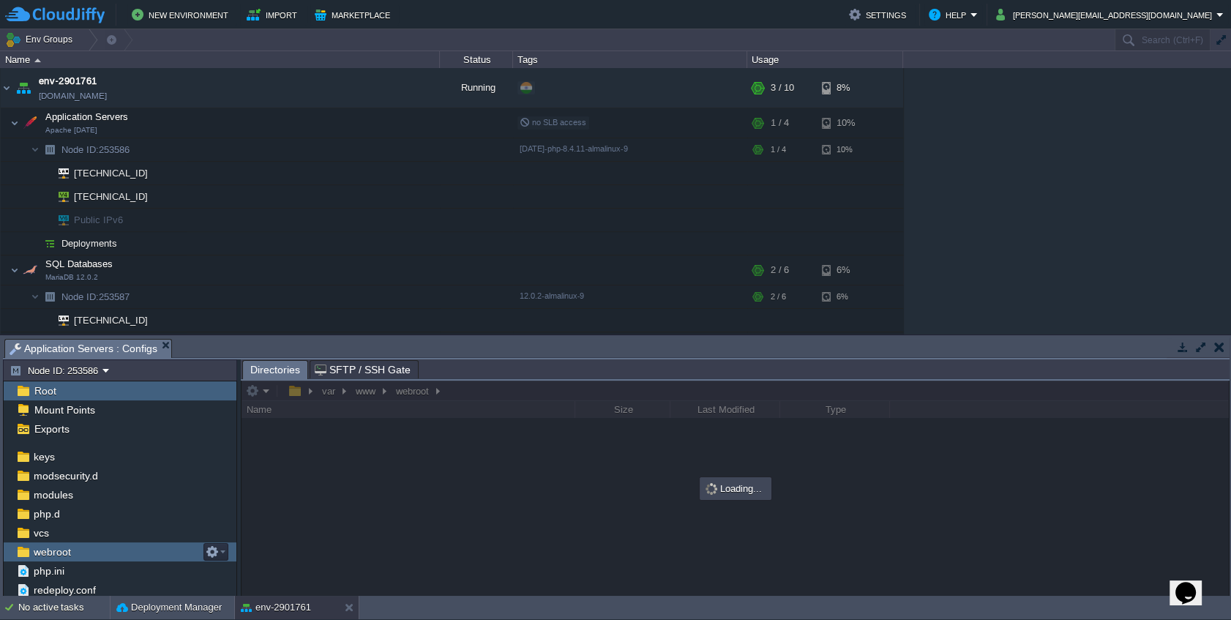
click at [72, 548] on div "webroot" at bounding box center [120, 551] width 233 height 19
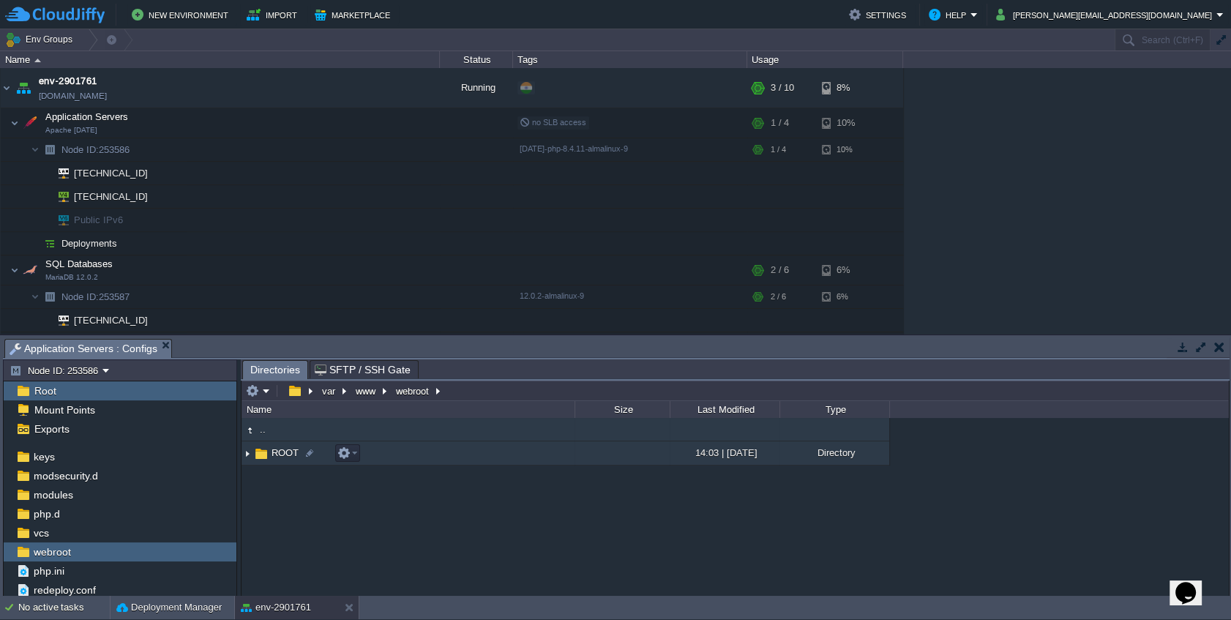
click at [280, 448] on span "ROOT" at bounding box center [284, 453] width 31 height 12
click at [299, 454] on span "index.php" at bounding box center [291, 453] width 45 height 12
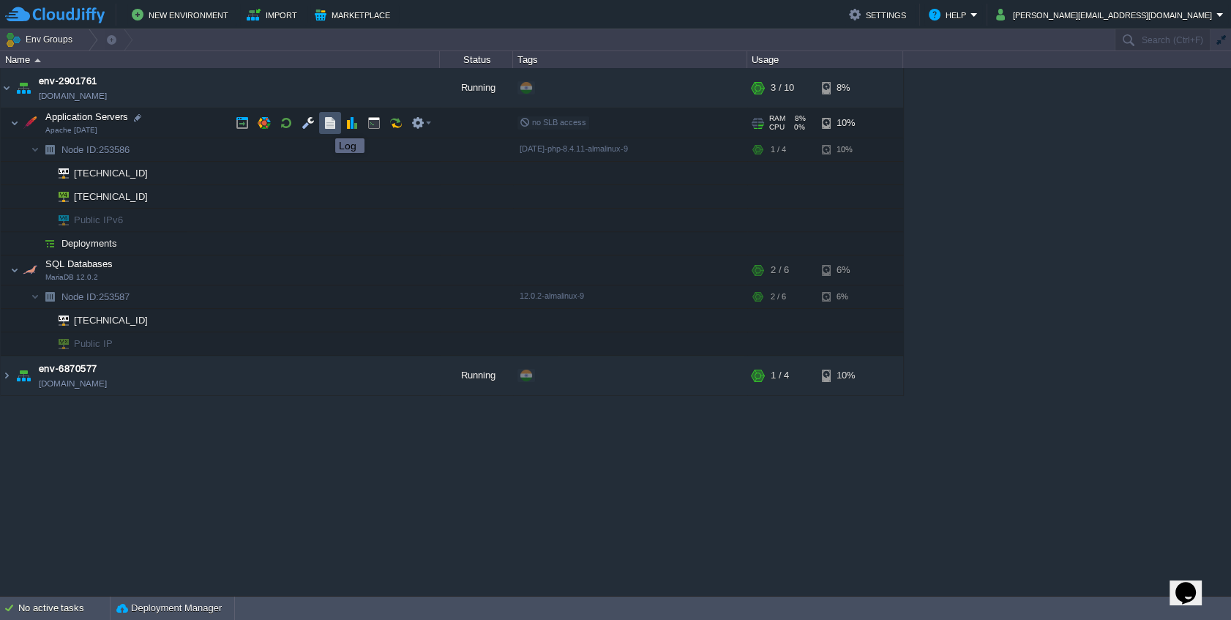
click at [329, 126] on button "button" at bounding box center [330, 122] width 13 height 13
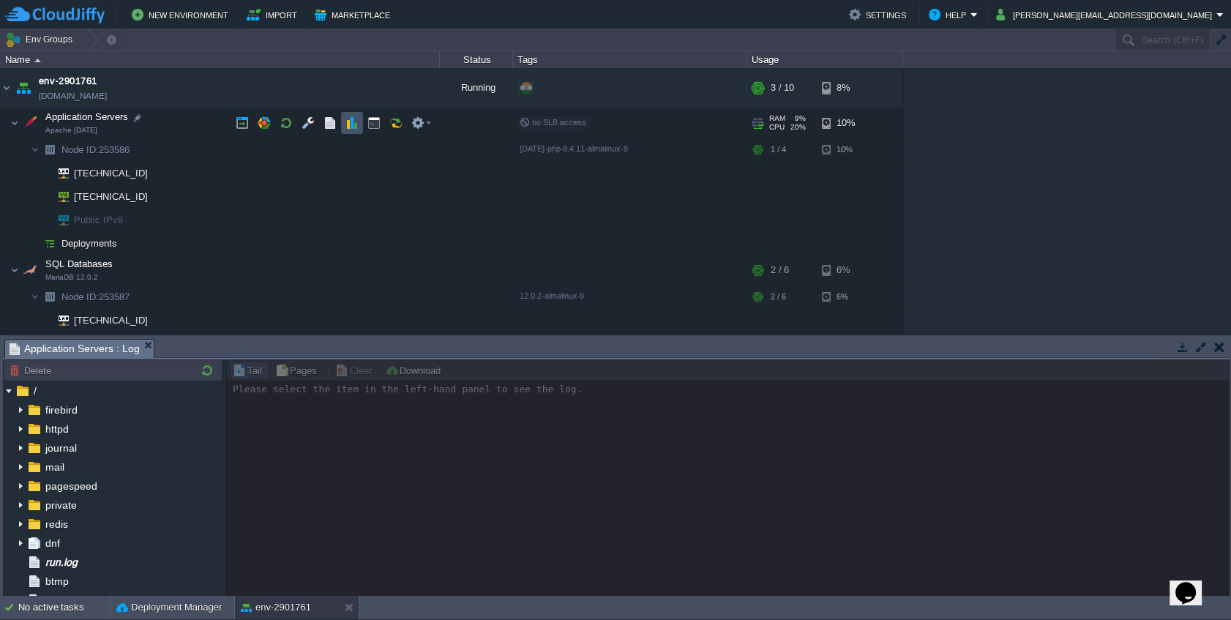
click at [351, 120] on button "button" at bounding box center [352, 122] width 13 height 13
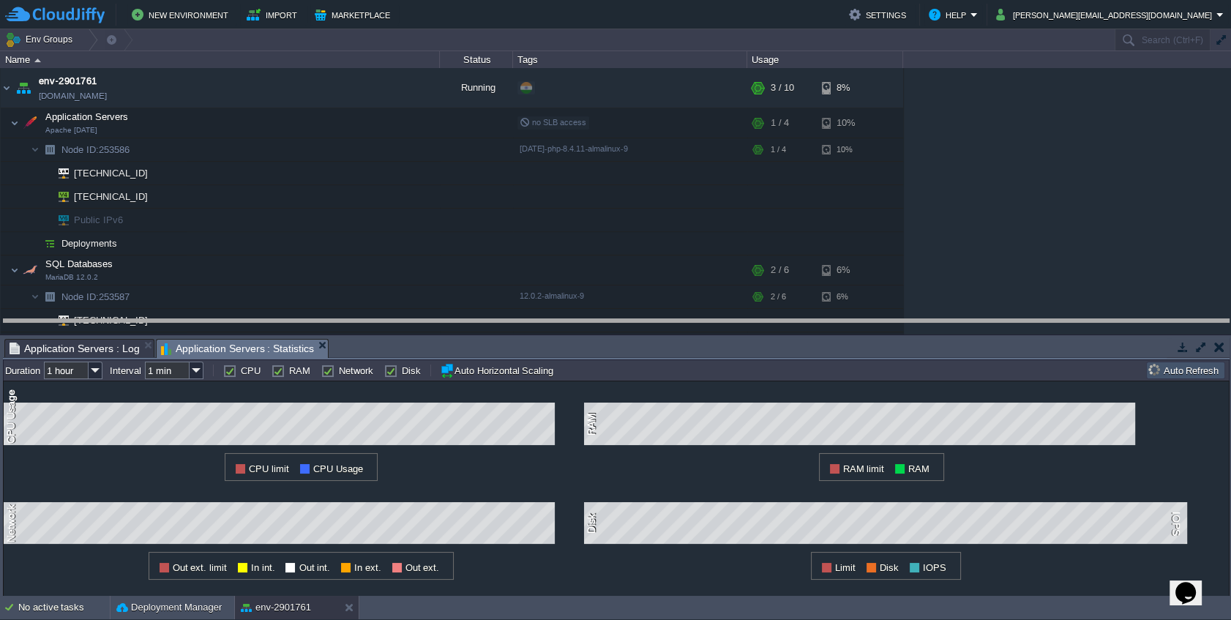
drag, startPoint x: 395, startPoint y: 345, endPoint x: 408, endPoint y: 325, distance: 23.4
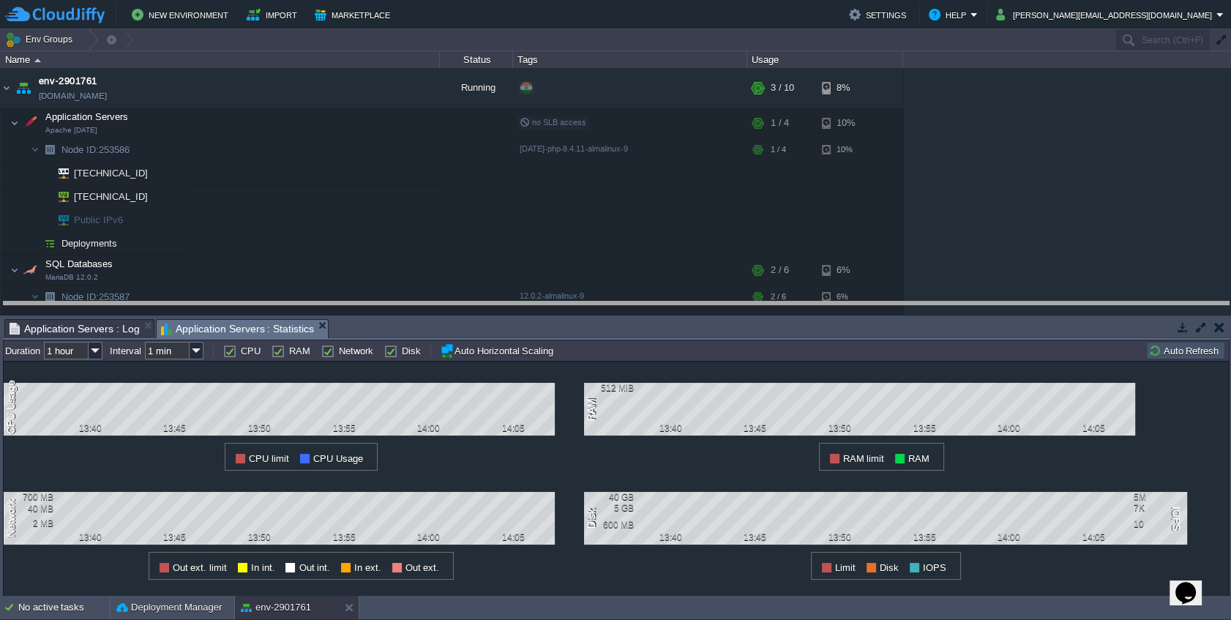
drag, startPoint x: 932, startPoint y: 324, endPoint x: 688, endPoint y: 204, distance: 271.4
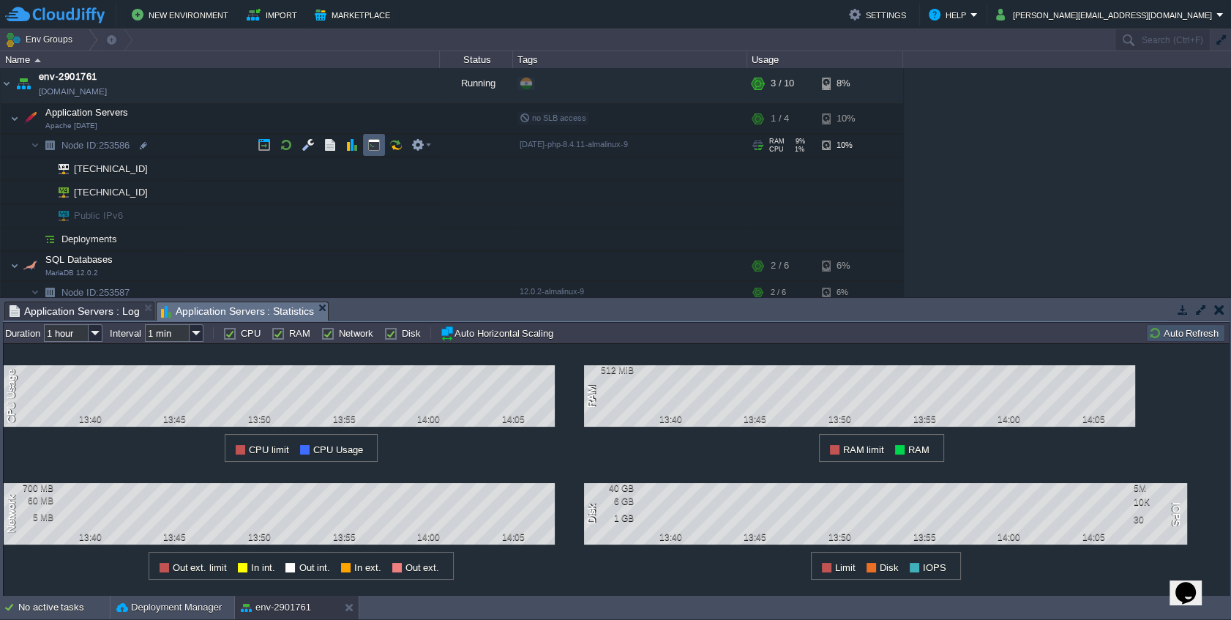
scroll to position [0, 0]
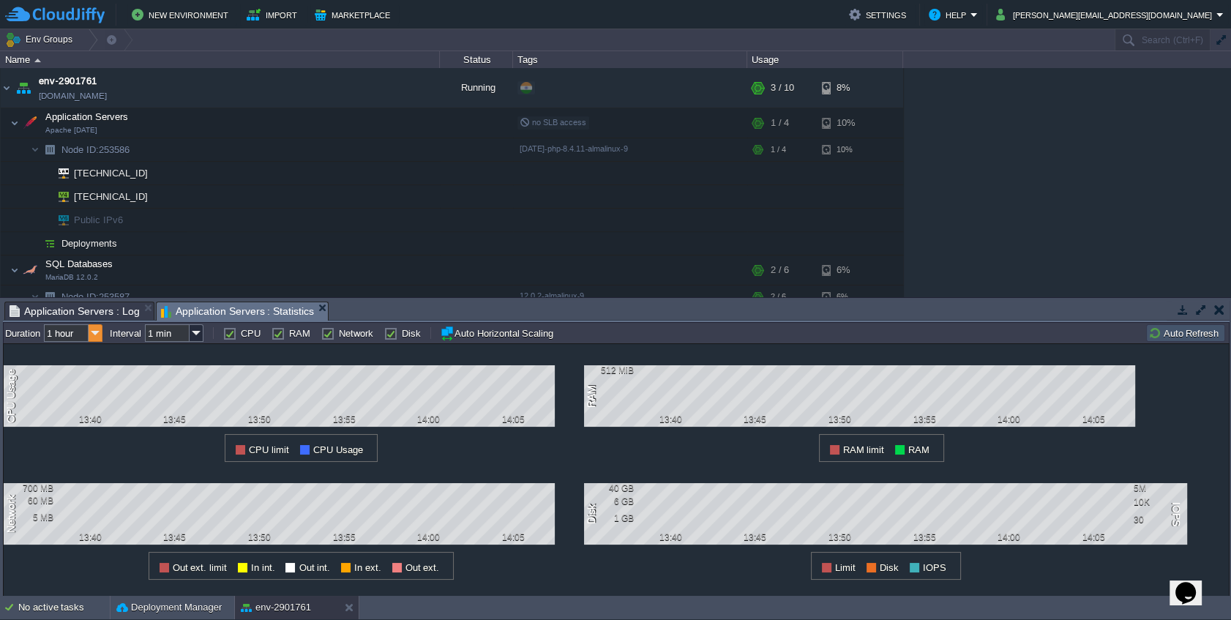
click at [92, 332] on img at bounding box center [96, 333] width 14 height 18
drag, startPoint x: 534, startPoint y: 300, endPoint x: 537, endPoint y: 314, distance: 14.4
click at [94, 336] on img at bounding box center [96, 333] width 14 height 18
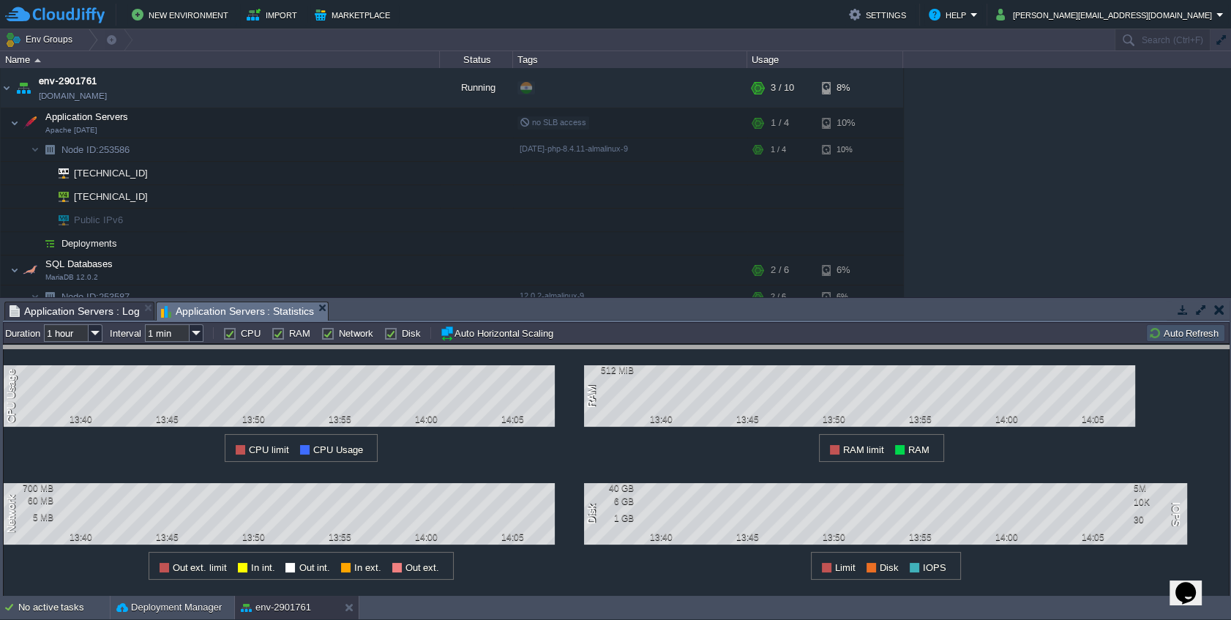
drag, startPoint x: 1093, startPoint y: 307, endPoint x: 1101, endPoint y: 351, distance: 44.7
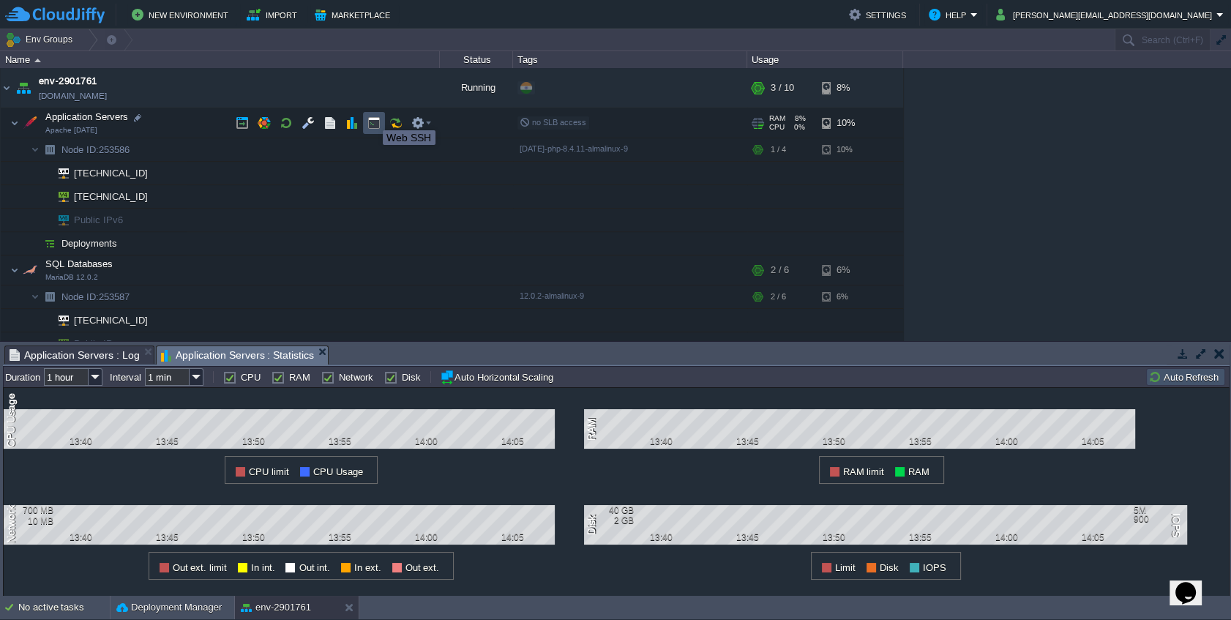
click at [372, 117] on button "button" at bounding box center [374, 122] width 13 height 13
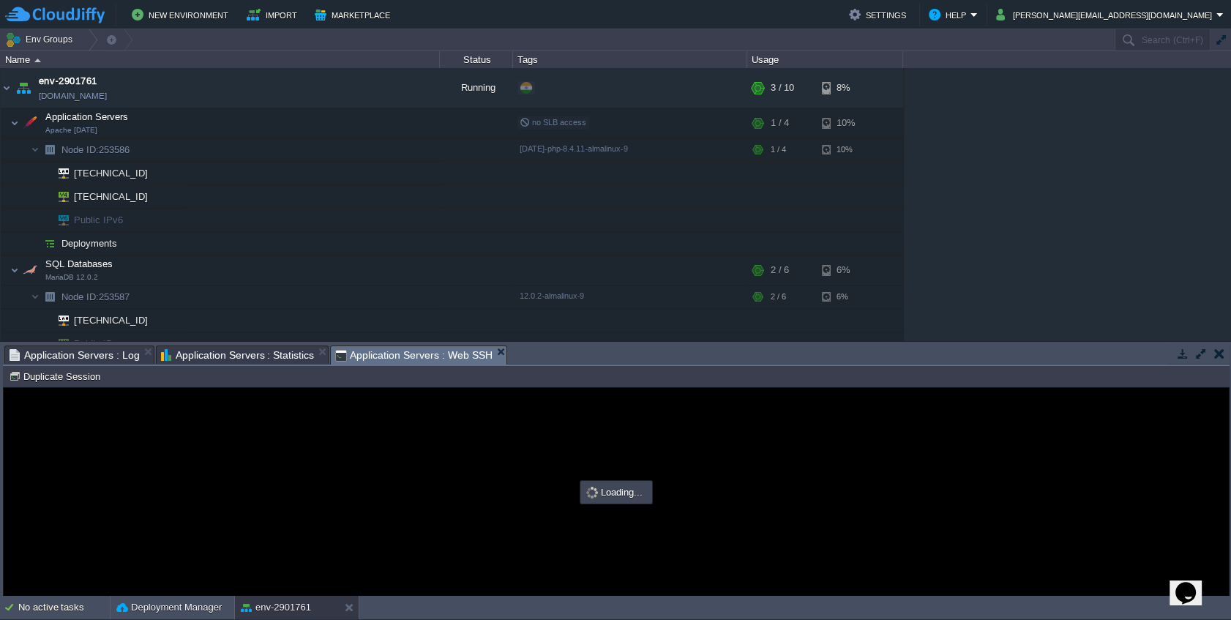
type input "#000000"
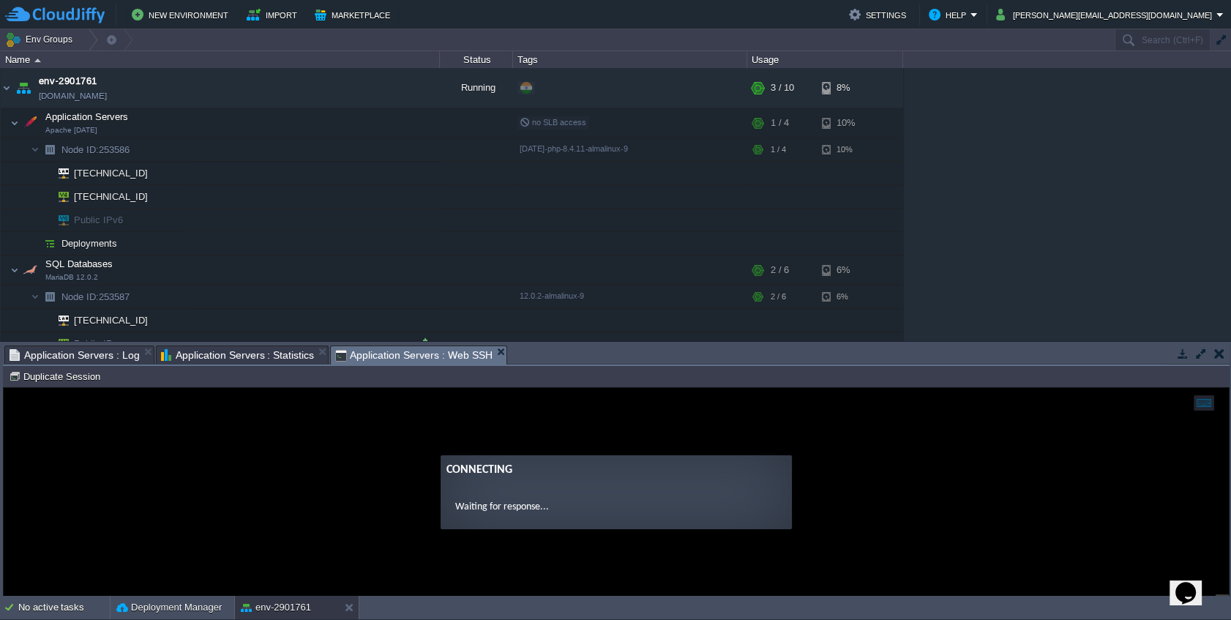
click at [592, 335] on td at bounding box center [630, 343] width 234 height 23
click at [593, 339] on td at bounding box center [630, 343] width 234 height 23
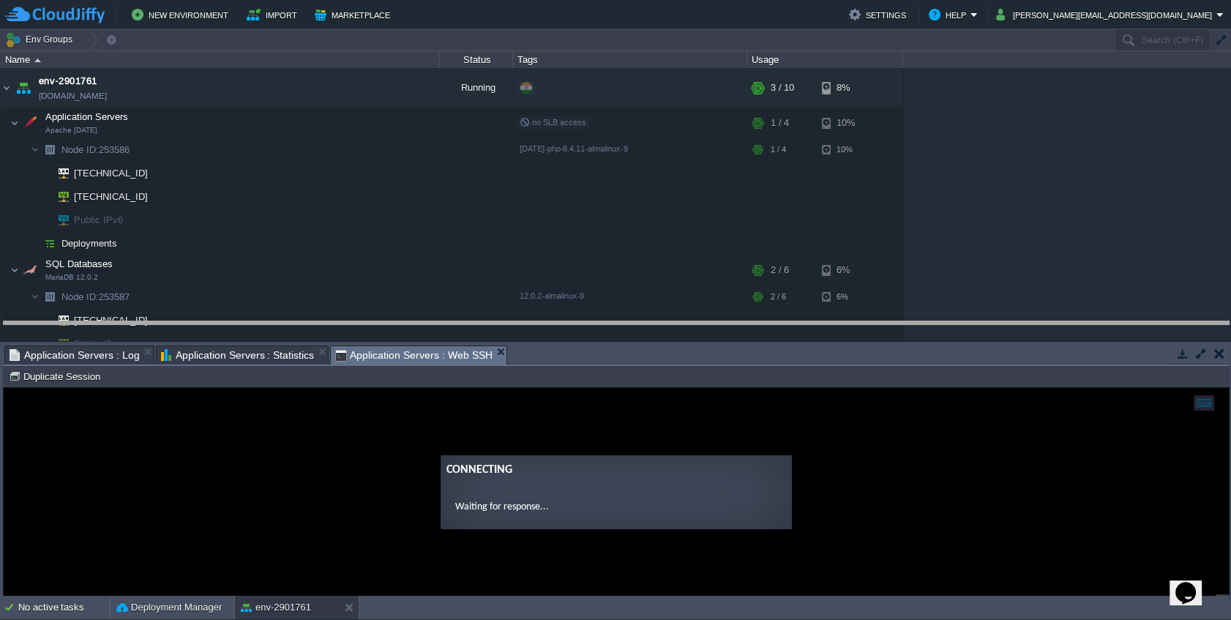
drag, startPoint x: 596, startPoint y: 350, endPoint x: 603, endPoint y: 327, distance: 24.3
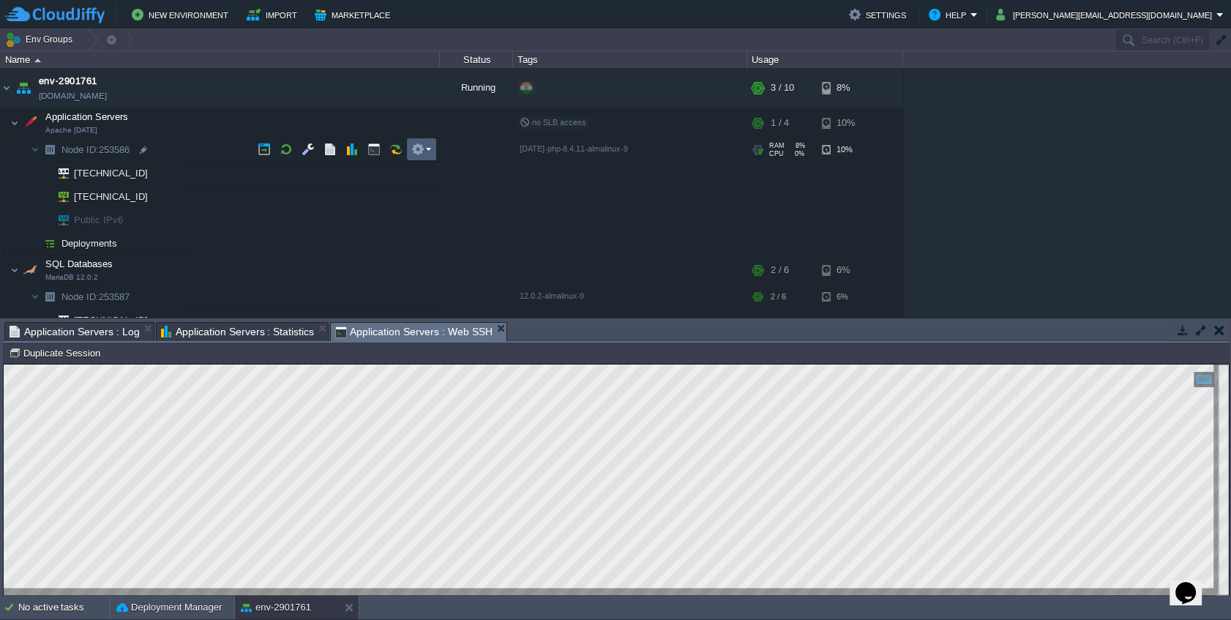
click at [424, 154] on button "button" at bounding box center [417, 149] width 13 height 13
click at [398, 155] on td at bounding box center [396, 149] width 22 height 22
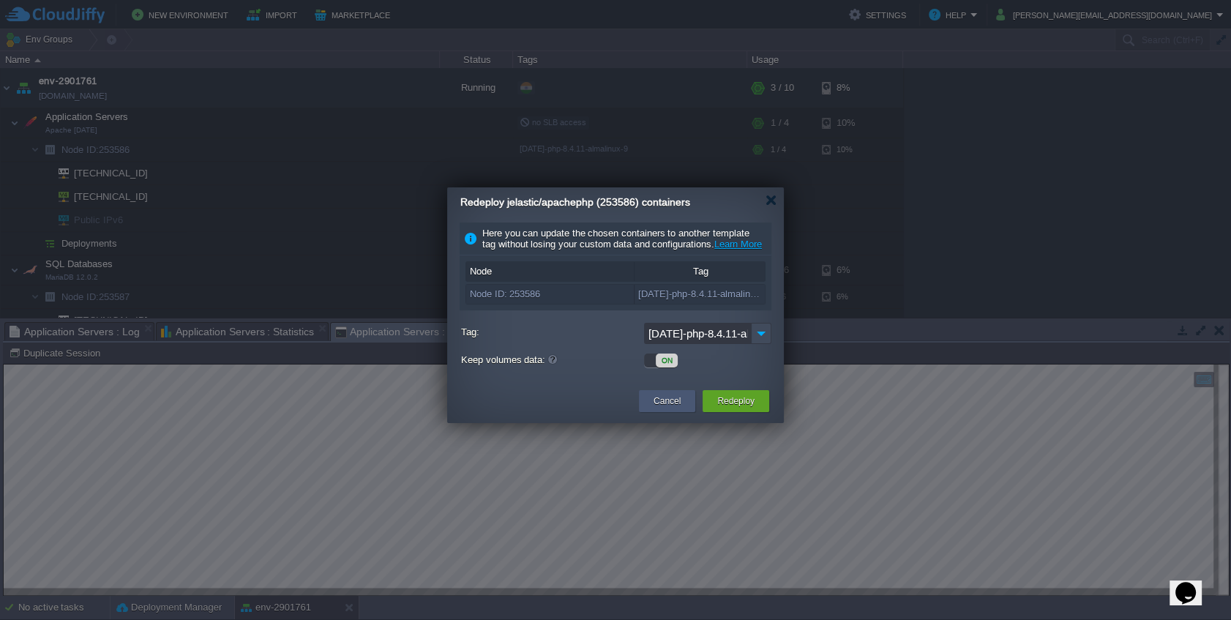
click at [657, 409] on button "Cancel" at bounding box center [667, 401] width 27 height 15
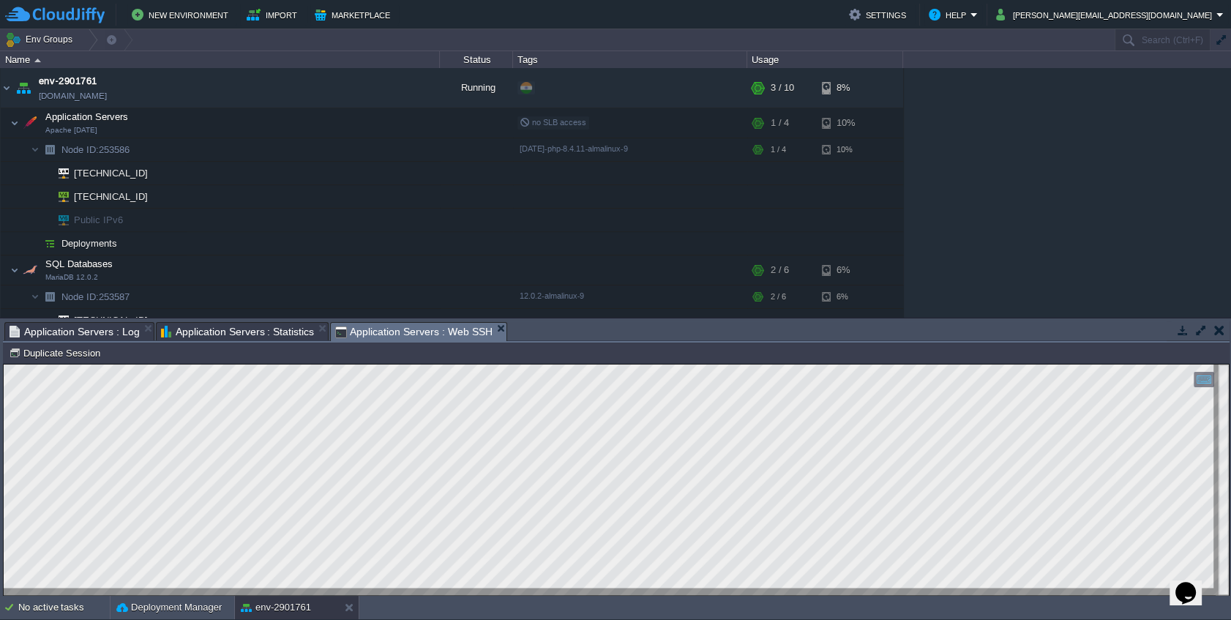
click at [321, 335] on em "Application Servers : Statistics" at bounding box center [245, 332] width 168 height 18
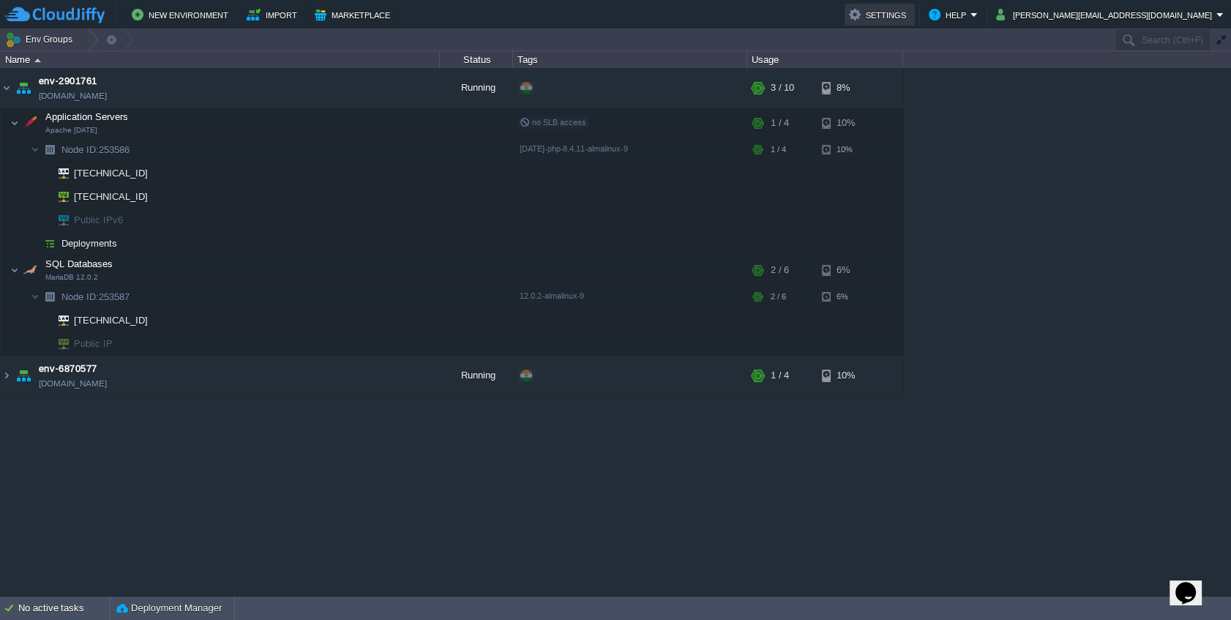
click at [911, 15] on button "Settings" at bounding box center [879, 15] width 61 height 18
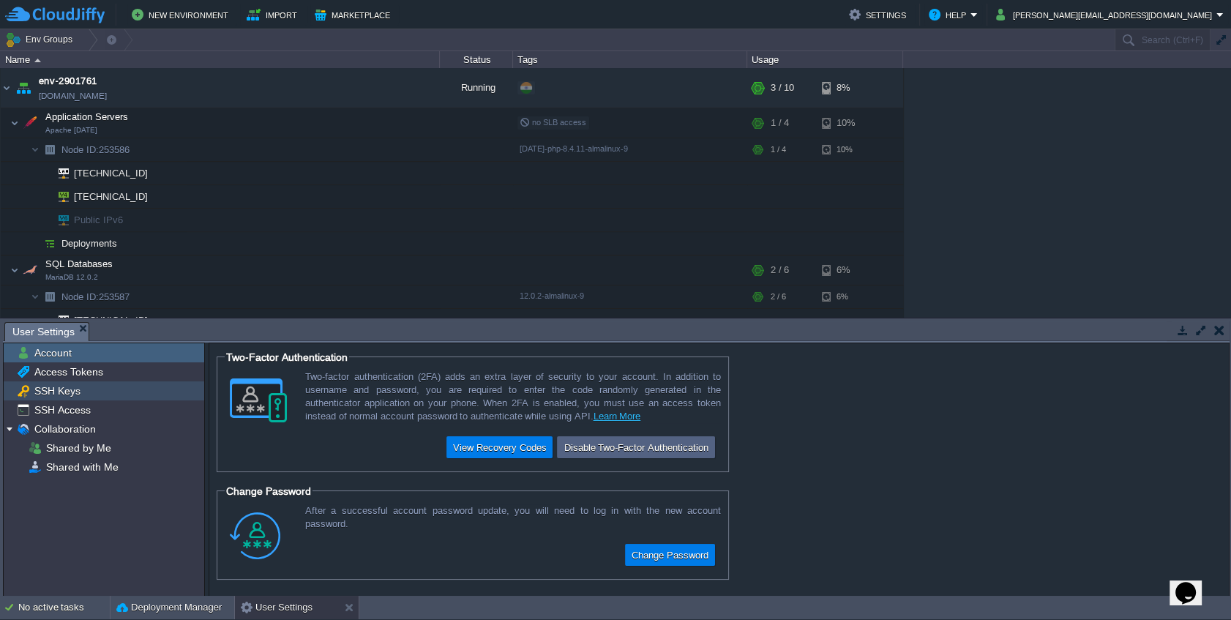
click at [106, 390] on div "SSH Keys" at bounding box center [104, 390] width 201 height 19
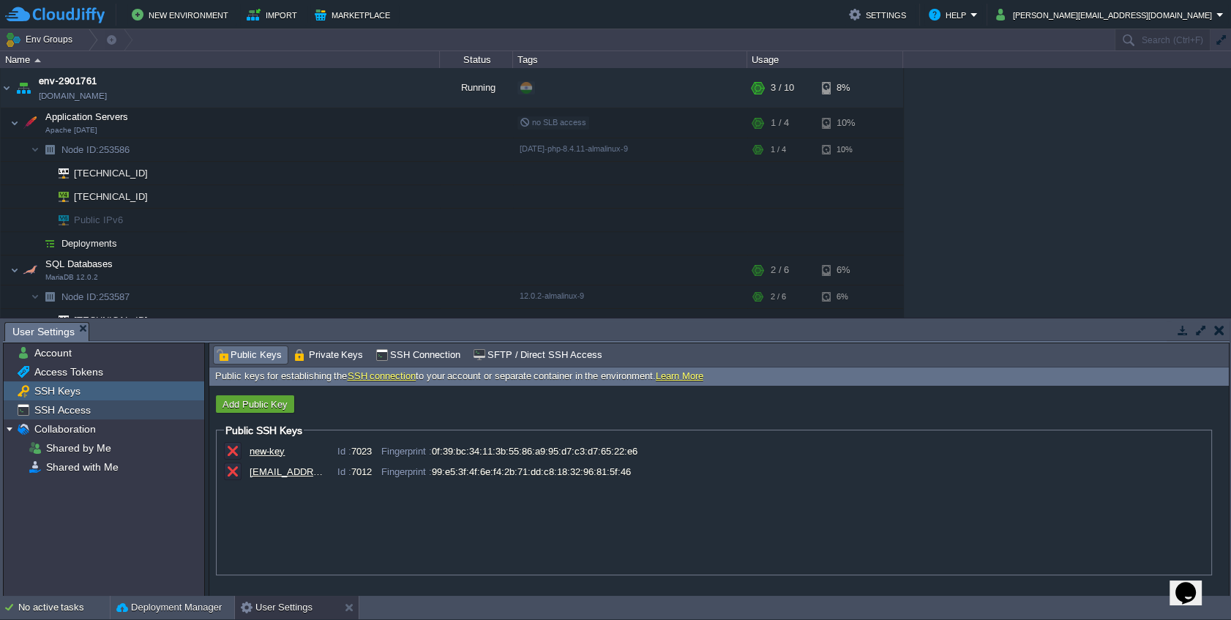
click at [94, 411] on div "SSH Access" at bounding box center [104, 409] width 201 height 19
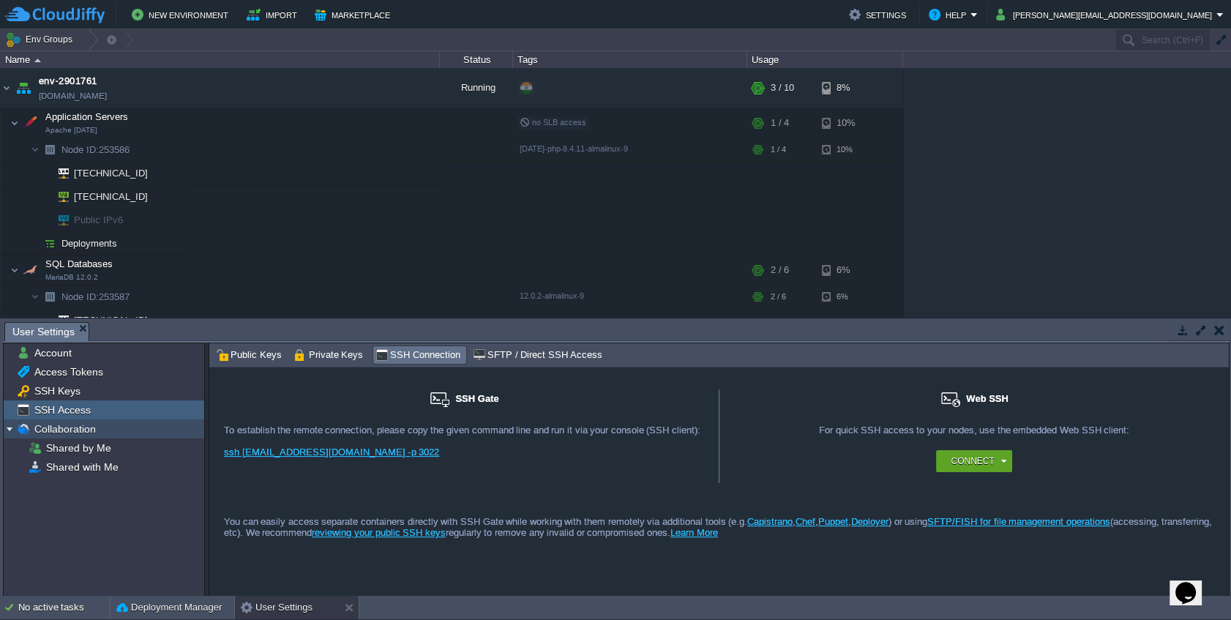
click at [100, 430] on div "Collaboration" at bounding box center [104, 428] width 201 height 19
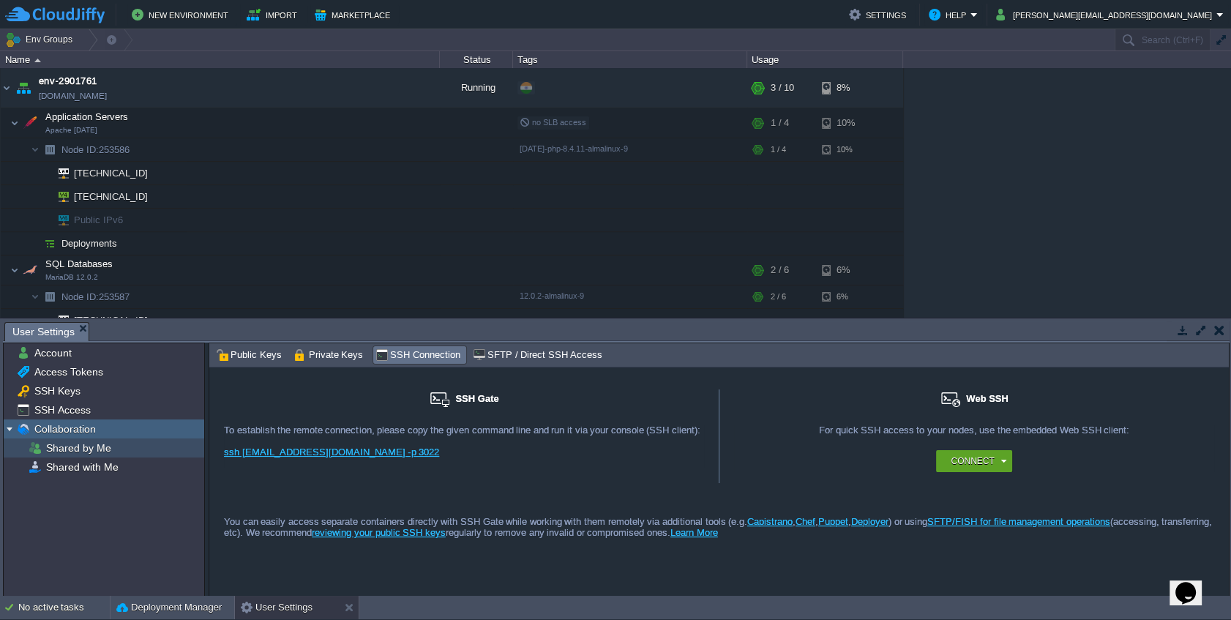
click at [108, 456] on div "Shared by Me" at bounding box center [104, 448] width 201 height 19
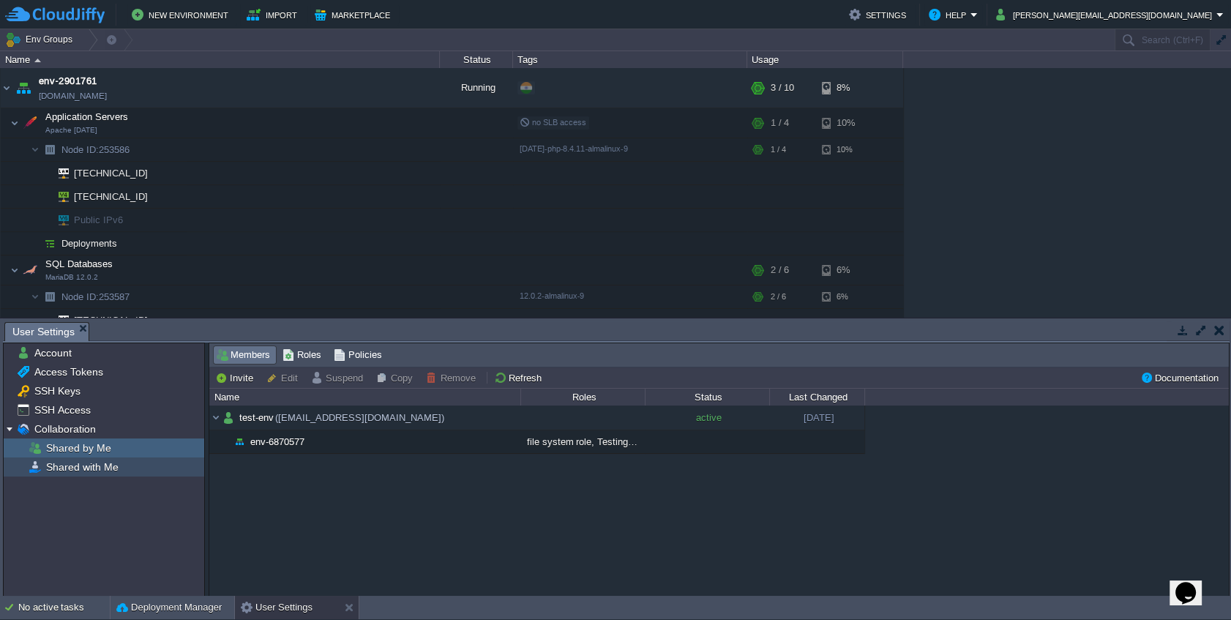
click at [121, 466] on div "Shared with Me" at bounding box center [104, 467] width 201 height 19
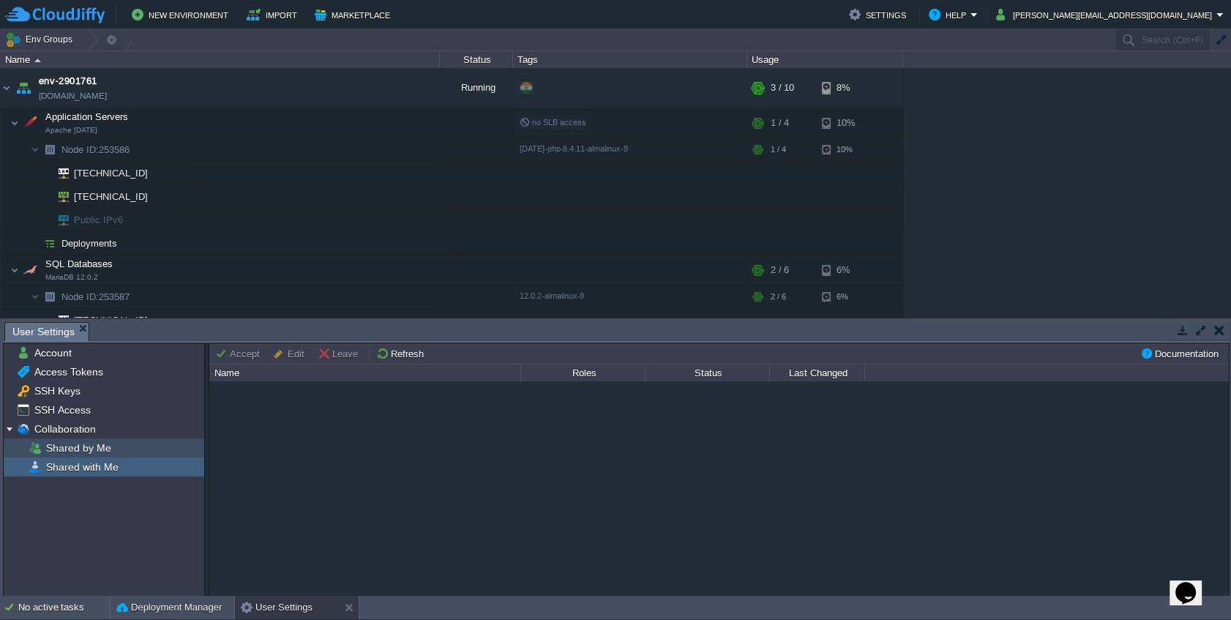
click at [125, 447] on div "Shared by Me" at bounding box center [104, 448] width 201 height 19
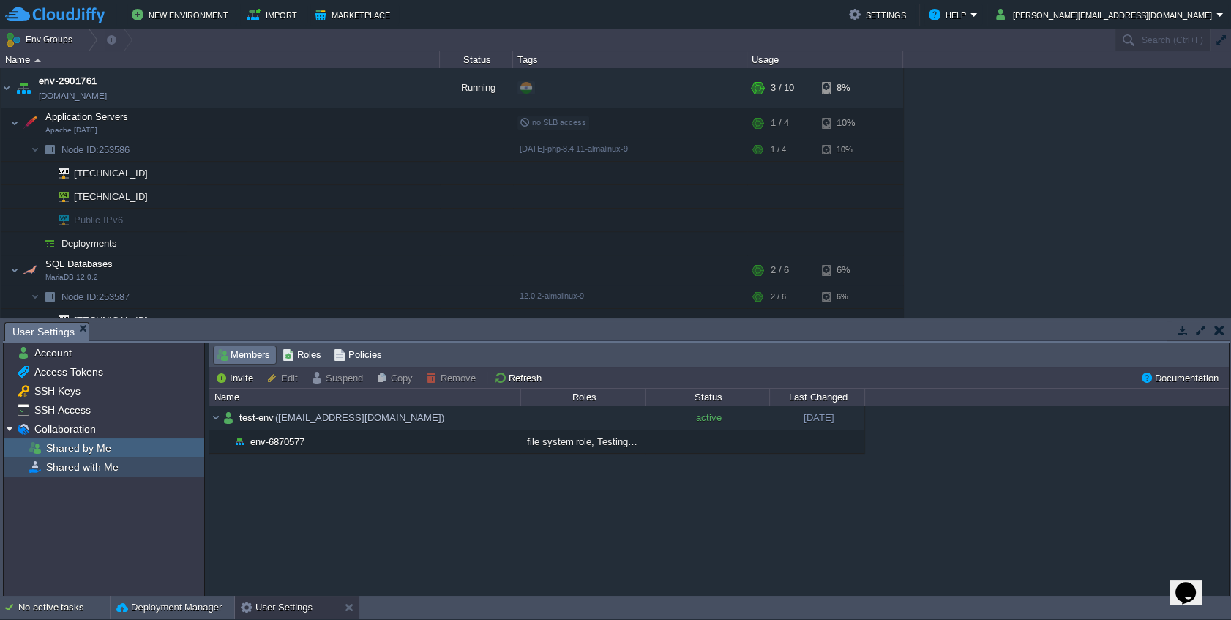
click at [127, 469] on div "Shared with Me" at bounding box center [104, 467] width 201 height 19
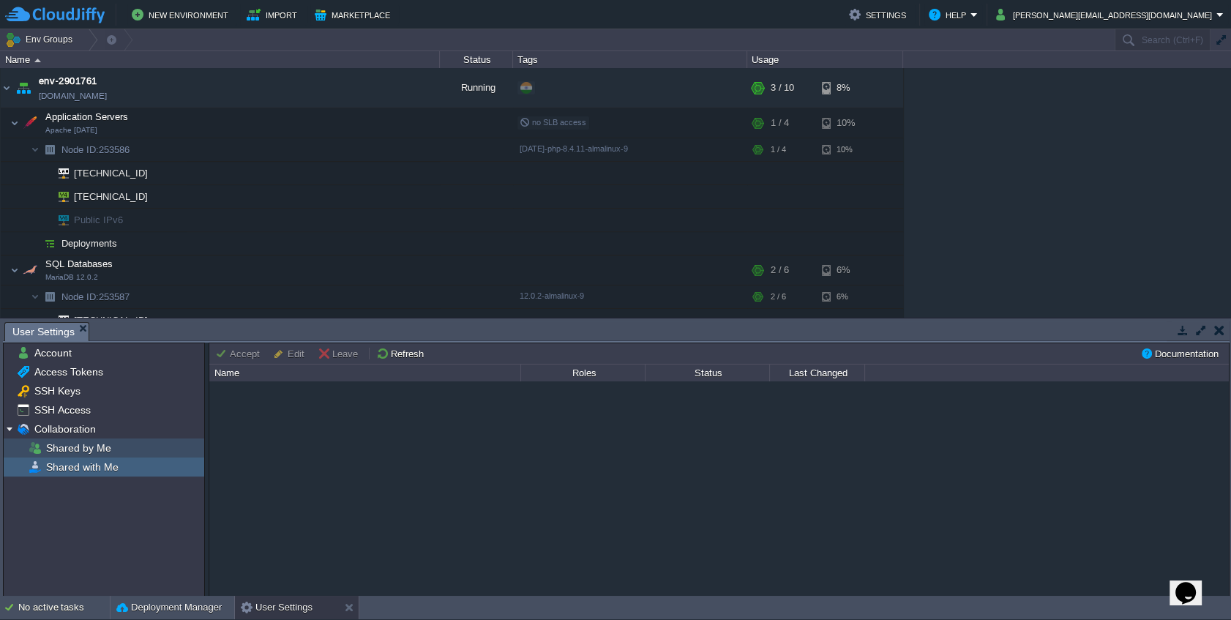
click at [143, 445] on div "Shared by Me" at bounding box center [104, 448] width 201 height 19
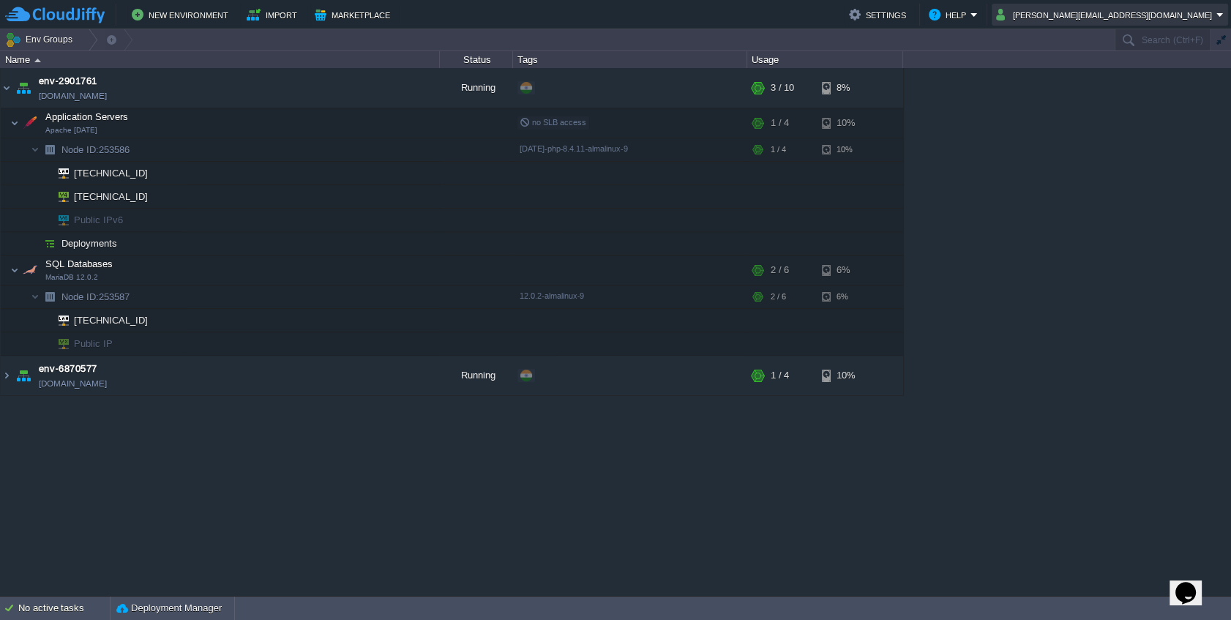
click at [1126, 15] on button "chaitanya.patil@leapswitch.com" at bounding box center [1106, 15] width 220 height 18
click at [971, 9] on button "Help" at bounding box center [950, 15] width 42 height 18
click at [978, 12] on em "Help" at bounding box center [953, 15] width 49 height 18
click at [234, 482] on div "env-2901761 env-2901761.cloudjiffy.net Running + Add to Env Group RAM 16% CPU 1…" at bounding box center [615, 332] width 1231 height 528
click at [971, 14] on button "Help" at bounding box center [950, 15] width 42 height 18
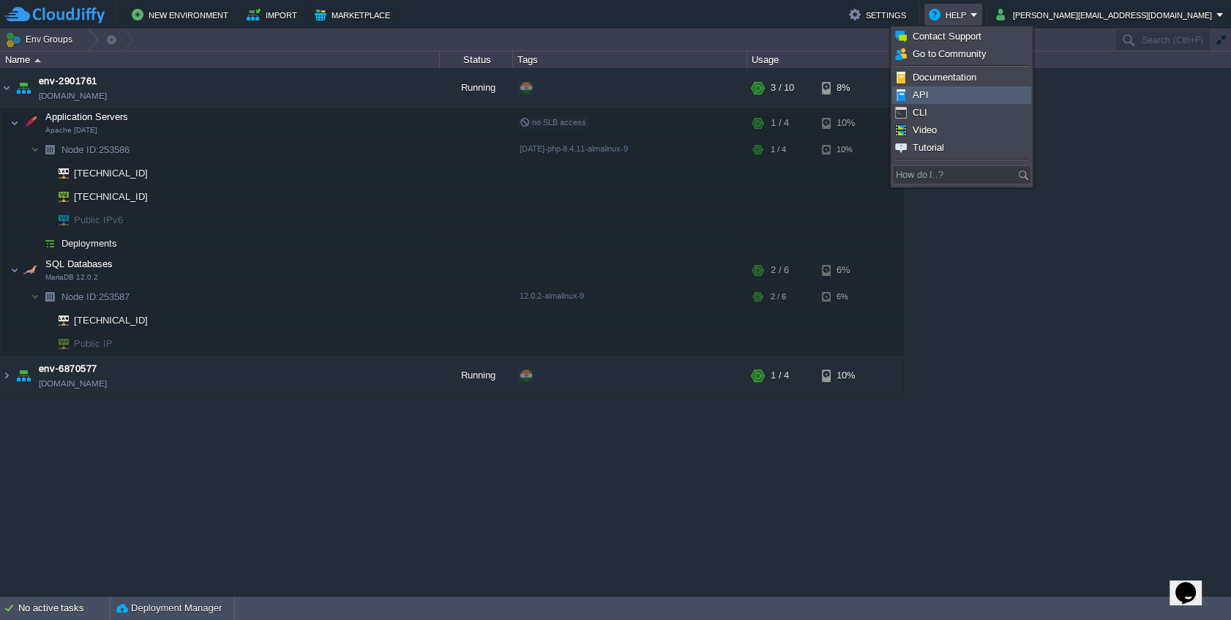
click at [920, 92] on span "API" at bounding box center [921, 94] width 16 height 11
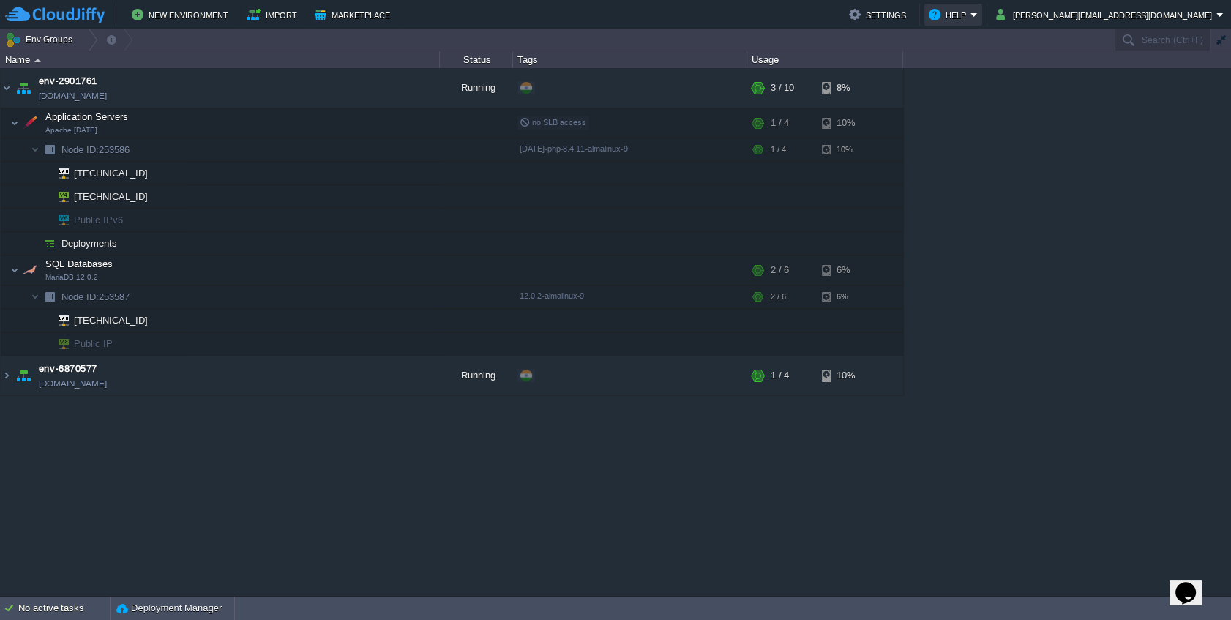
click at [971, 10] on button "Help" at bounding box center [950, 15] width 42 height 18
click at [966, 269] on div "env-2901761 env-2901761.cloudjiffy.net Running + Add to Env Group RAM 16% CPU 1…" at bounding box center [615, 332] width 1231 height 528
click at [201, 376] on td "env-6870577 env-6870577.cloudjiffy.net" at bounding box center [220, 376] width 439 height 40
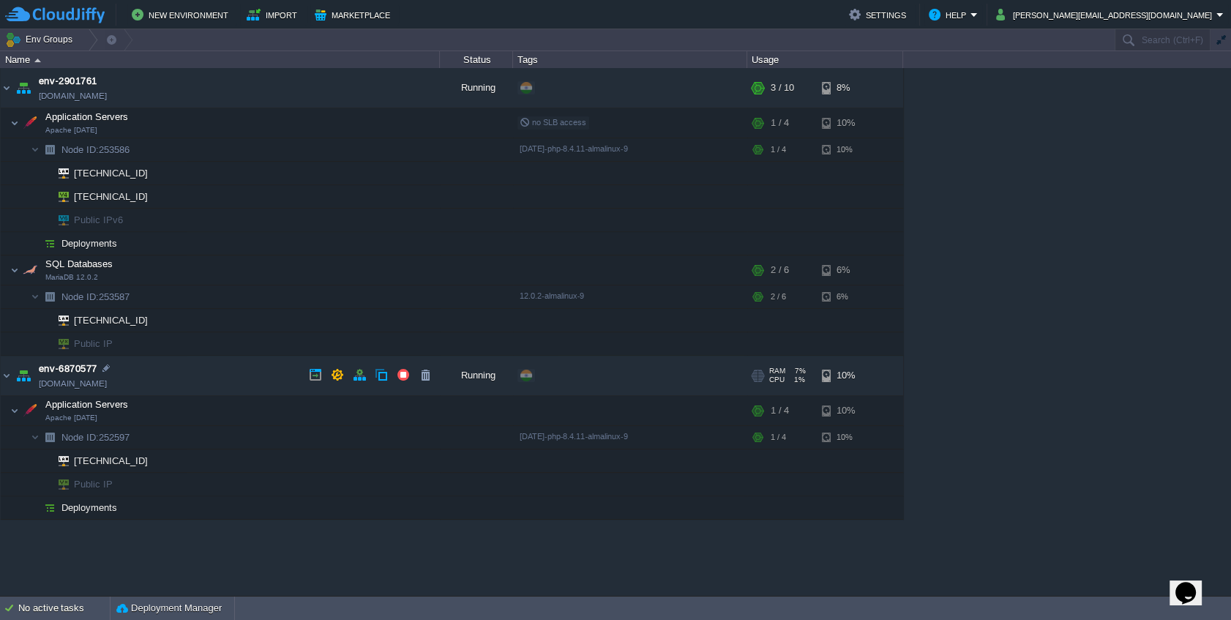
click at [201, 376] on td "env-6870577 env-6870577.cloudjiffy.net" at bounding box center [220, 376] width 439 height 40
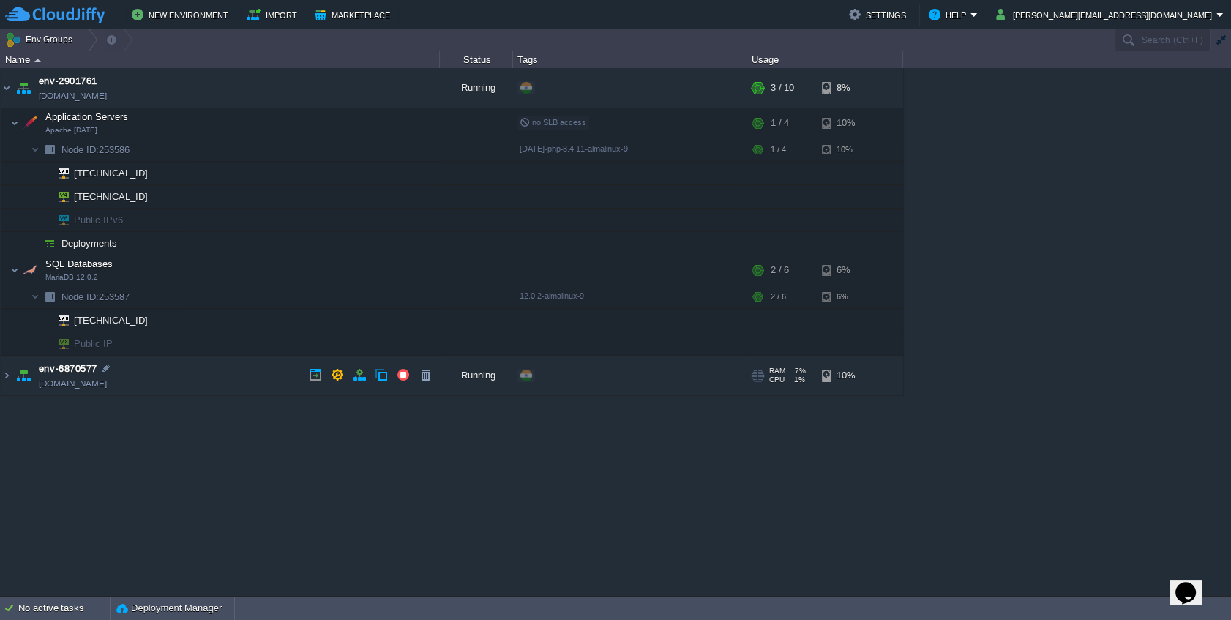
click at [201, 376] on td "env-6870577 env-6870577.cloudjiffy.net" at bounding box center [220, 376] width 439 height 40
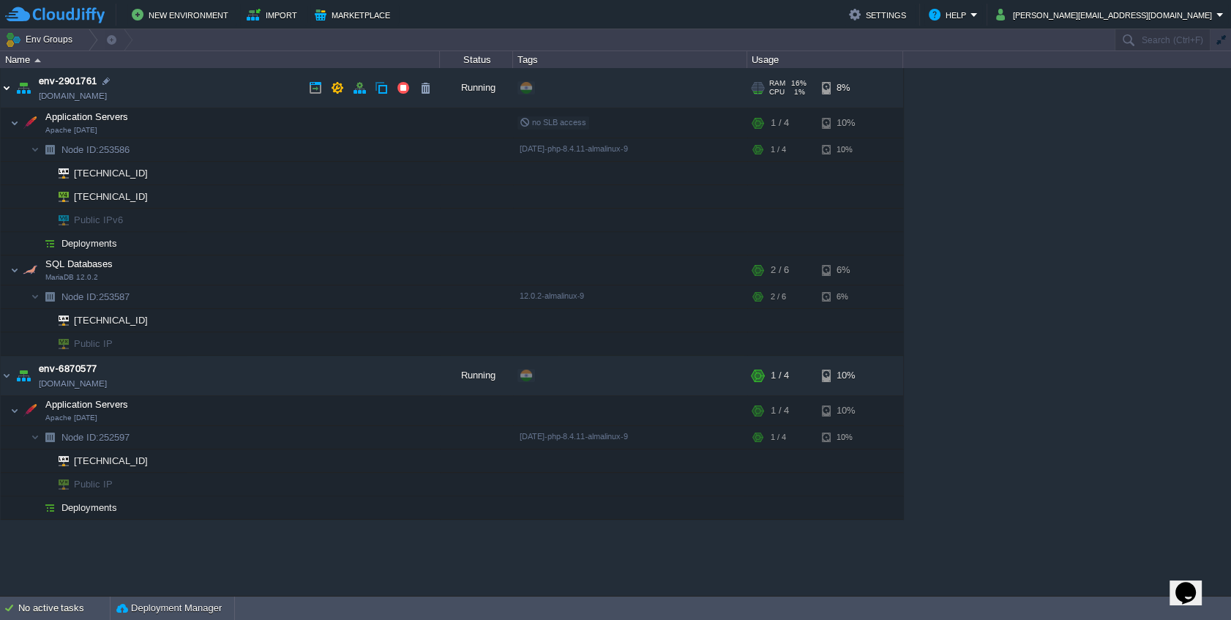
click at [7, 91] on img at bounding box center [7, 88] width 12 height 40
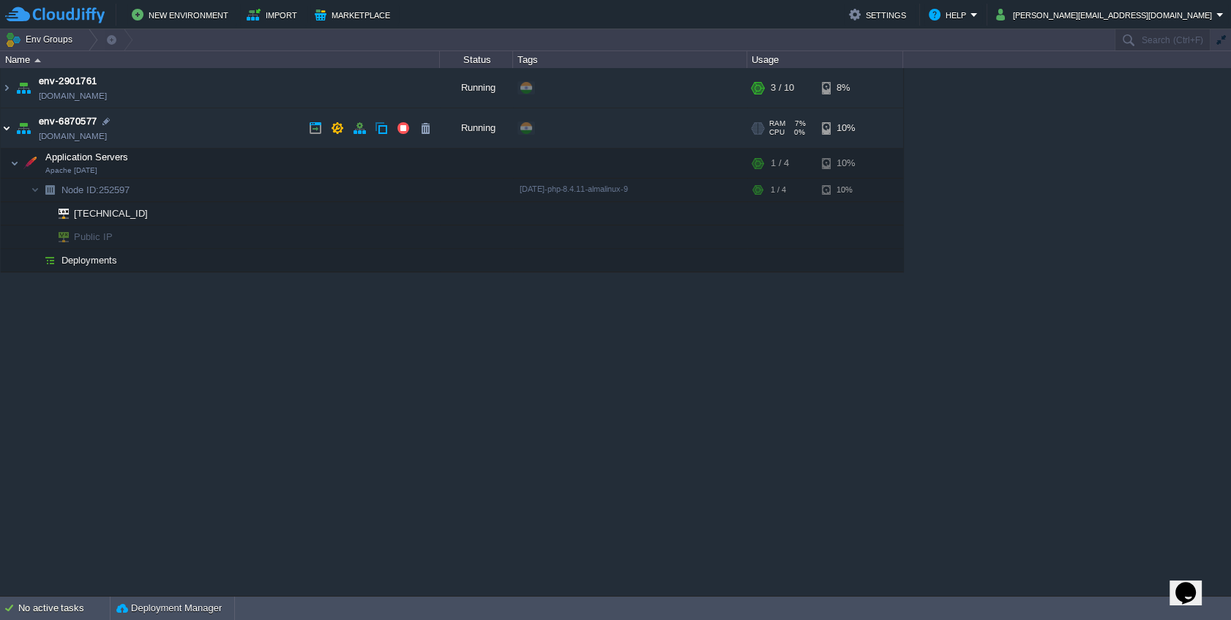
click at [7, 132] on img at bounding box center [7, 128] width 12 height 40
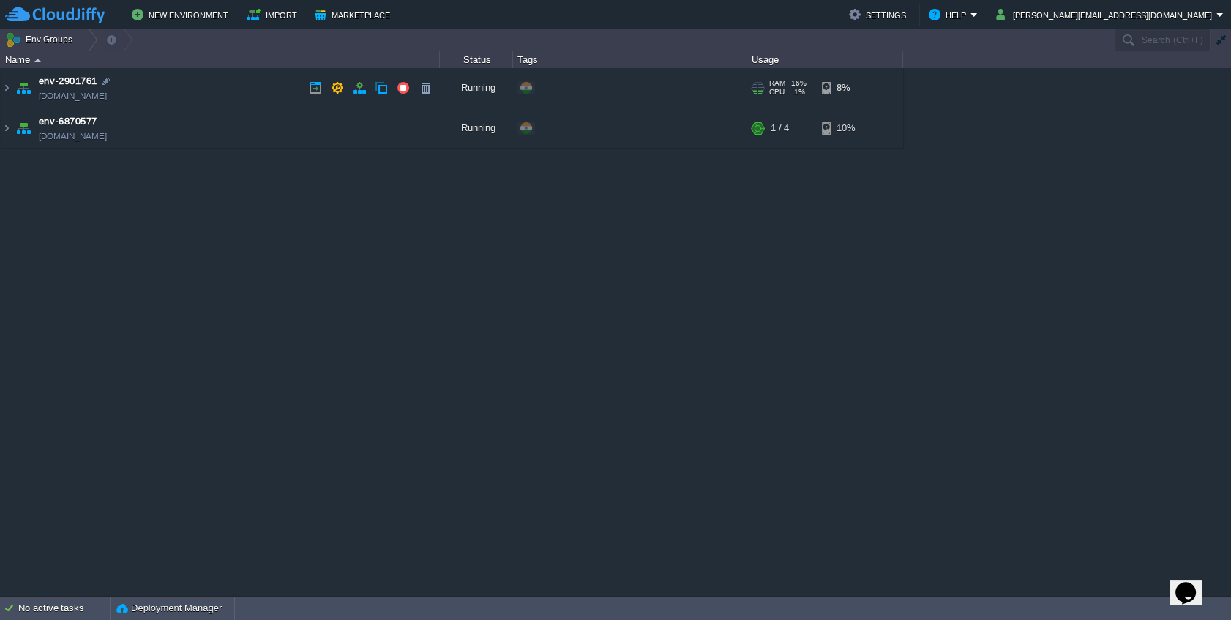
click at [159, 95] on td "env-2901761 env-2901761.cloudjiffy.net" at bounding box center [220, 88] width 439 height 40
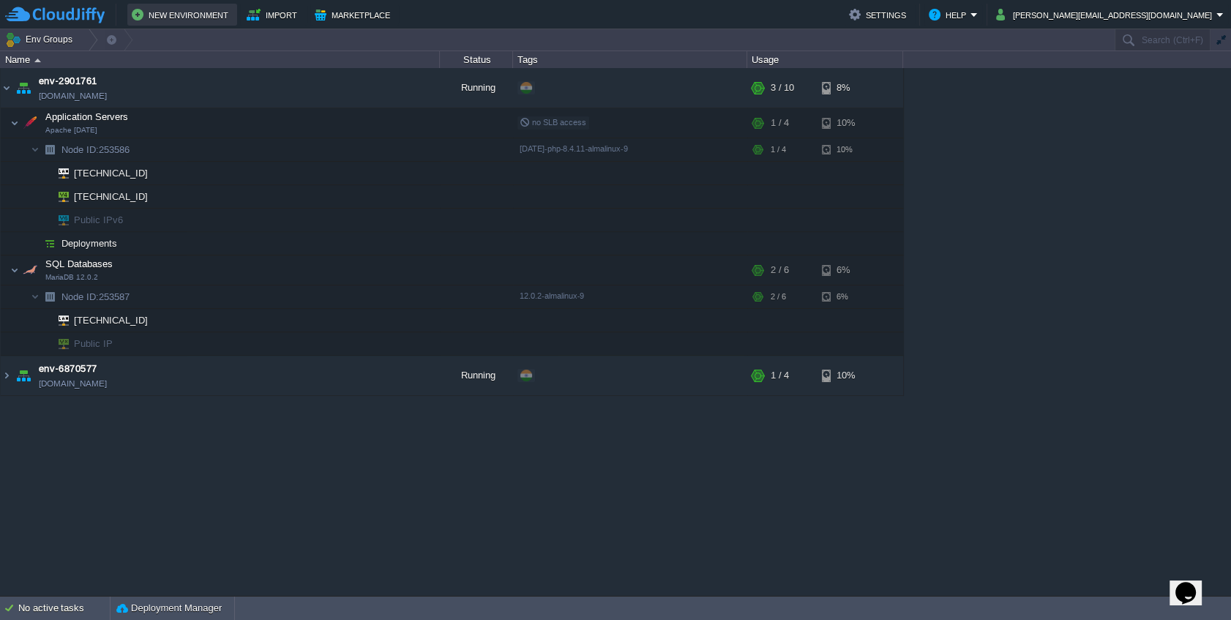
click at [149, 11] on button "New Environment" at bounding box center [182, 15] width 101 height 18
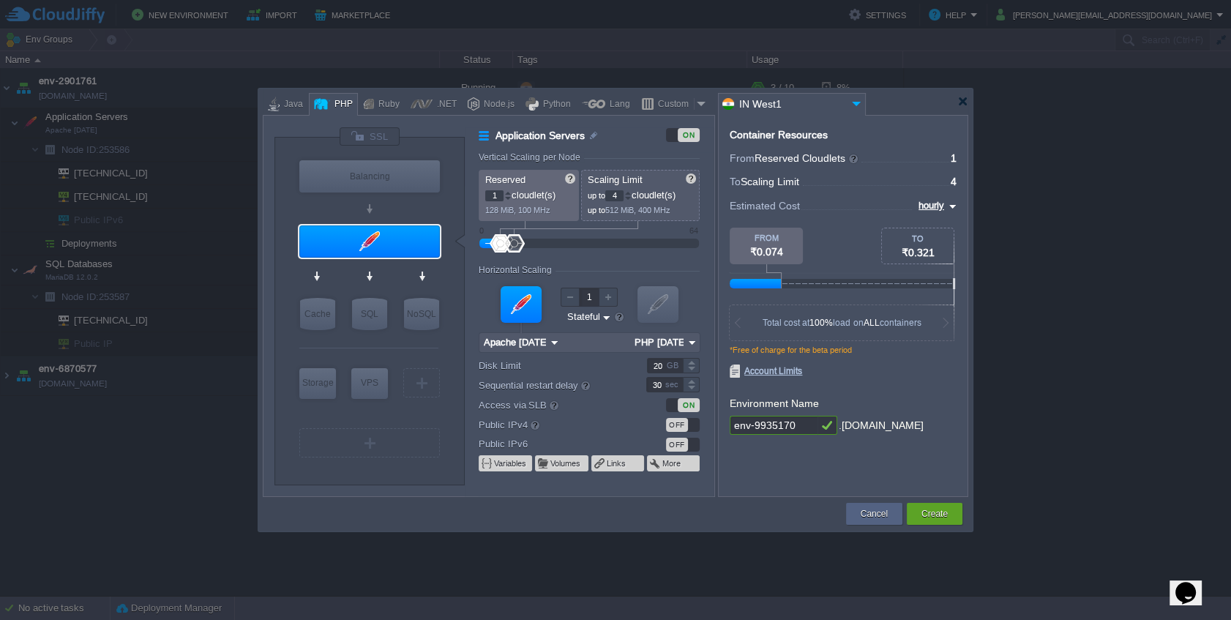
click at [521, 300] on div at bounding box center [521, 304] width 41 height 37
click at [935, 209] on input "hourly" at bounding box center [929, 206] width 31 height 16
click at [931, 225] on div "monthly" at bounding box center [931, 224] width 50 height 18
click at [933, 212] on input "monthly" at bounding box center [925, 206] width 39 height 16
click at [931, 232] on div "daily" at bounding box center [931, 241] width 50 height 18
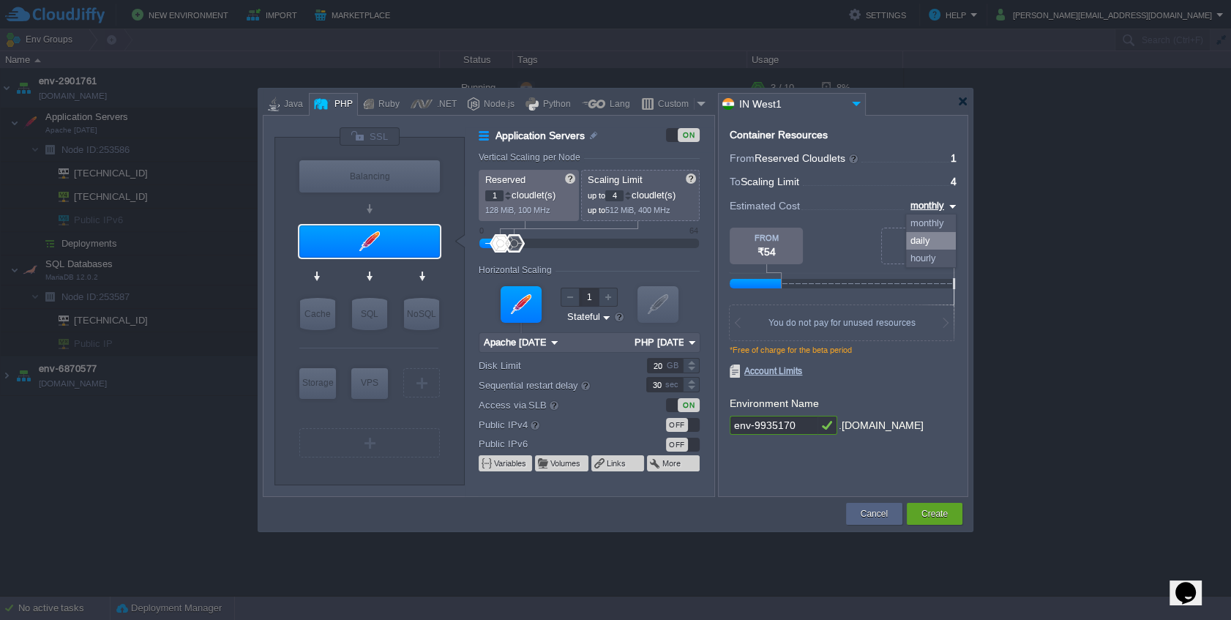
type input "daily"
click at [507, 193] on div at bounding box center [507, 192] width 7 height 5
type input "5"
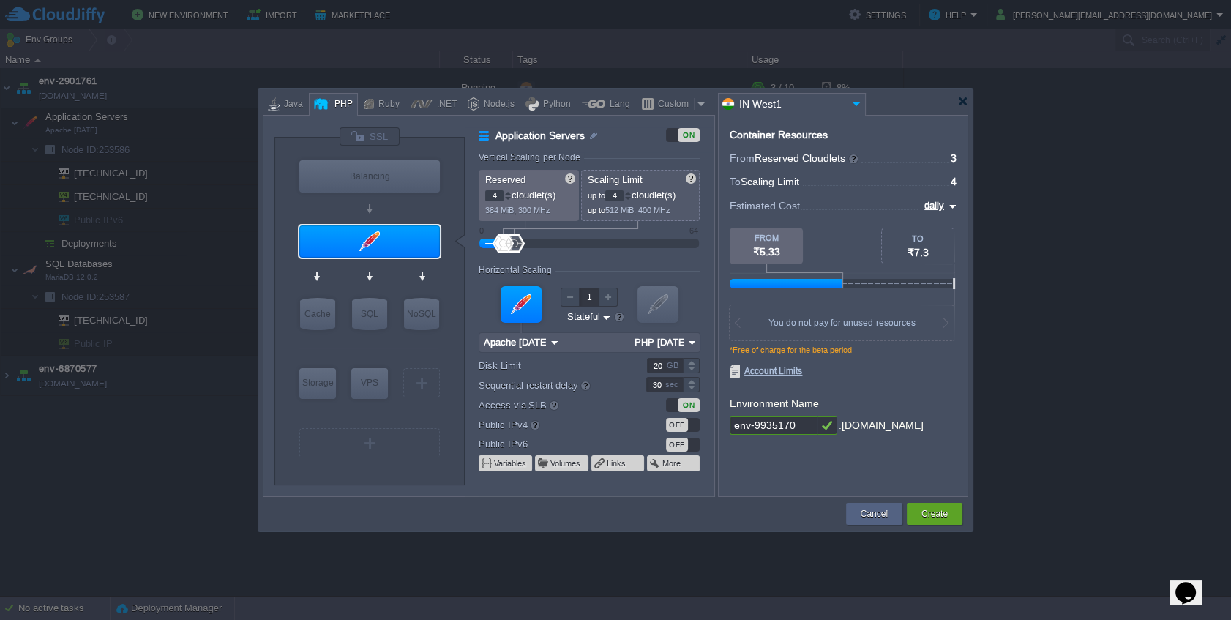
type input "5"
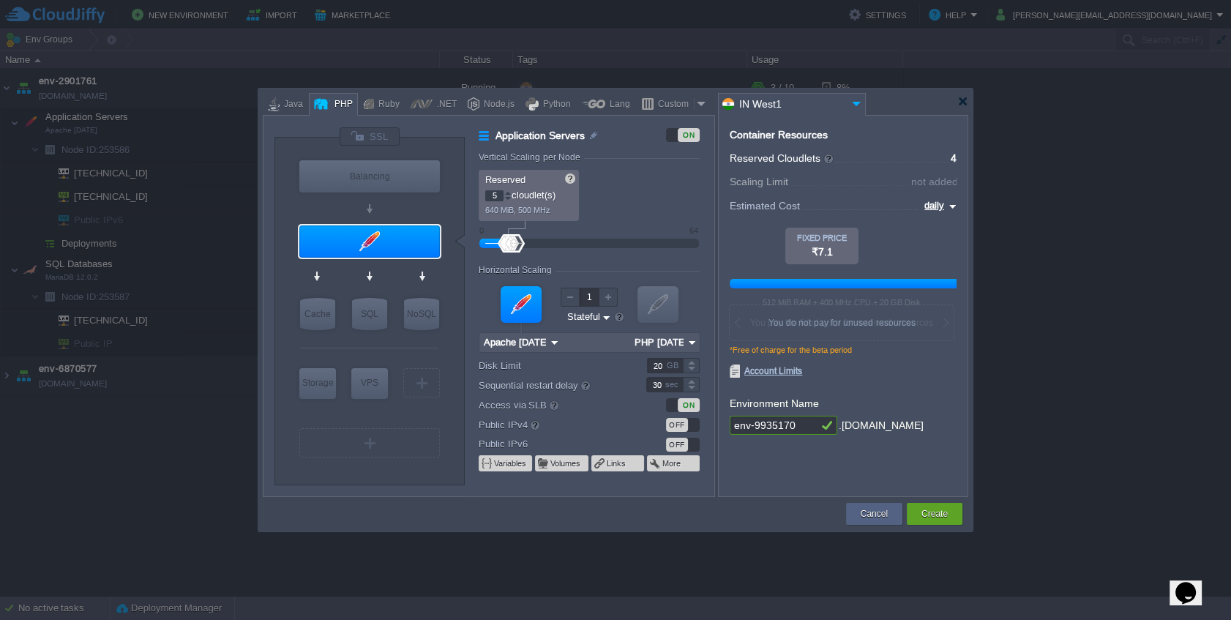
click at [507, 193] on div at bounding box center [507, 192] width 7 height 5
type input "6"
click at [507, 193] on div at bounding box center [507, 192] width 7 height 5
type input "7"
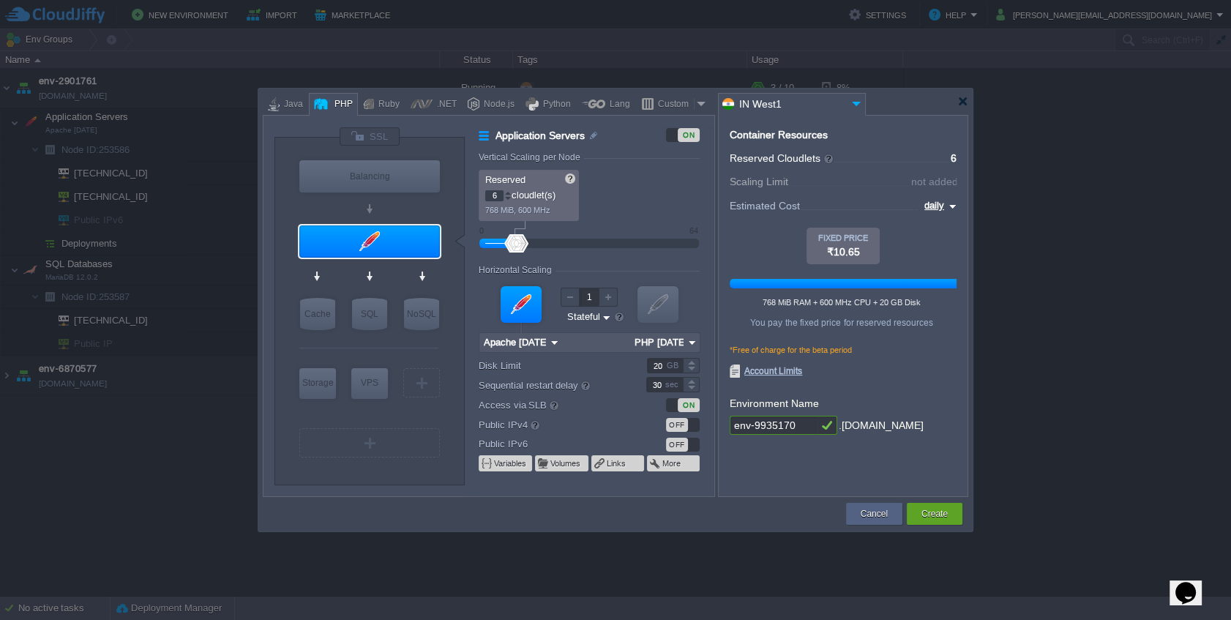
type input "7"
click at [507, 193] on div at bounding box center [507, 192] width 7 height 5
click at [507, 199] on div at bounding box center [507, 198] width 7 height 5
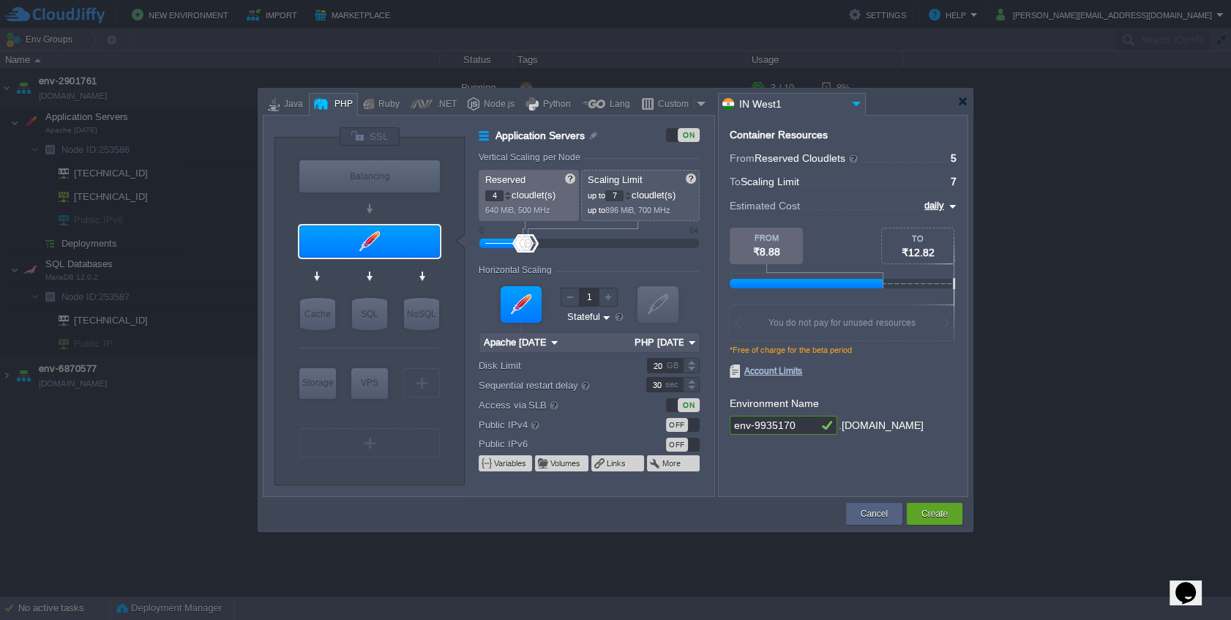
click at [507, 199] on div at bounding box center [507, 198] width 7 height 5
type input "2"
click at [507, 199] on div at bounding box center [507, 198] width 7 height 5
type input "MariaDB 12.0.2"
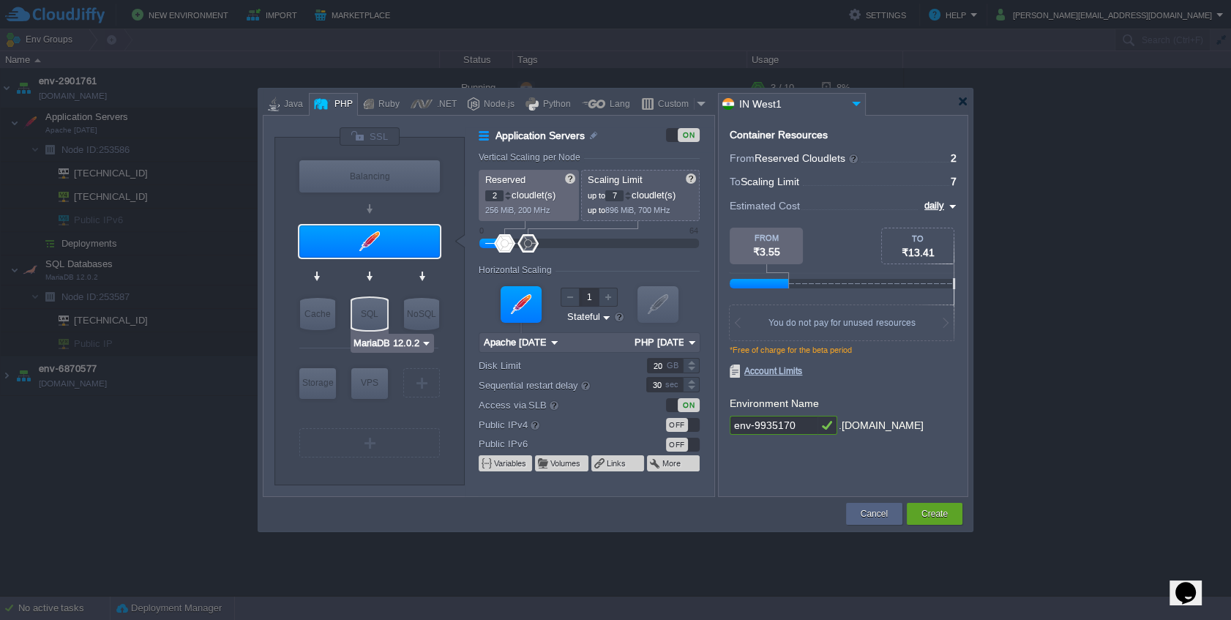
click at [371, 319] on div "SQL" at bounding box center [369, 314] width 35 height 32
type input "SQL Databases"
type input "4"
type input "6"
type input "MariaDB 12.0.2"
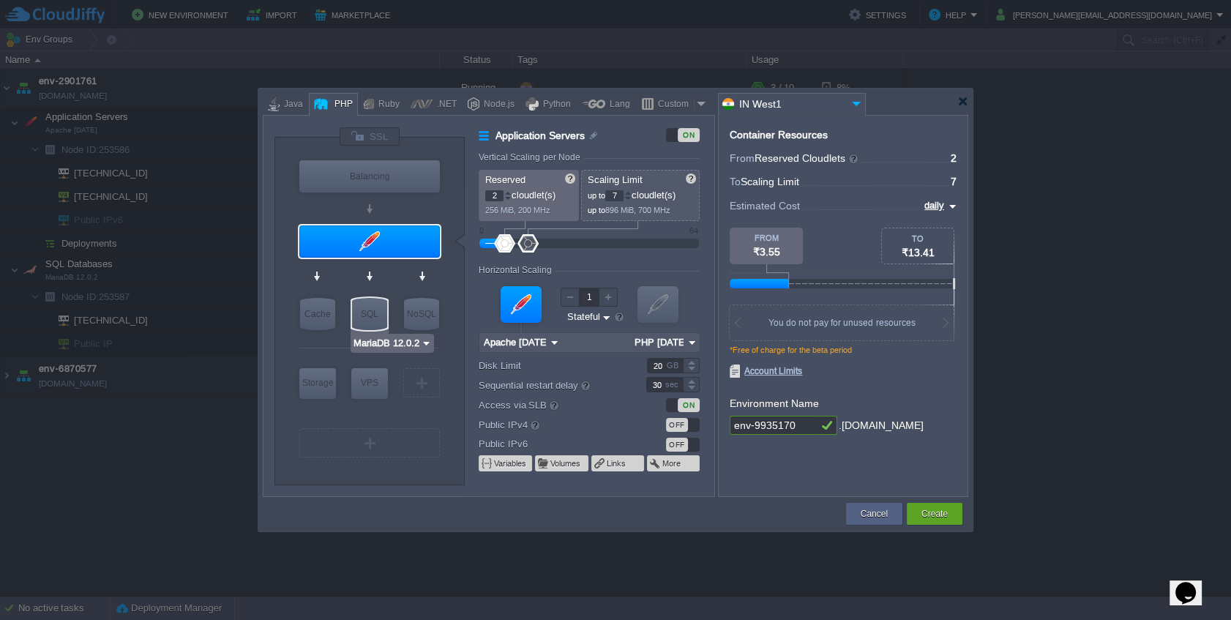
type input "12.0.2-almalinux-9"
type input "Stateless"
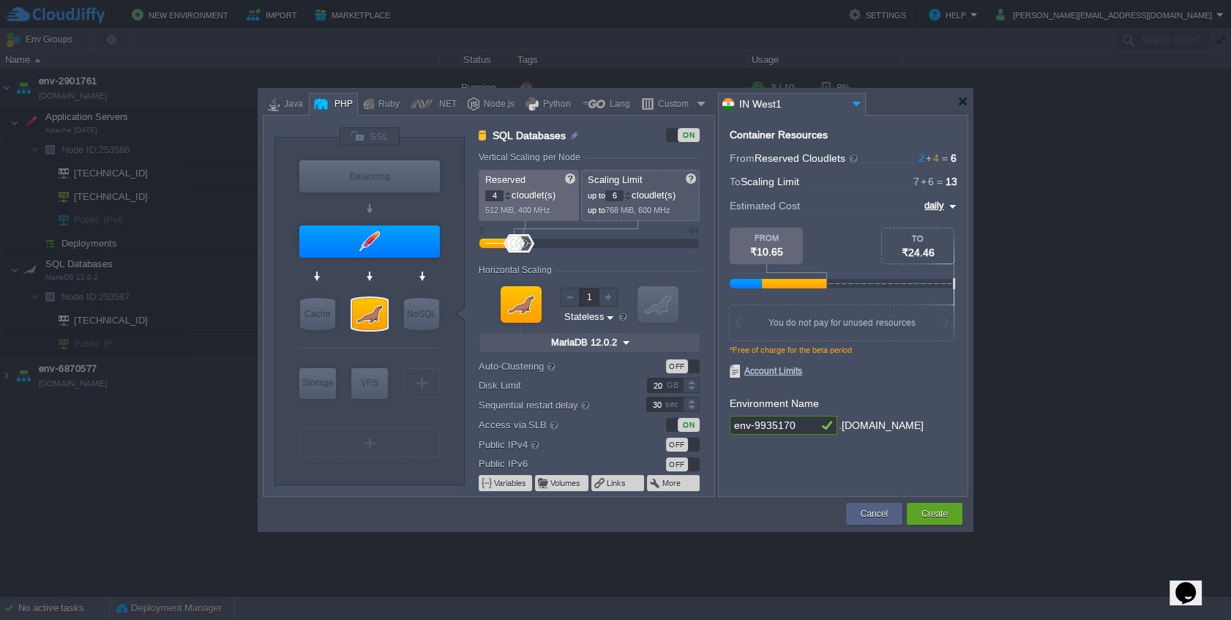
type input "Extra Storage 2.0-10.5"
click at [310, 381] on div "Storage" at bounding box center [317, 382] width 37 height 29
type input "Storage Containers"
type input "1"
type input "Extra Storage 2.0-10.5"
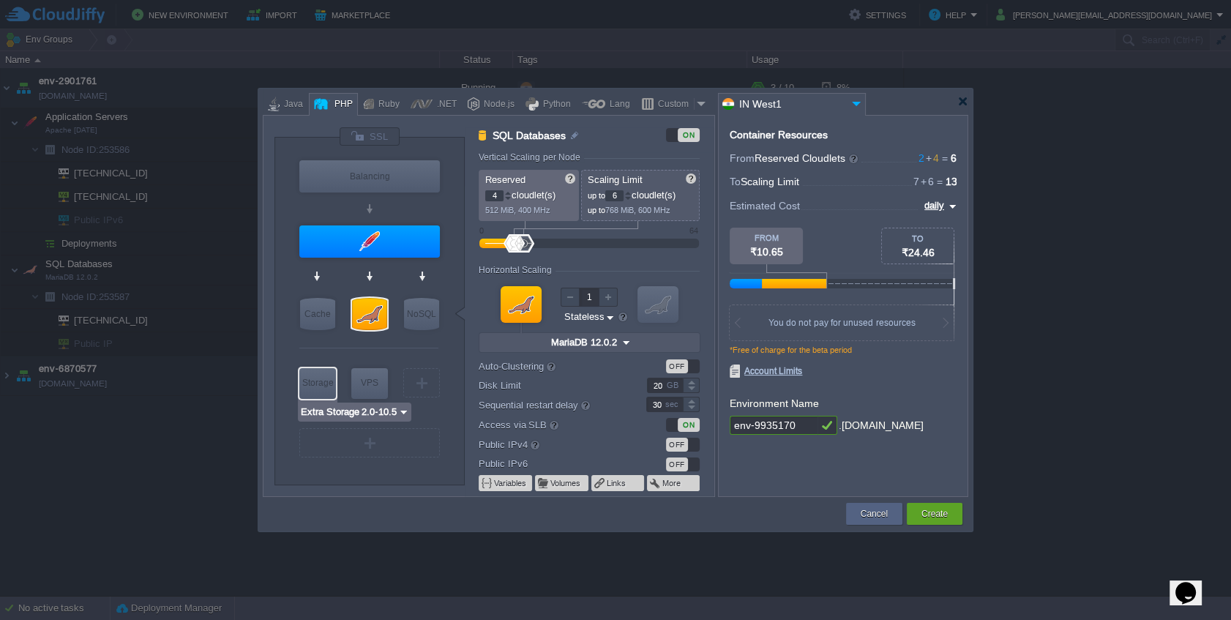
type input "2.0-10.5-almalinux-9"
type input "10"
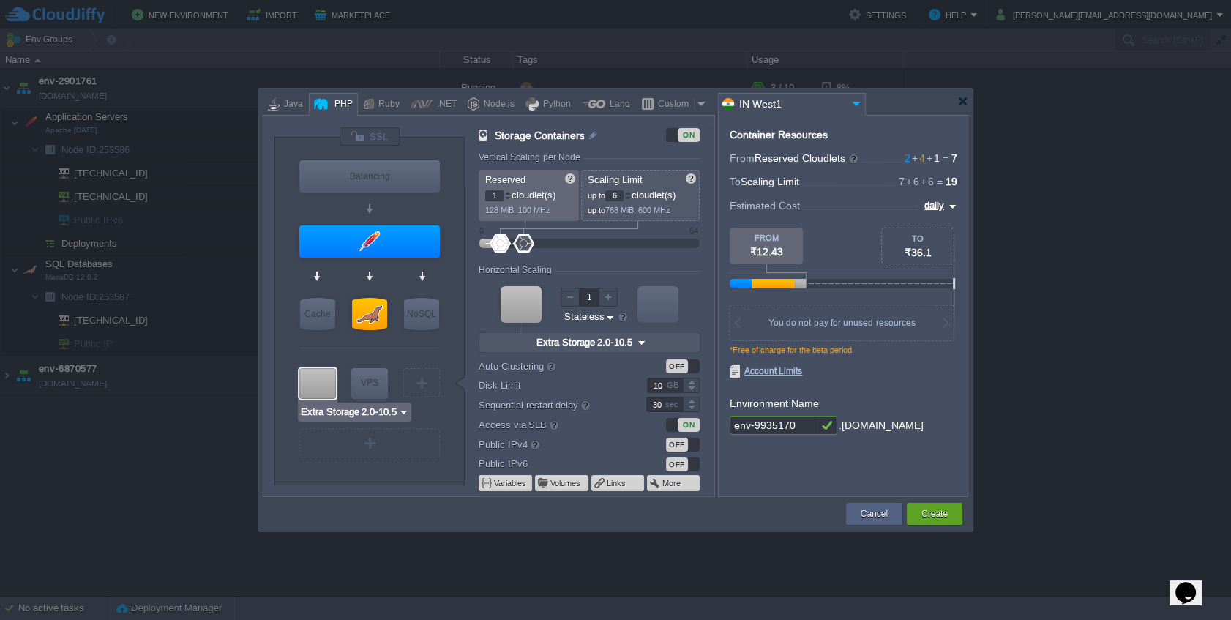
type input "AlmaLinux 9.6"
click at [945, 203] on img at bounding box center [951, 207] width 12 height 18
click at [942, 223] on div "monthly" at bounding box center [931, 224] width 50 height 18
click at [940, 195] on div at bounding box center [843, 195] width 227 height 5
click at [941, 206] on input "monthly" at bounding box center [925, 206] width 39 height 16
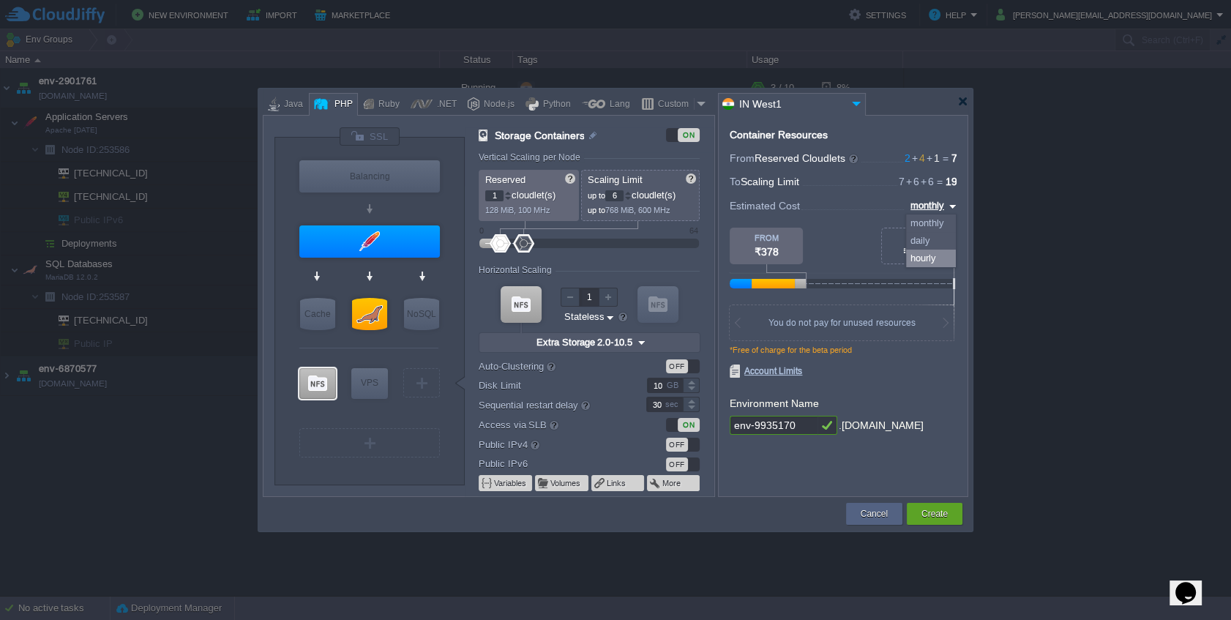
click at [937, 258] on div "hourly" at bounding box center [931, 259] width 50 height 18
type input "hourly"
click at [881, 515] on button "Cancel" at bounding box center [874, 514] width 27 height 15
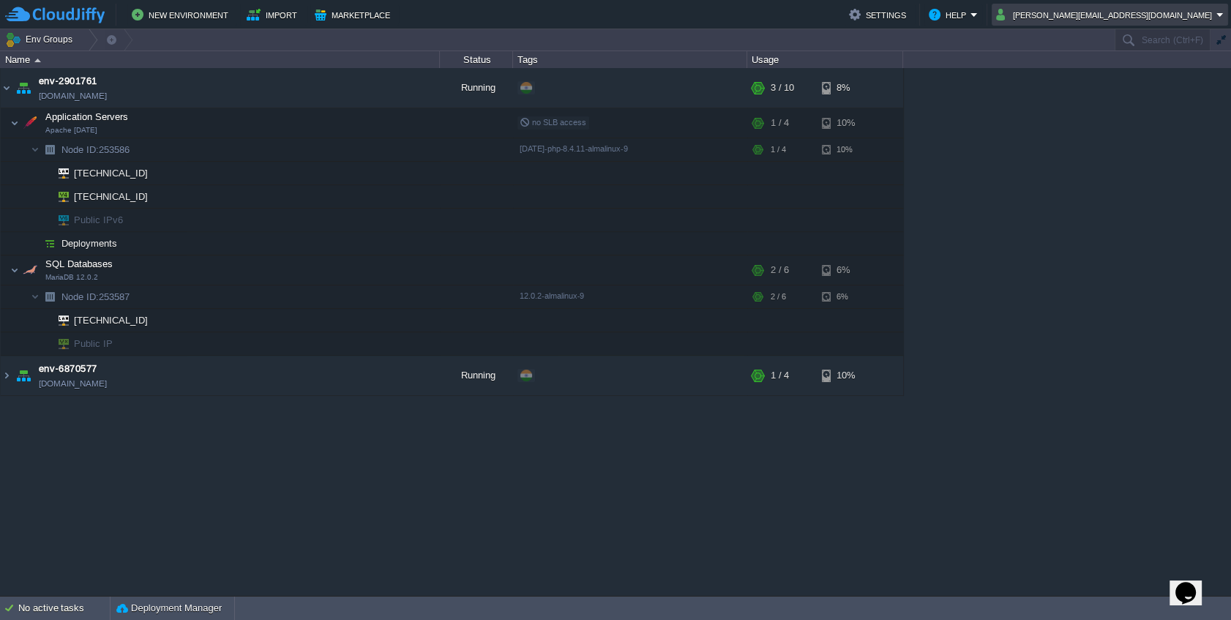
click at [1160, 20] on button "chaitanya.patil@leapswitch.com" at bounding box center [1106, 15] width 220 height 18
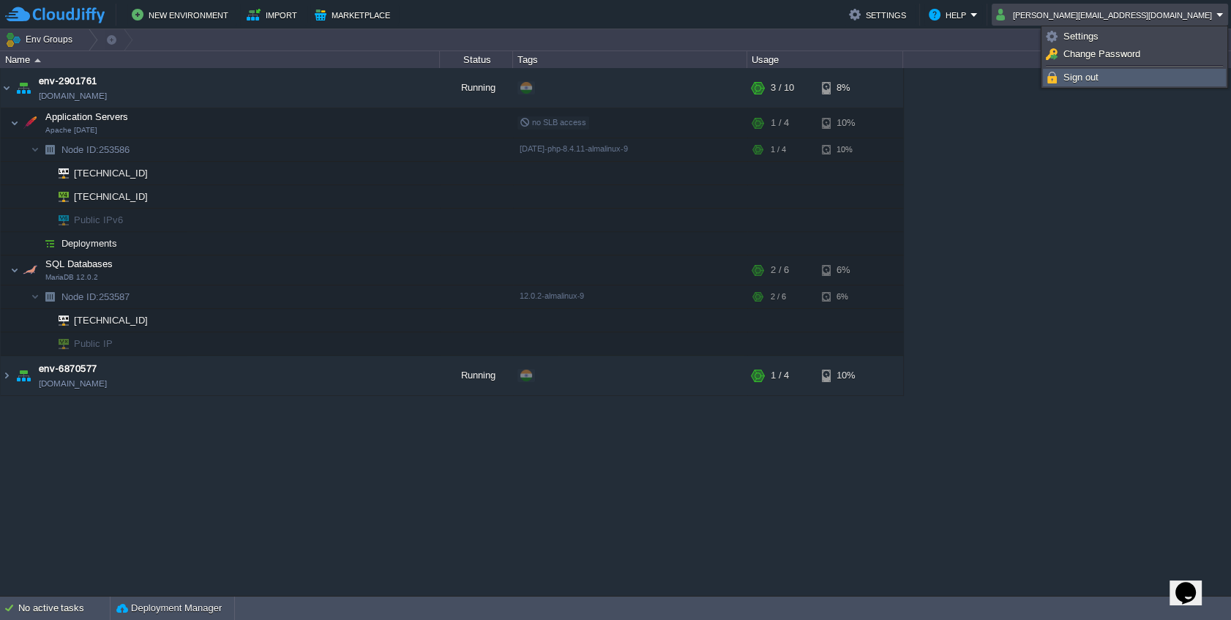
click at [1119, 77] on link "Sign out" at bounding box center [1135, 78] width 182 height 16
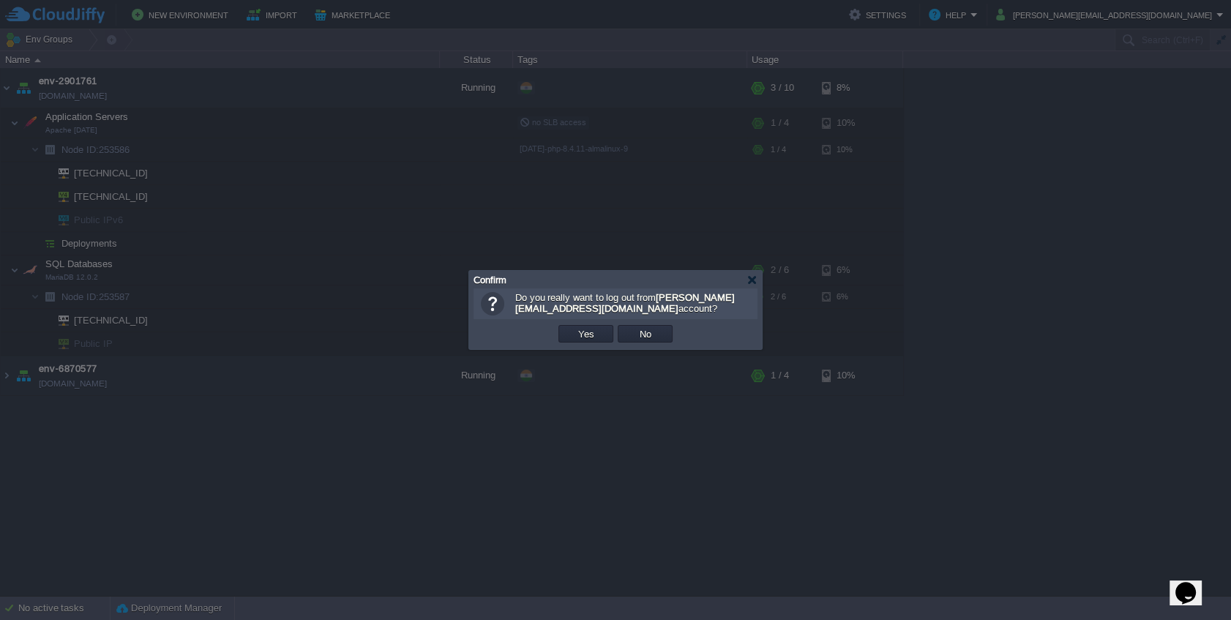
drag, startPoint x: 597, startPoint y: 319, endPoint x: 595, endPoint y: 331, distance: 11.9
click at [596, 322] on div "OK Yes No Cancel" at bounding box center [616, 334] width 284 height 30
click at [595, 331] on button "Yes" at bounding box center [586, 333] width 25 height 13
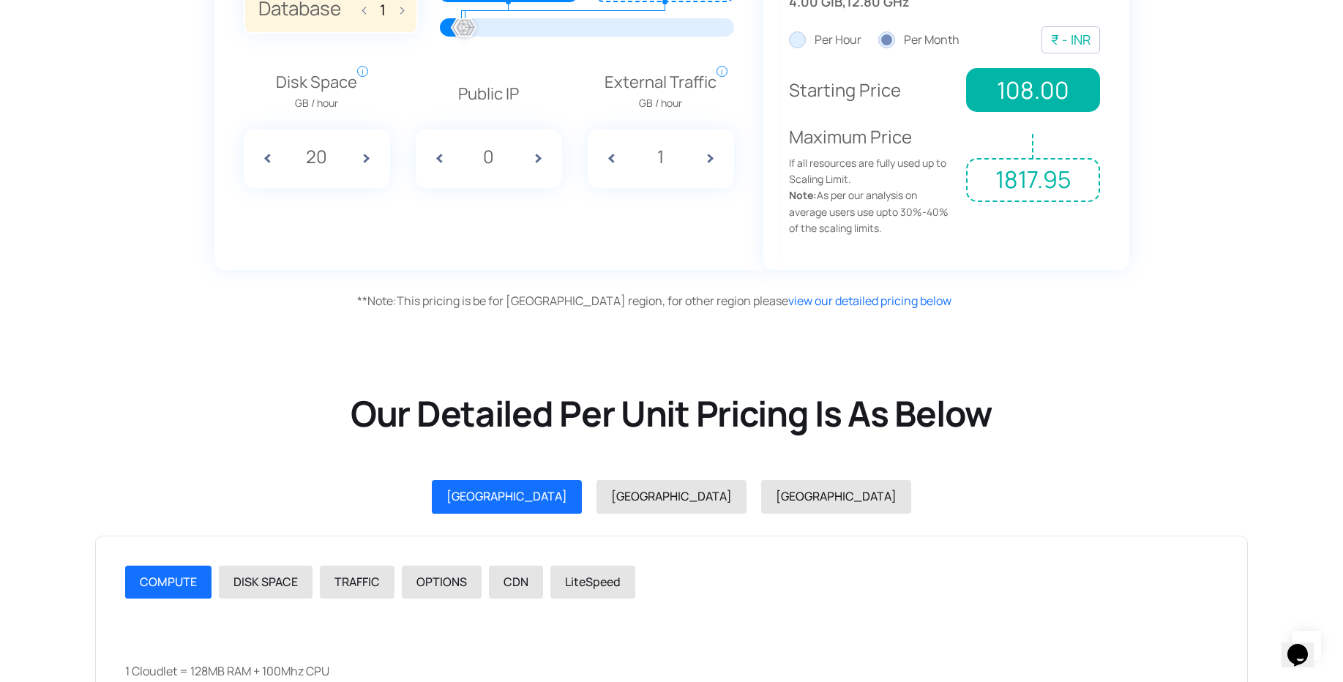
scroll to position [1343, 0]
